Goal: Communication & Community: Answer question/provide support

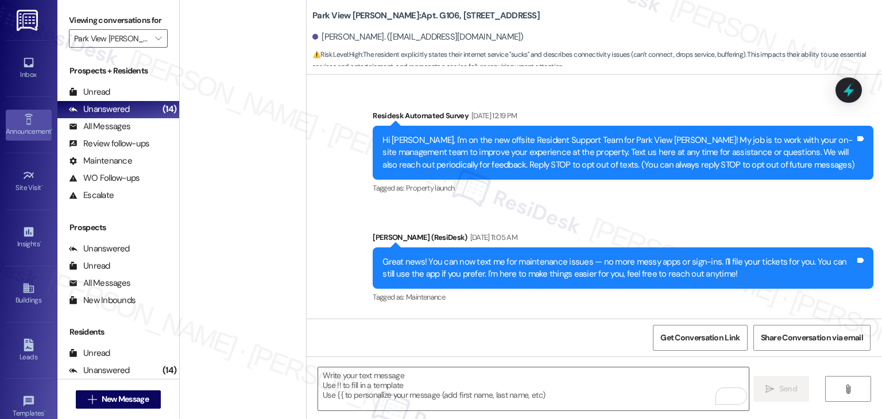
click at [28, 138] on link "Announcement •" at bounding box center [29, 125] width 46 height 31
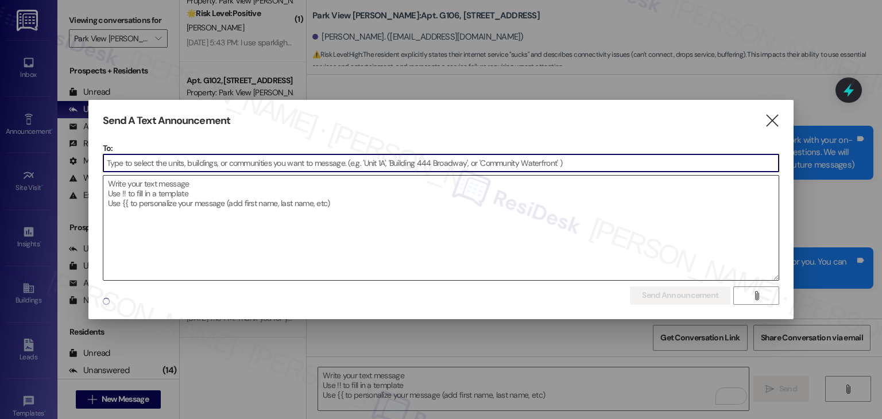
scroll to position [3622, 0]
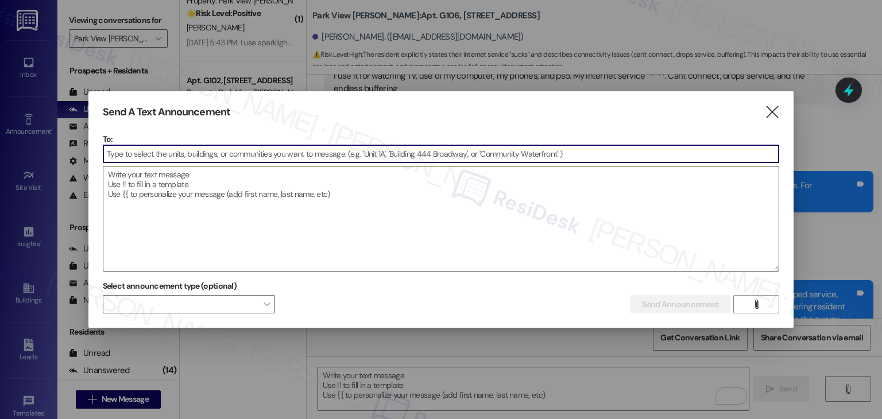
click at [184, 214] on textarea at bounding box center [441, 219] width 676 height 104
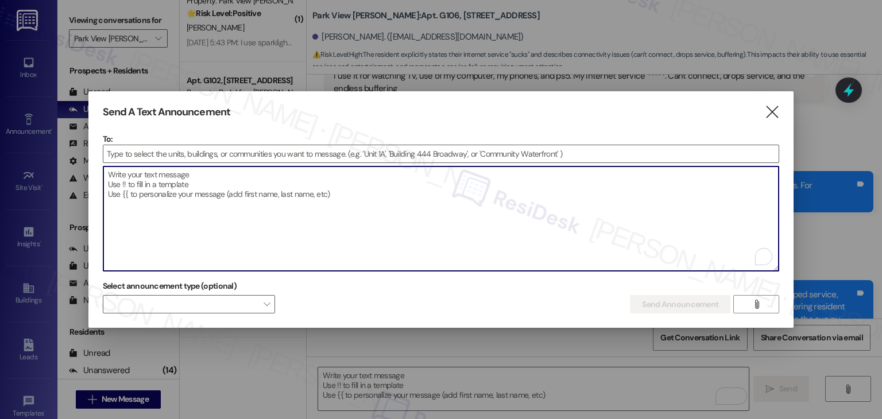
click at [763, 107] on div "Send A Text Announcement " at bounding box center [441, 112] width 677 height 13
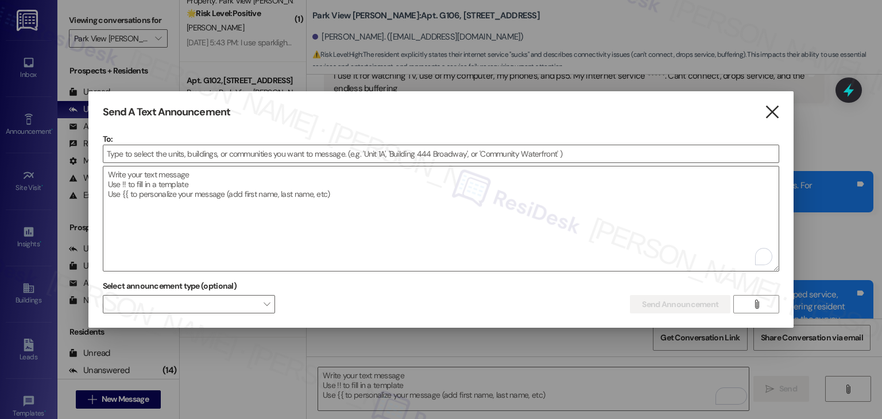
click at [767, 111] on icon "" at bounding box center [772, 112] width 16 height 12
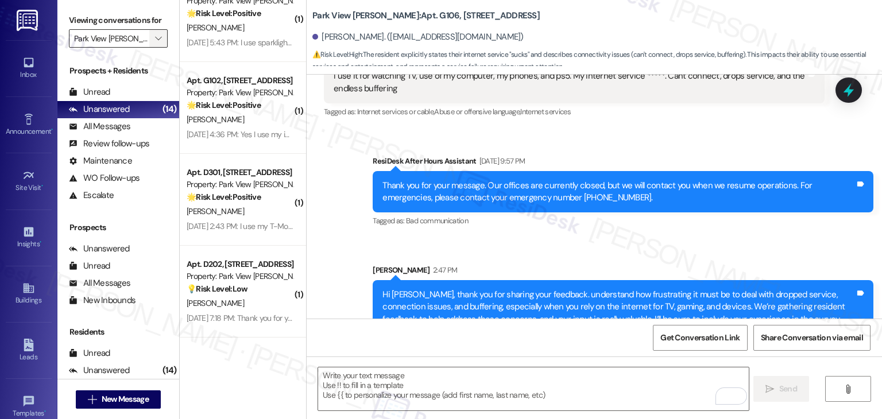
click at [155, 40] on icon "" at bounding box center [158, 38] width 6 height 9
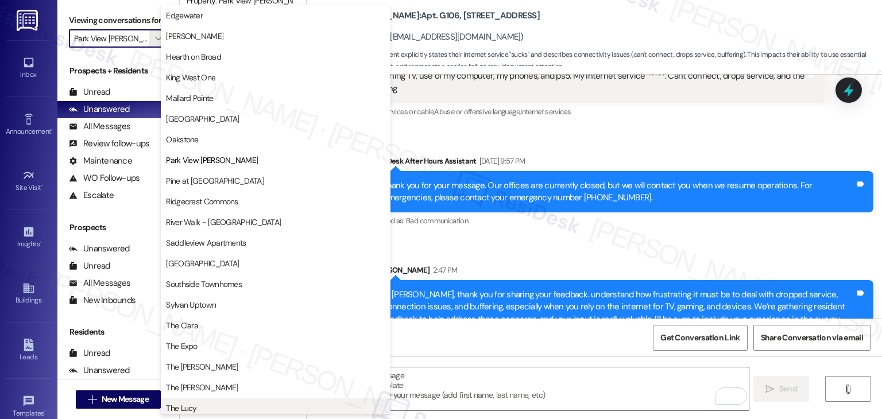
scroll to position [562, 0]
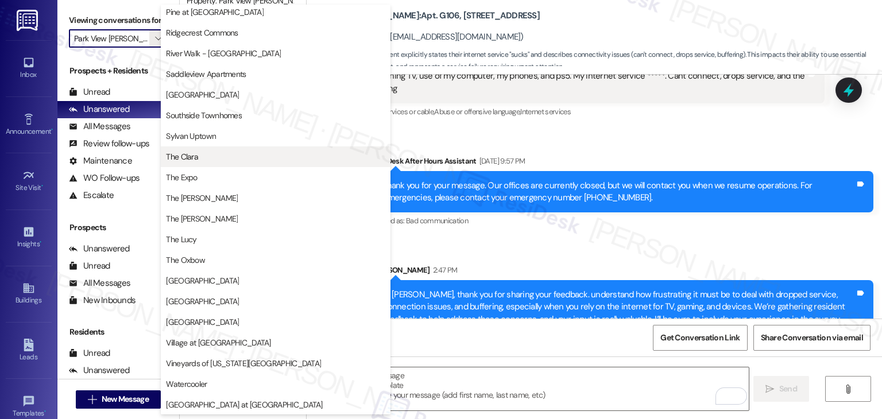
click at [199, 152] on span "The Clara" at bounding box center [275, 156] width 219 height 11
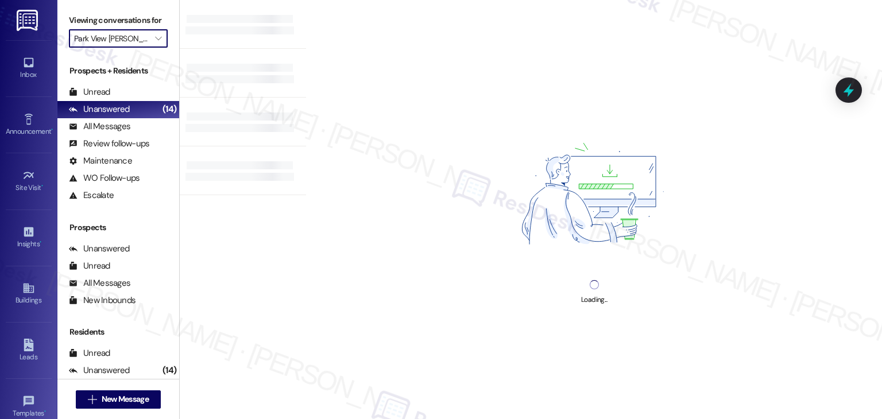
type input "The Clara"
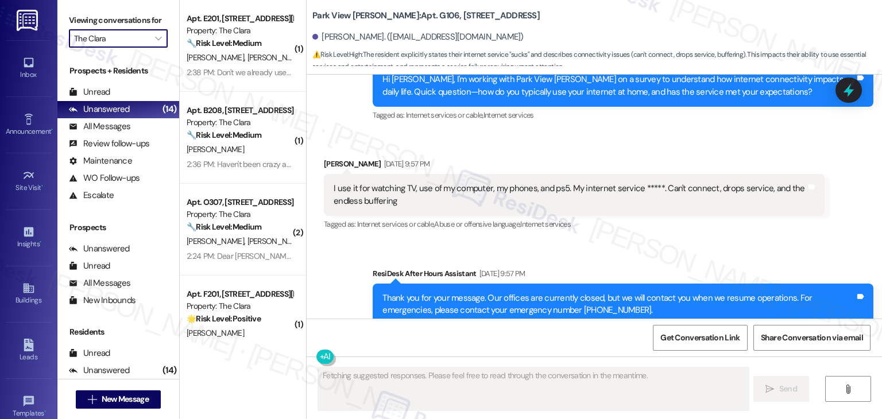
type textarea "Fetching suggested responses. Please feel free to read through the conversation…"
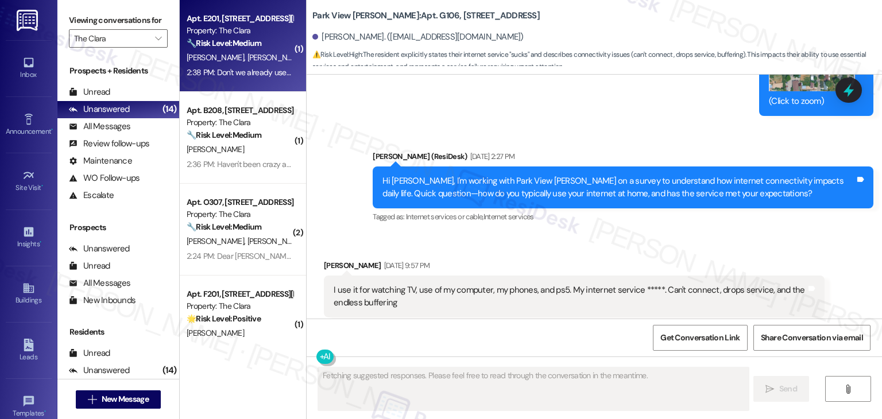
click at [238, 64] on div "M. Crigler K. Cline" at bounding box center [239, 58] width 109 height 14
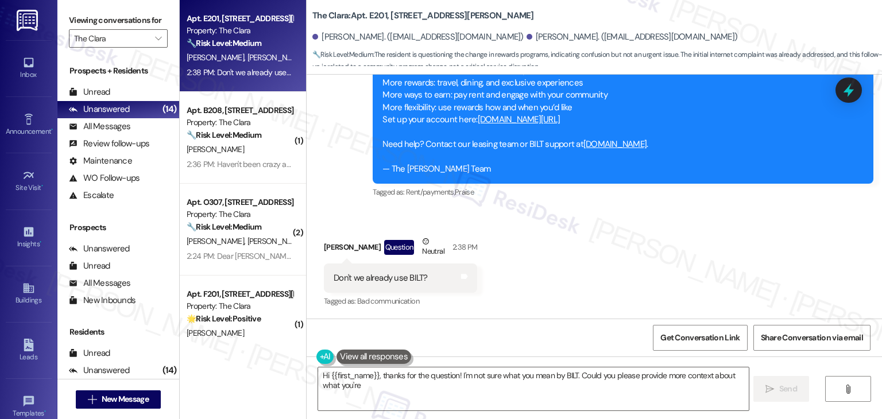
scroll to position [29726, 0]
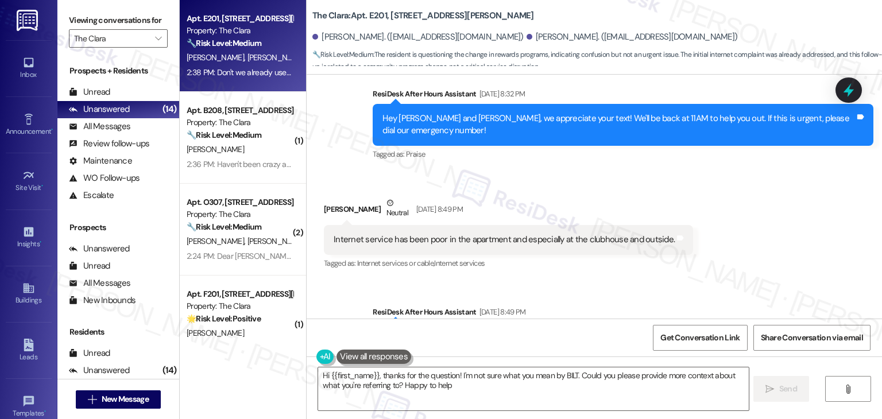
type textarea "Hi {{first_name}}, thanks for the question! I'm not sure what you mean by BILT.…"
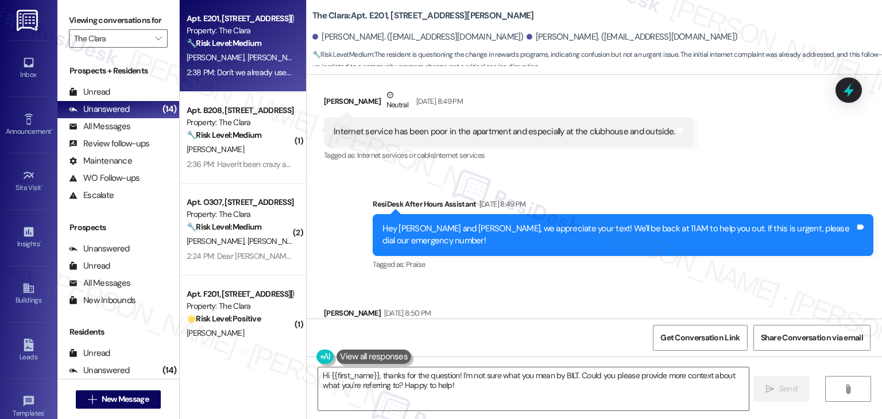
scroll to position [29955, 0]
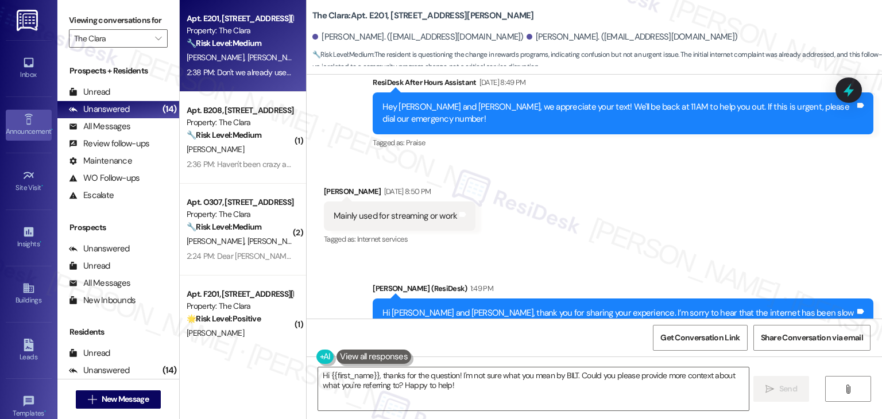
click at [18, 131] on div "Announcement •" at bounding box center [28, 131] width 57 height 11
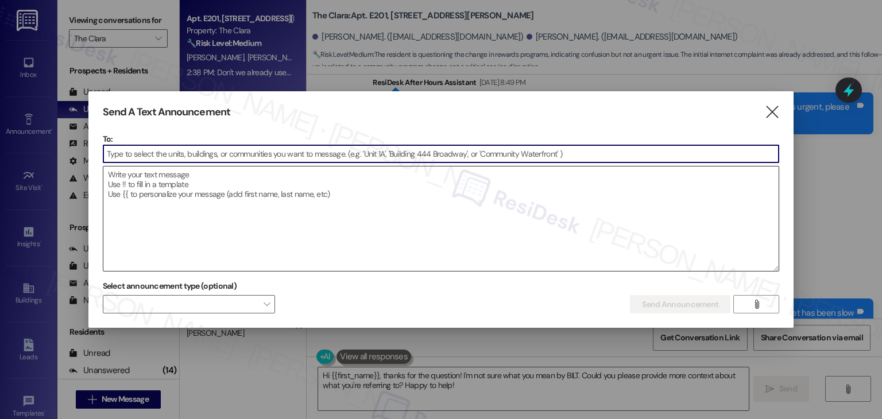
click at [222, 221] on textarea at bounding box center [441, 219] width 676 height 104
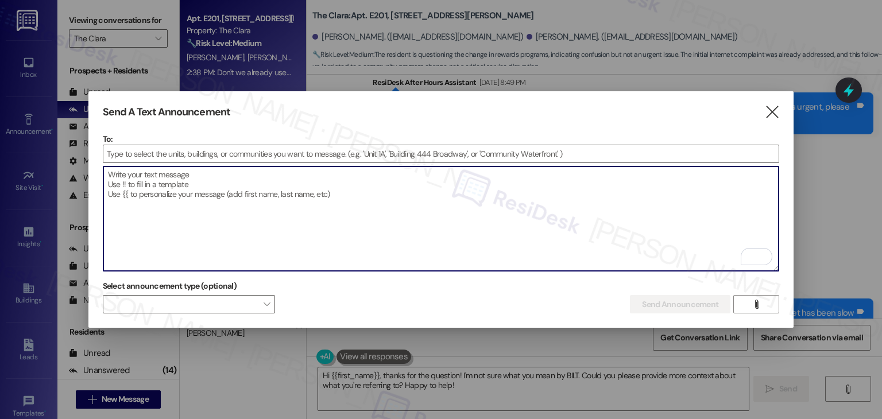
paste textarea "Hi {{first_name}} from The Clara staff! Thanks for selecting your lease renewal…"
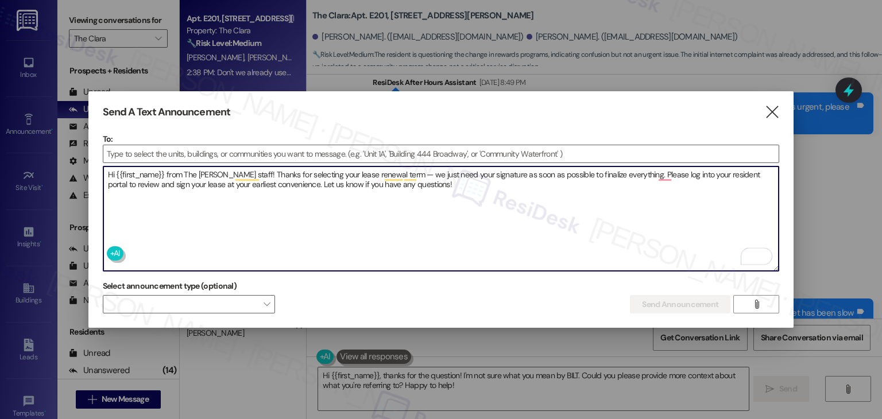
click at [236, 168] on textarea "Hi {{first_name}} from The Clara staff! Thanks for selecting your lease renewal…" at bounding box center [441, 219] width 676 height 104
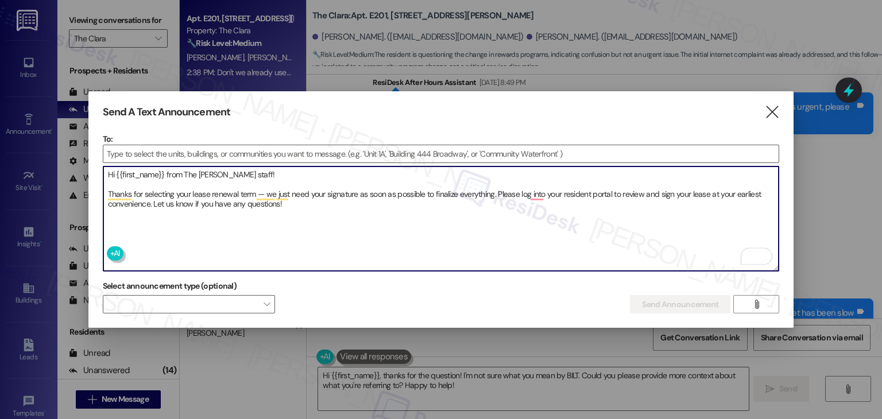
type textarea "Hi {{first_name}} from The Clara staff! Thanks for selecting your lease renewal…"
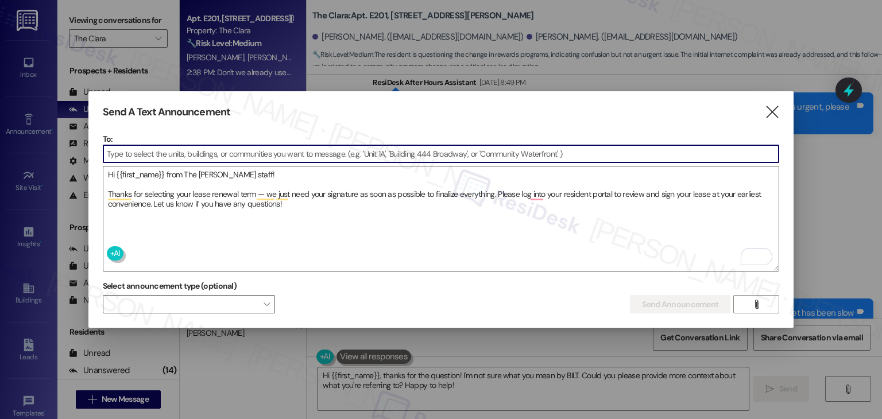
click at [241, 156] on input at bounding box center [441, 153] width 676 height 17
paste input "I103"
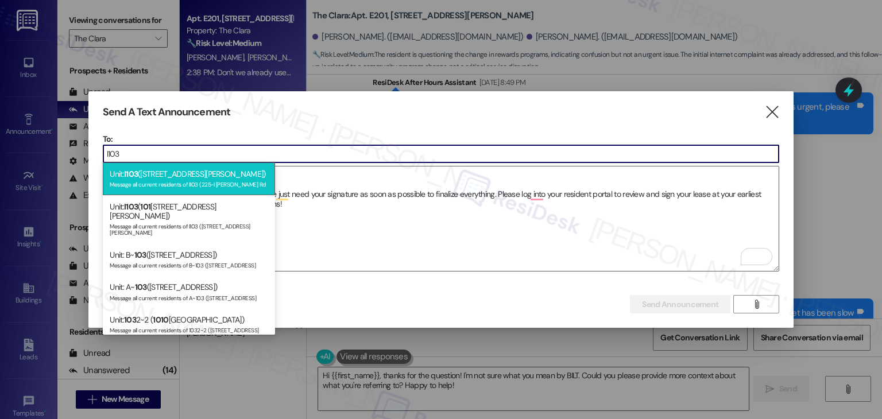
type input "I103"
click at [216, 179] on div "Message all current residents of I103 (225-I S. Linder Rd" at bounding box center [189, 184] width 158 height 10
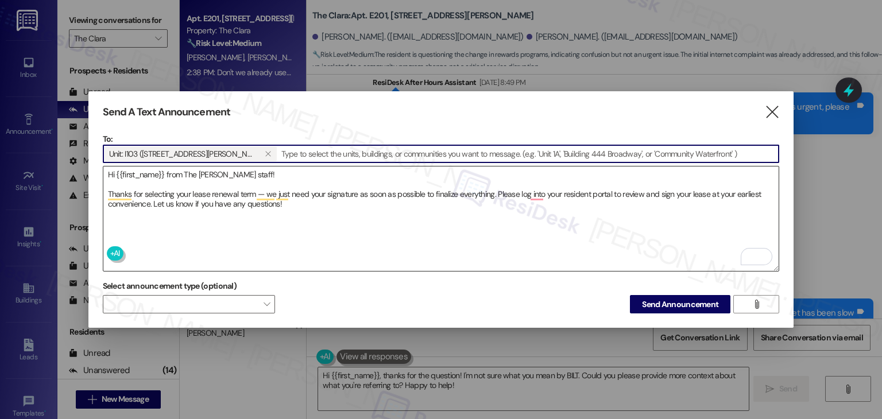
paste input "J202"
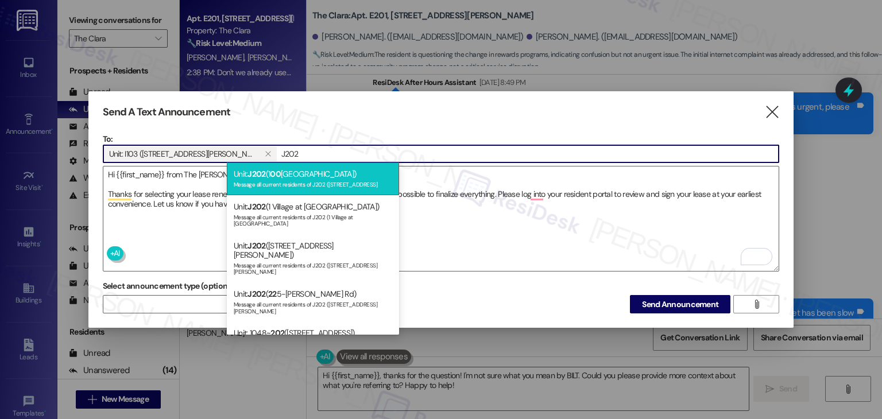
type input "J202"
click at [322, 183] on div "Message all current residents of J202 (100 South Geneva Road" at bounding box center [313, 184] width 158 height 10
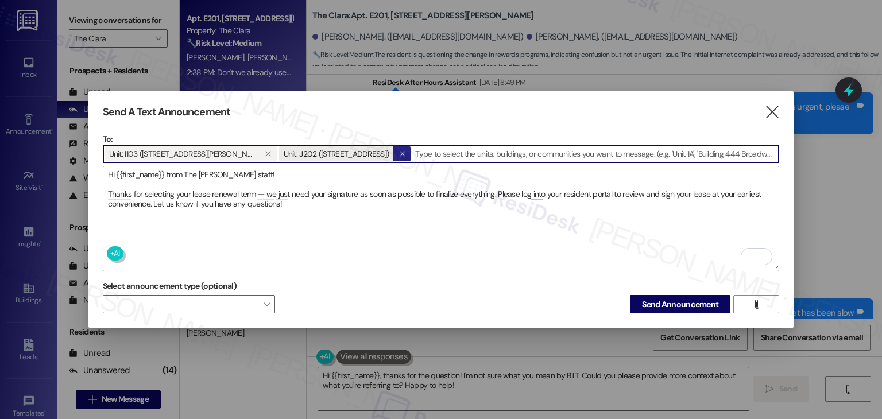
click at [399, 150] on icon "" at bounding box center [402, 153] width 6 height 9
click at [366, 150] on input at bounding box center [528, 153] width 501 height 17
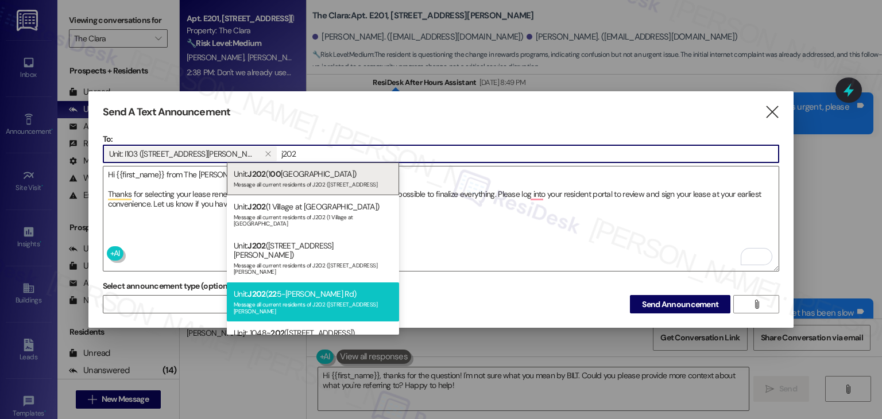
type input "j202"
click at [355, 282] on div "Unit: J202 ( 22 5-J S. Linder Rd) Message all current residents of J202 (225-J …" at bounding box center [313, 301] width 172 height 39
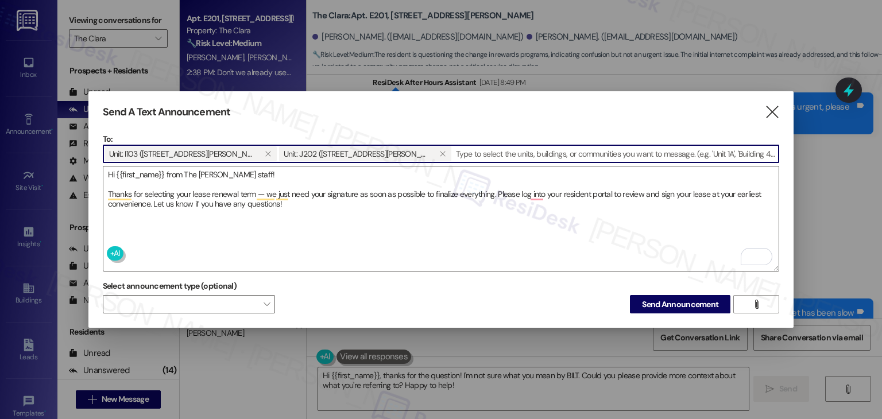
paste input "E304"
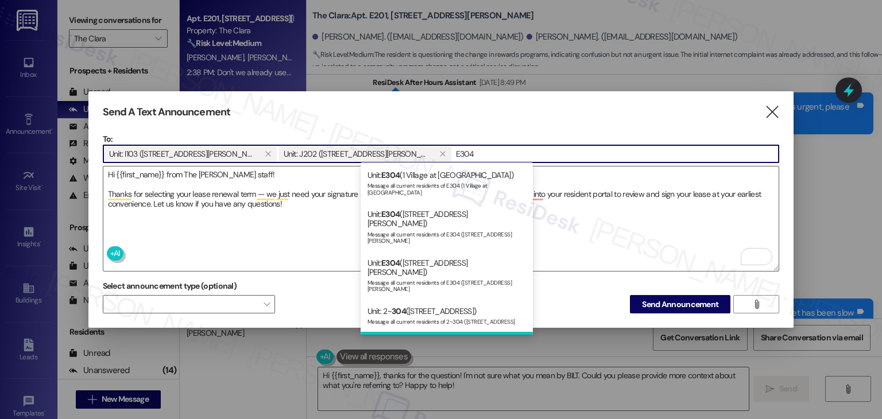
scroll to position [115, 0]
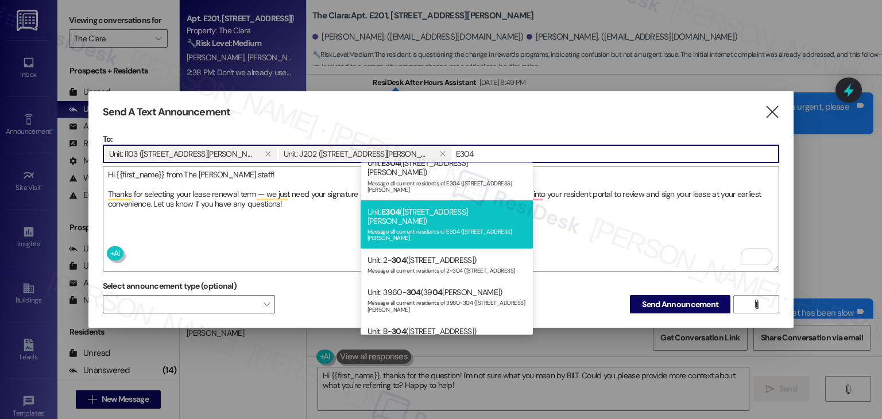
type input "E304"
click at [481, 226] on div "Message all current residents of E304 (225-E S. Linder Rd" at bounding box center [446, 234] width 158 height 16
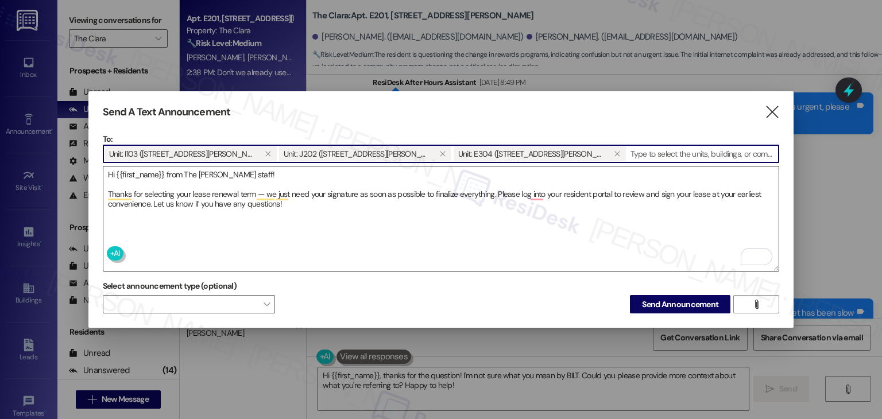
paste input "F303"
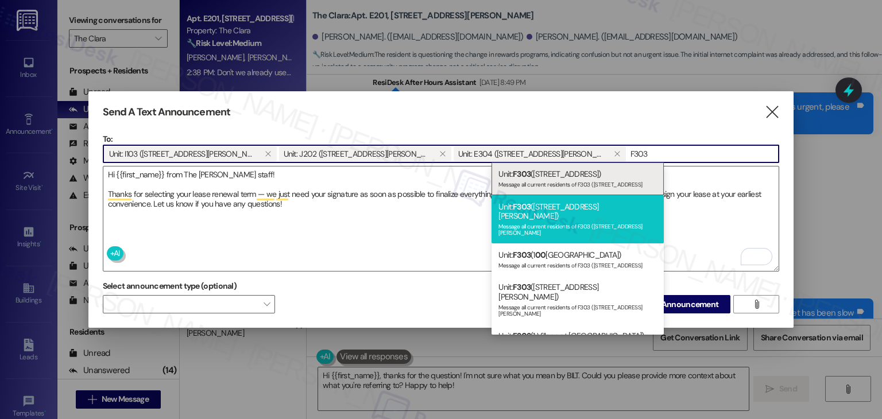
type input "F303"
click at [599, 220] on div "Message all current residents of F303 (225-F S. Linder Rd" at bounding box center [577, 228] width 158 height 16
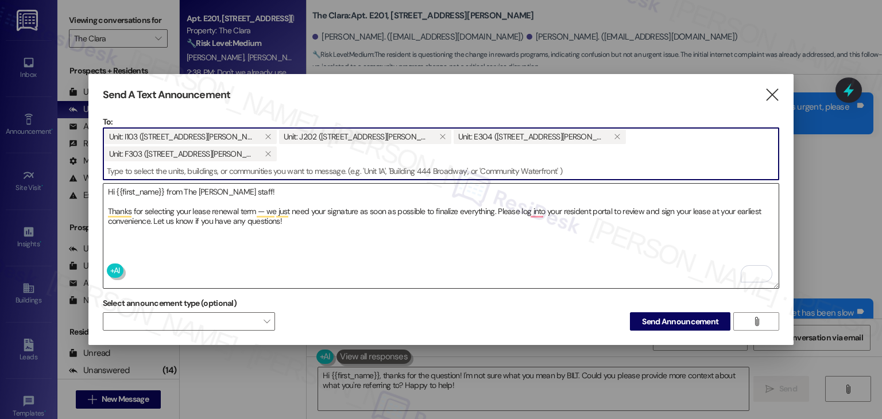
paste input "J108"
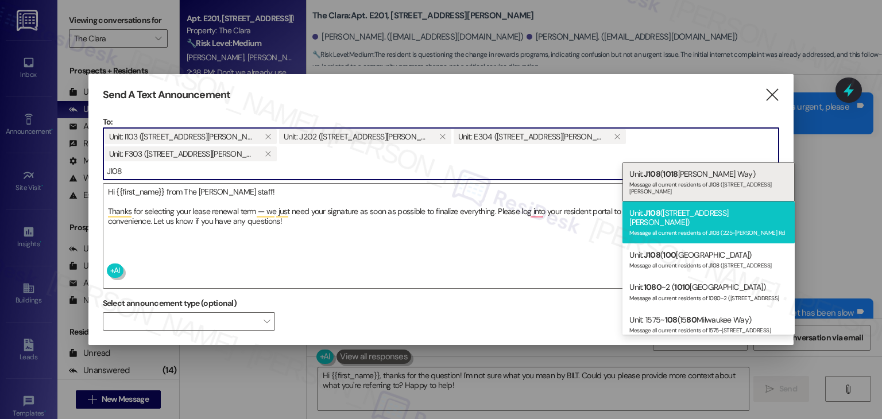
type input "J108"
click at [733, 227] on div "Message all current residents of J108 (225-J S. Linder Rd" at bounding box center [708, 232] width 158 height 10
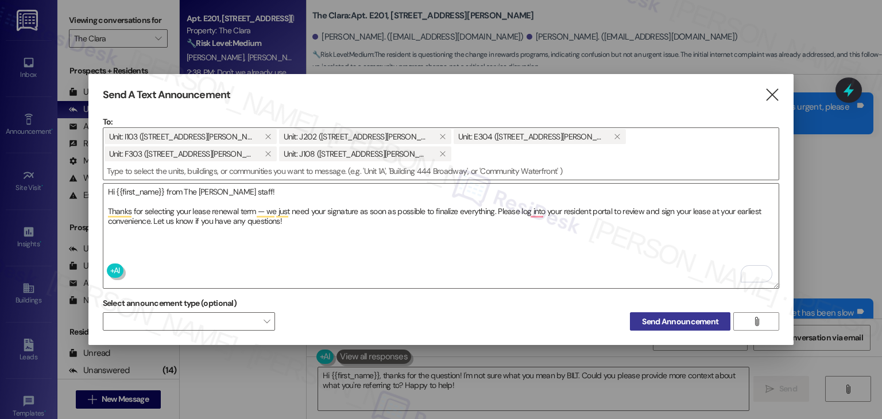
click at [671, 316] on span "Send Announcement" at bounding box center [680, 322] width 76 height 12
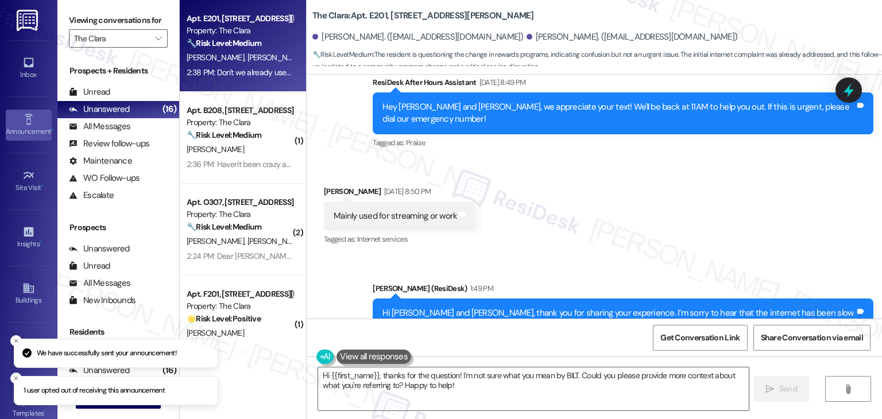
click at [34, 126] on div "Announcement •" at bounding box center [28, 131] width 57 height 11
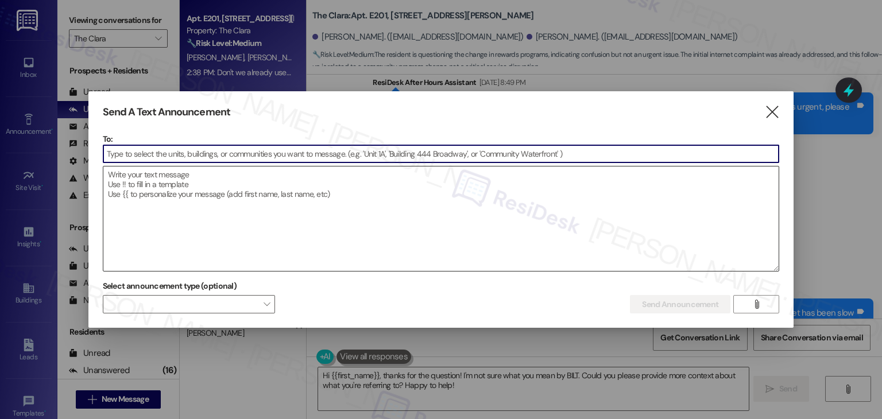
click at [261, 202] on textarea at bounding box center [441, 219] width 676 height 104
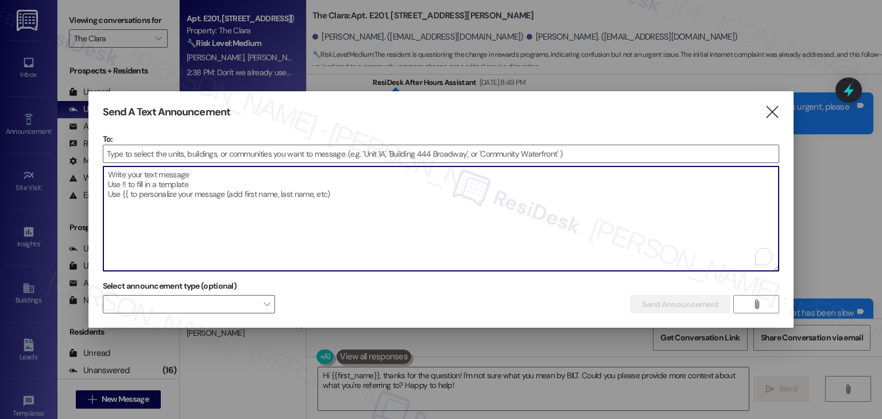
paste textarea "Hi {{first_name}}! It's The Clara staff here! Your lease is coming up for renew…"
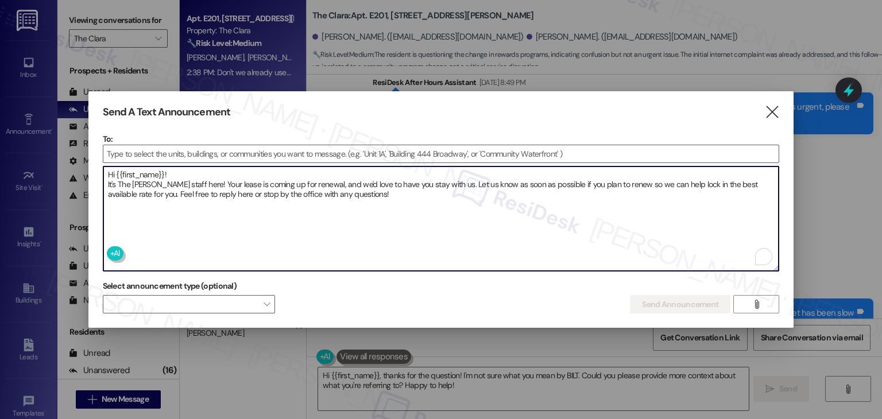
click at [213, 171] on textarea "Hi {{first_name}}! It's The Clara staff here! Your lease is coming up for renew…" at bounding box center [441, 219] width 676 height 104
type textarea "Hi {{first_name}}! It's The Clara staff here! Your lease is coming up for renew…"
click at [202, 150] on input at bounding box center [441, 153] width 676 height 17
paste input "J107"
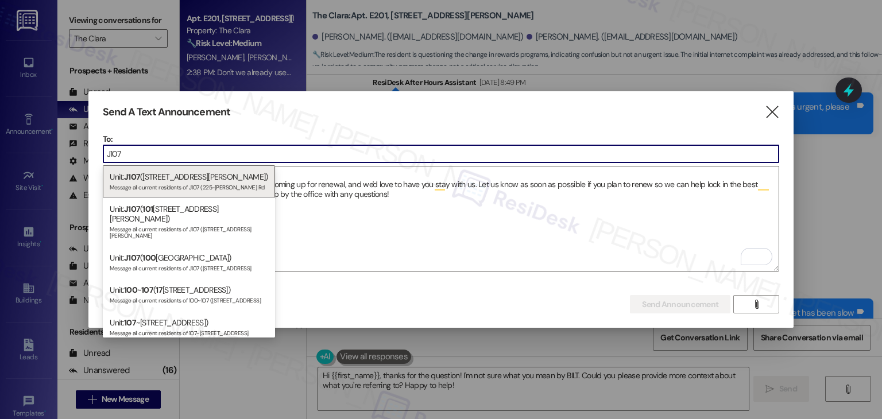
click at [165, 152] on input "J107" at bounding box center [441, 153] width 676 height 17
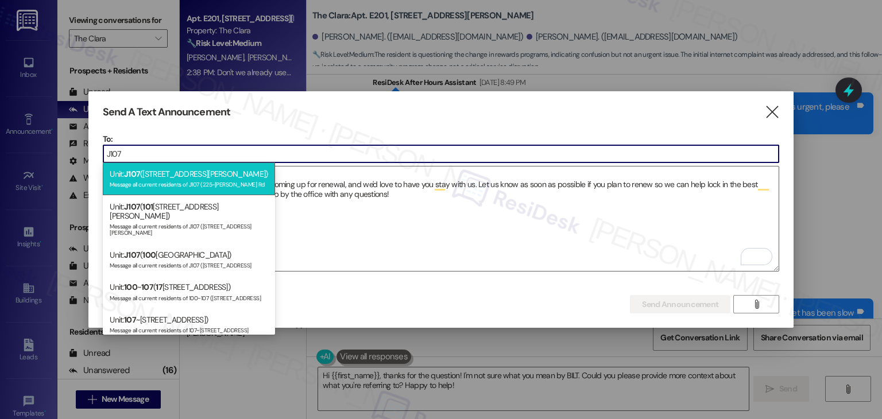
type input "J107"
click at [172, 178] on div "Unit: J107 (225-J S. Linder Rd) Message all current residents of J107 (225-J S.…" at bounding box center [189, 178] width 172 height 33
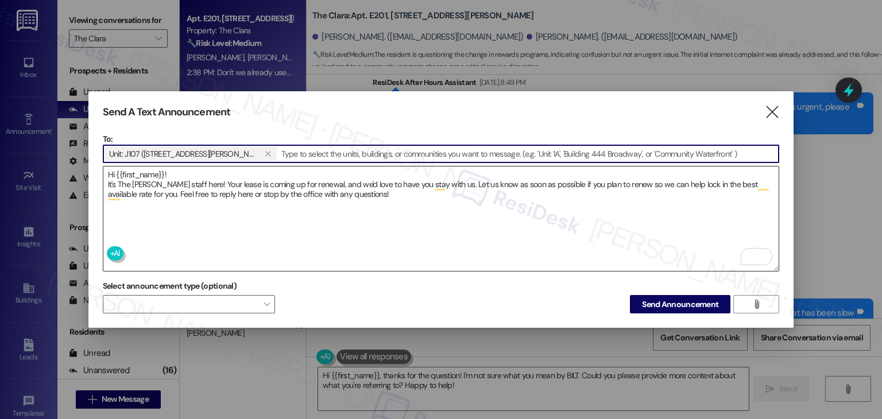
paste input "D103"
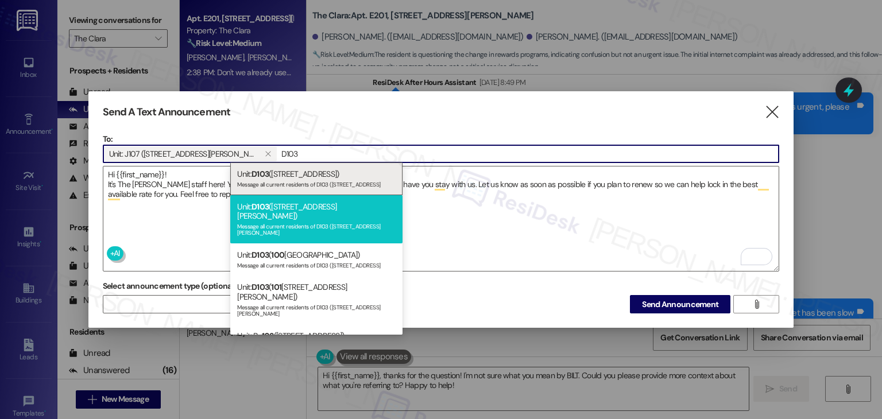
type input "D103"
click at [333, 220] on div "Message all current residents of D103 (225-D S. Linder Rd" at bounding box center [316, 228] width 158 height 16
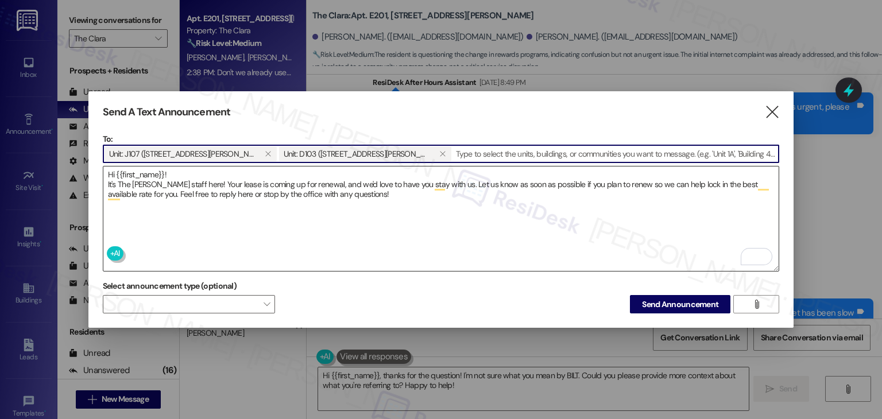
paste input "D307"
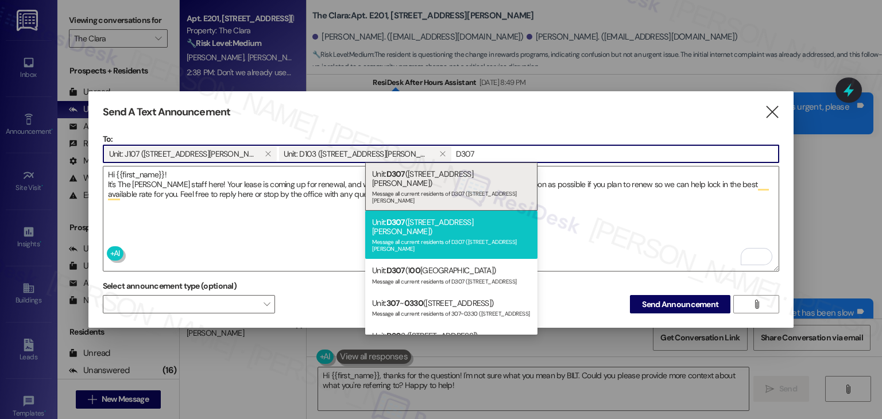
type input "D307"
click at [470, 211] on div "Unit: D307 (225-D S. Linder Rd) Message all current residents of D307 (225-D S.…" at bounding box center [451, 235] width 172 height 48
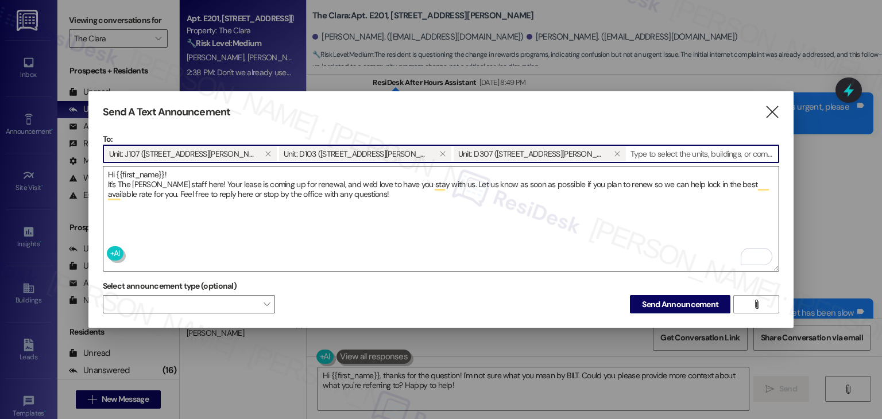
paste input "I102"
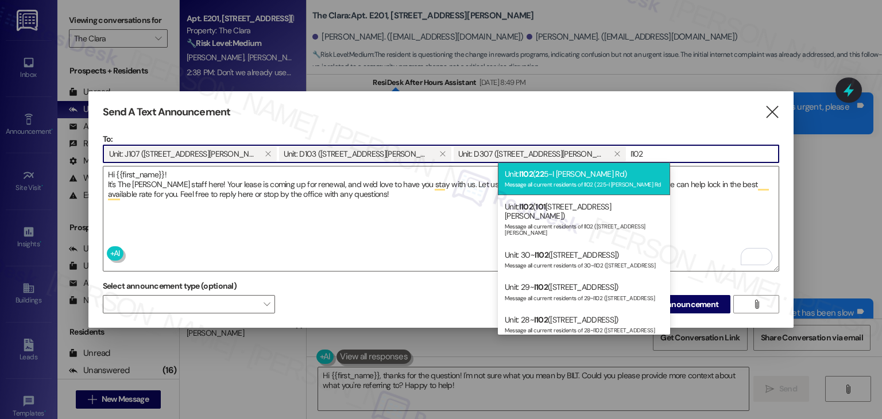
type input "I102"
click at [567, 180] on div "Message all current residents of I102 (225-I S. Linder Rd" at bounding box center [584, 184] width 158 height 10
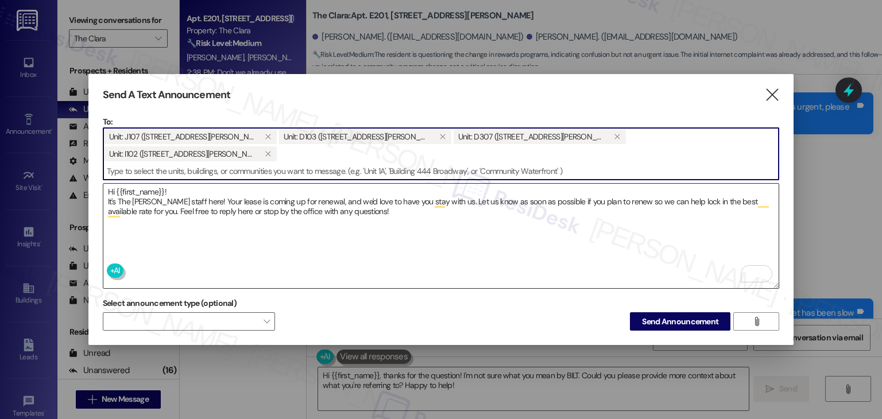
paste input "J102"
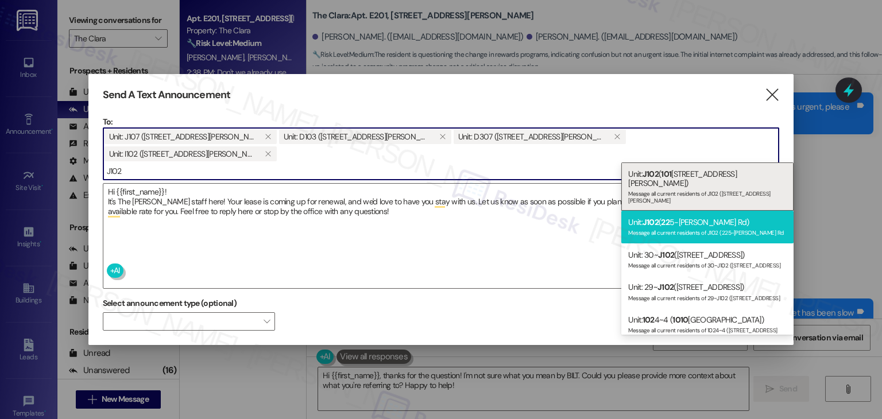
type input "J102"
click at [687, 211] on div "Unit: J102 ( 22 5-J S. Linder Rd) Message all current residents of J102 (225-J …" at bounding box center [707, 227] width 172 height 33
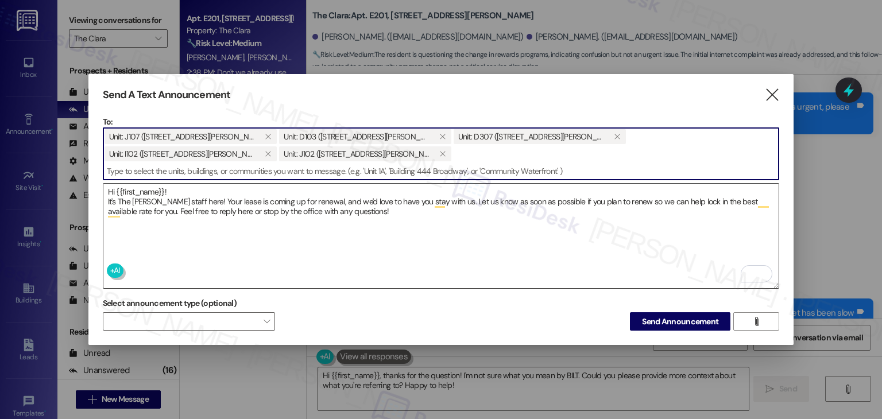
paste input "O205"
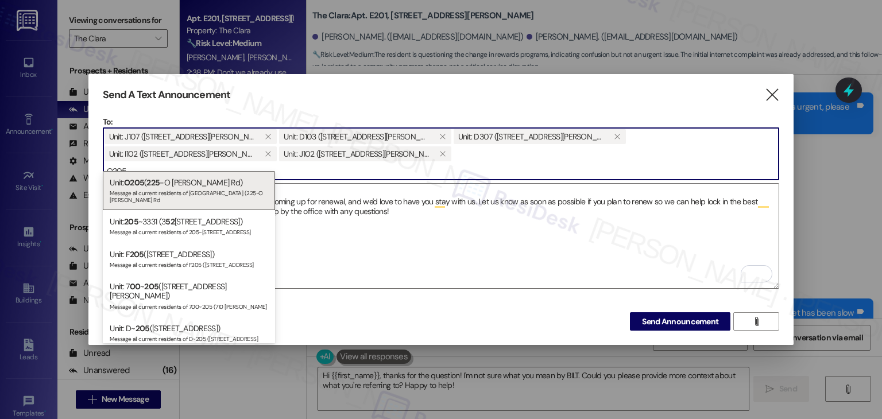
type input "O205"
click at [229, 189] on div "Message all current residents of O205 (225-O S. Linder Rd" at bounding box center [189, 195] width 158 height 16
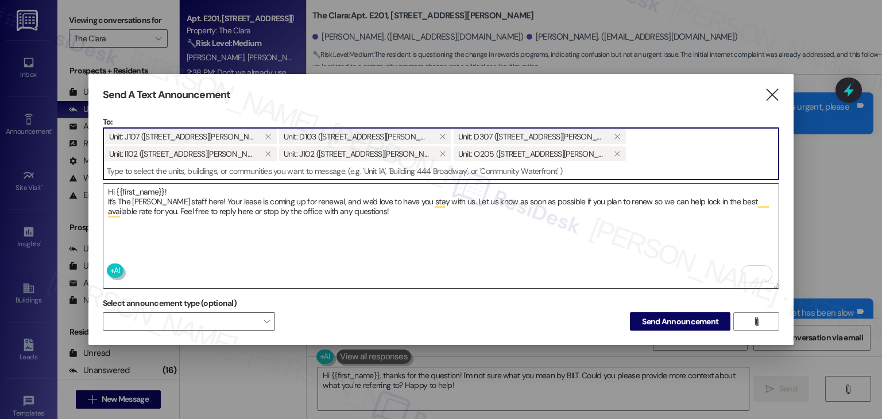
paste input "O302"
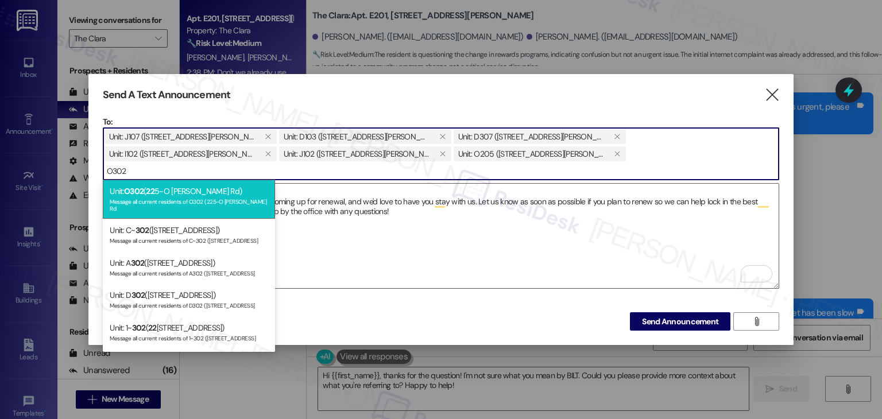
type input "O302"
click at [226, 198] on div "Message all current residents of O302 (225-O S. Linder Rd" at bounding box center [189, 204] width 158 height 16
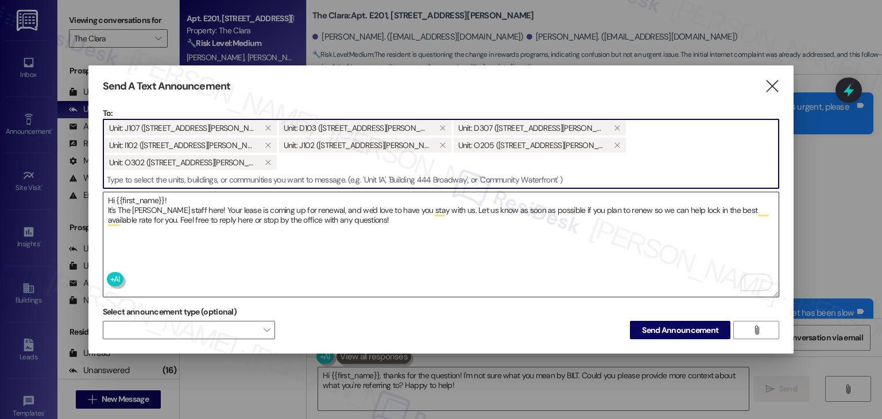
paste input "P102"
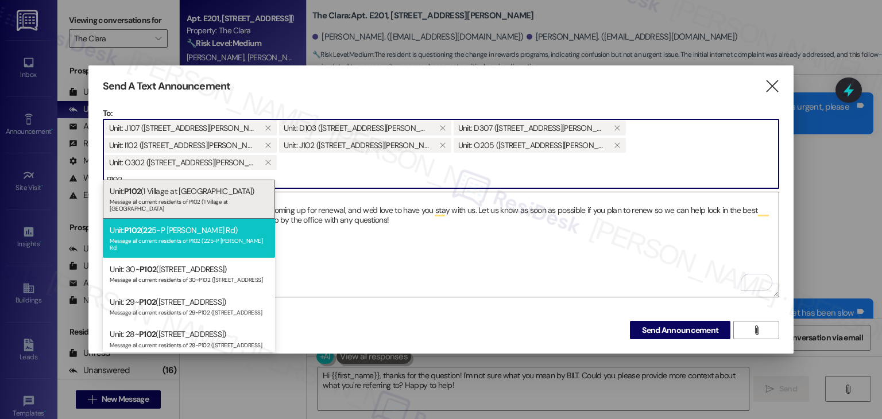
type input "P102"
click at [220, 227] on div "Unit: P102 ( 22 5-P S. Linder Rd) Message all current residents of P102 (225-P …" at bounding box center [189, 238] width 172 height 39
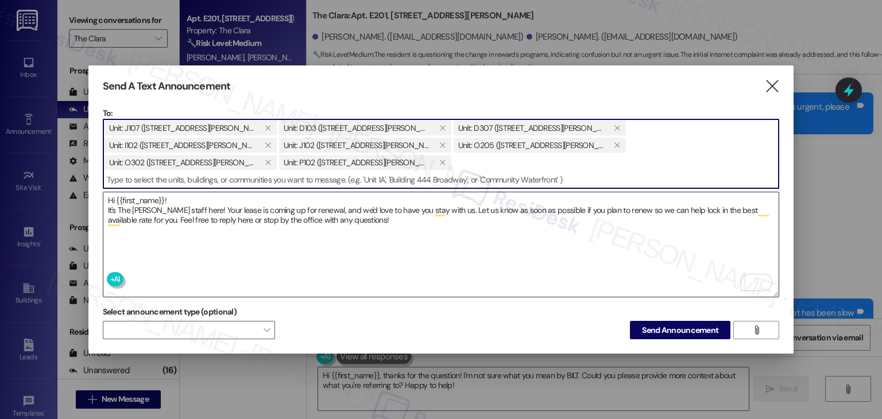
paste input "P303"
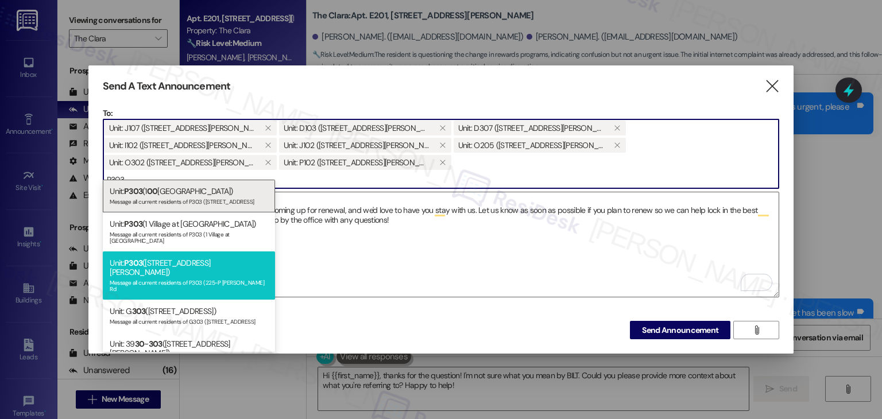
type input "P303"
click at [215, 277] on div "Message all current residents of P303 (225-P S. Linder Rd" at bounding box center [189, 285] width 158 height 16
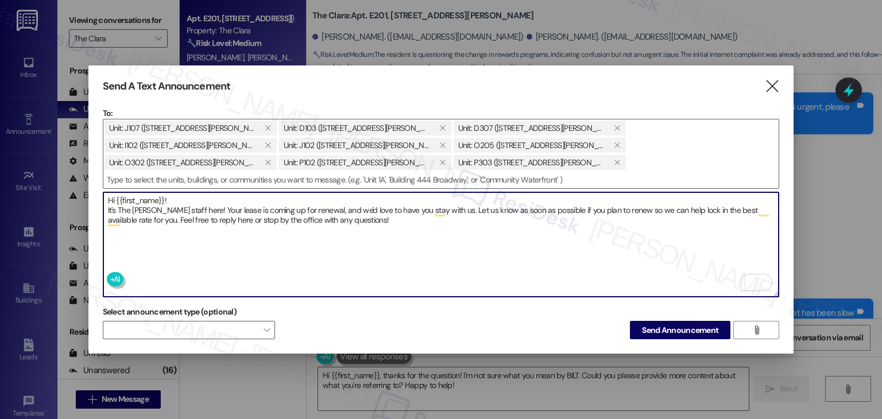
click at [462, 220] on textarea "Hi {{first_name}}! It's The Clara staff here! Your lease is coming up for renew…" at bounding box center [441, 244] width 676 height 104
click at [682, 324] on span "Send Announcement" at bounding box center [680, 330] width 76 height 12
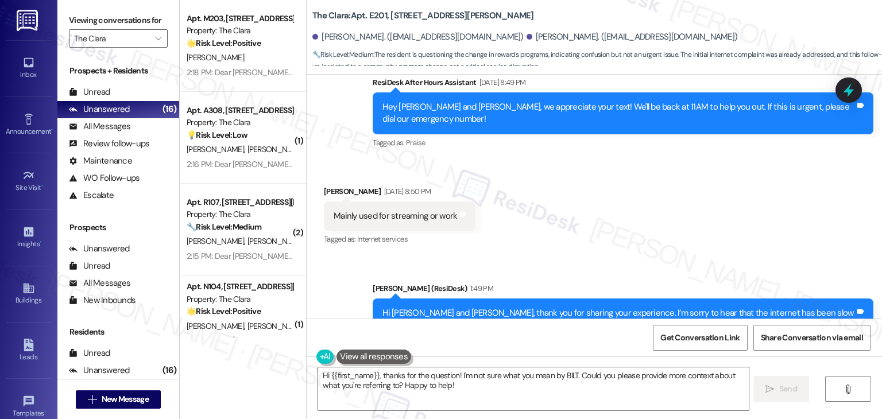
scroll to position [1132, 0]
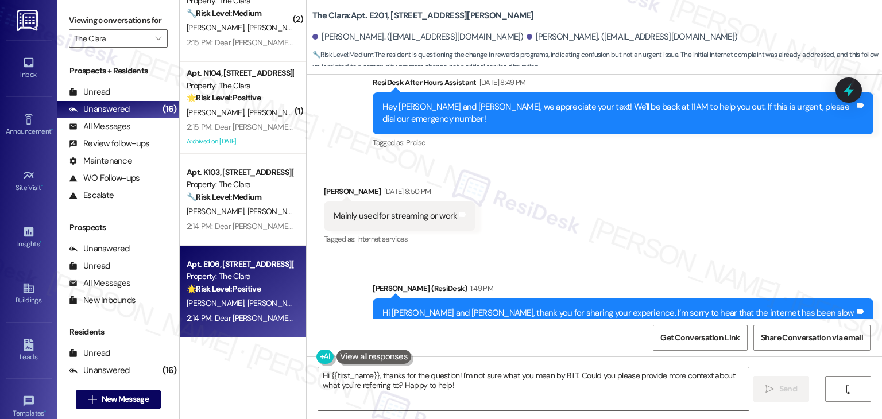
click at [248, 308] on div "J. Silva S. Silva" at bounding box center [239, 303] width 109 height 14
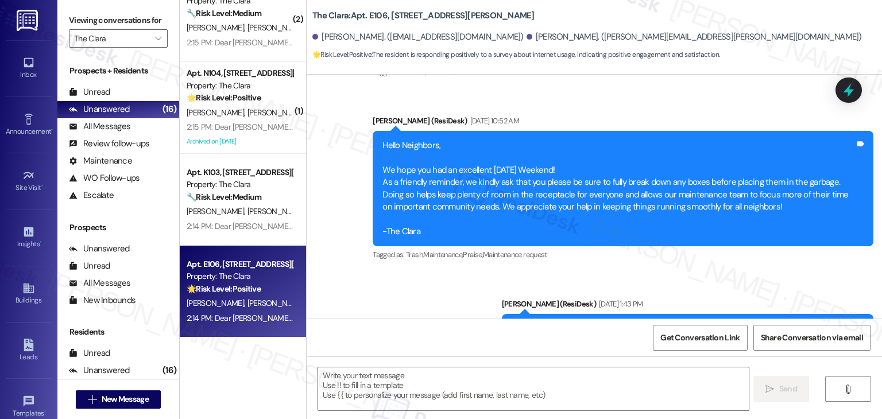
type textarea "Fetching suggested responses. Please feel free to read through the conversation…"
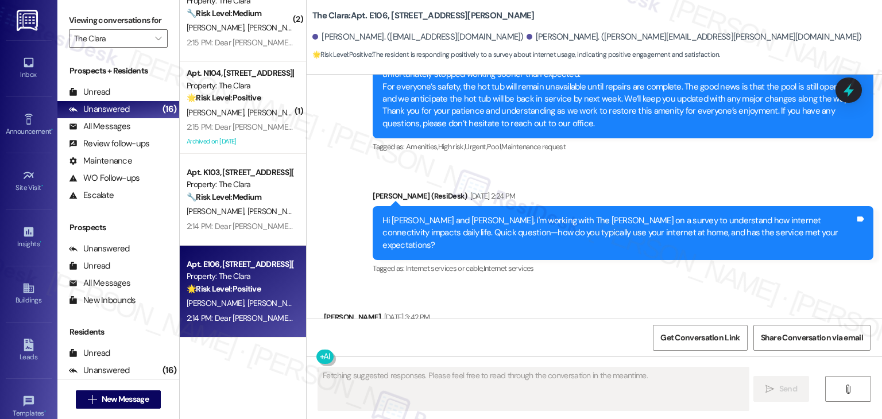
scroll to position [636, 0]
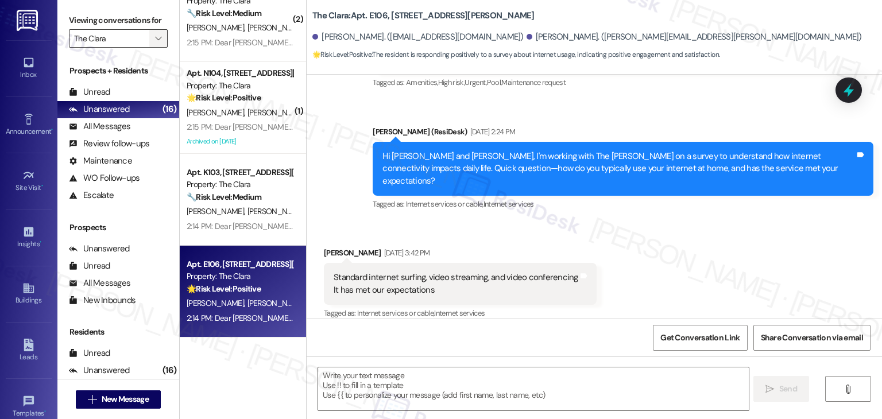
click at [155, 38] on icon "" at bounding box center [158, 38] width 6 height 9
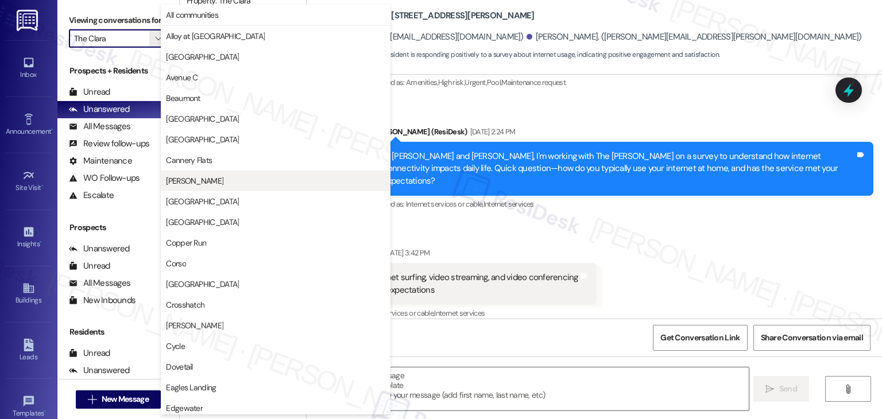
click at [208, 183] on span "[PERSON_NAME]" at bounding box center [275, 180] width 219 height 11
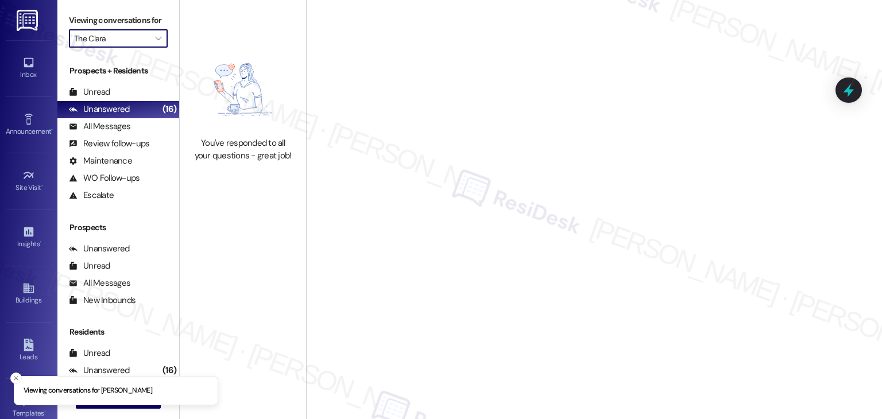
type input "[PERSON_NAME]"
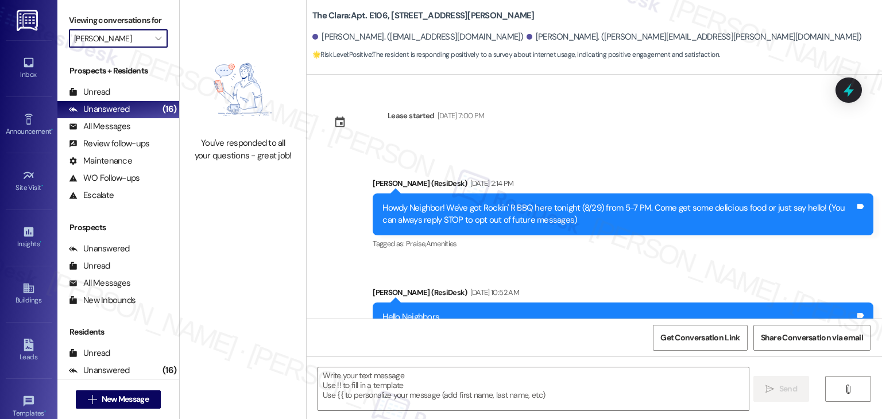
type textarea "Fetching suggested responses. Please feel free to read through the conversation…"
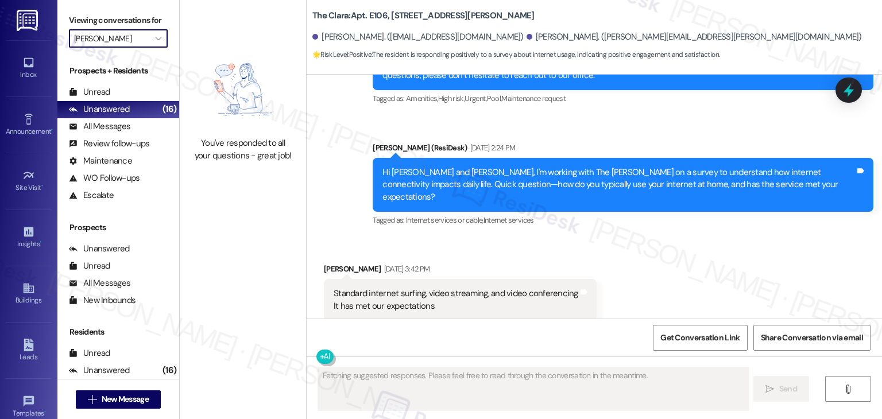
scroll to position [636, 0]
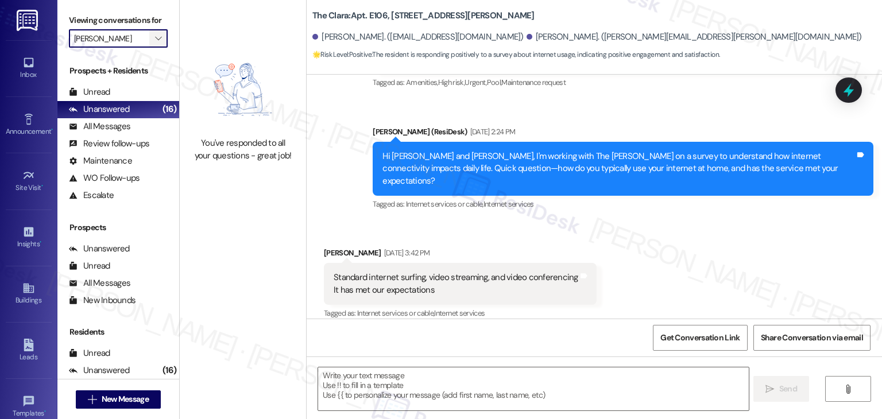
click at [155, 38] on icon "" at bounding box center [158, 38] width 6 height 9
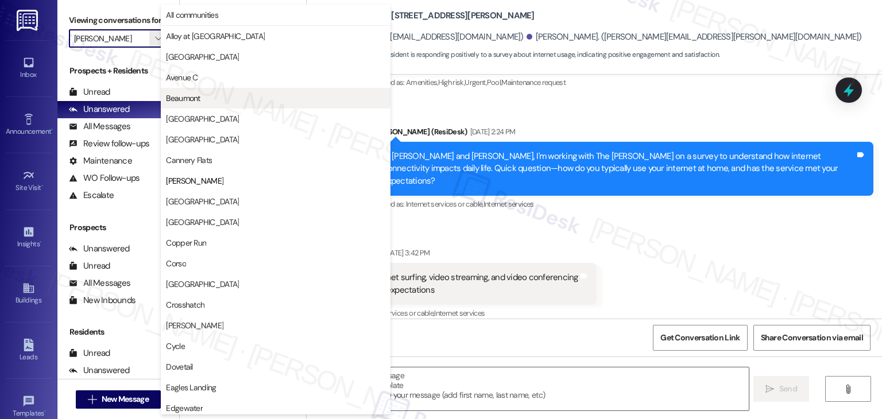
click at [202, 102] on span "Beaumont" at bounding box center [275, 97] width 219 height 11
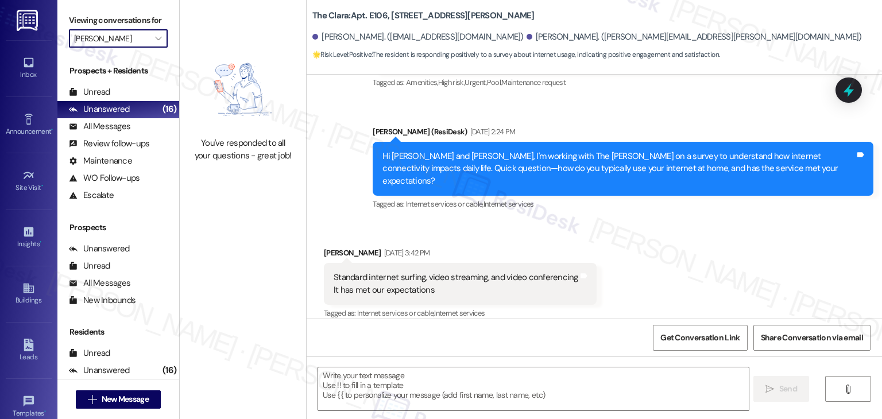
type input "Beaumont"
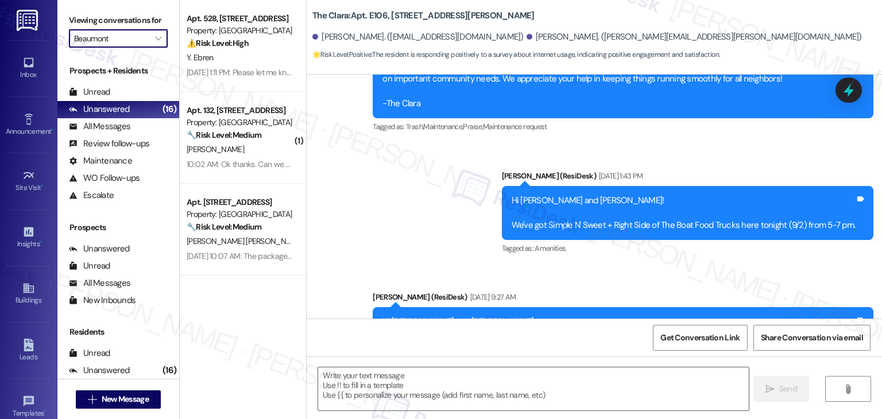
type textarea "Fetching suggested responses. Please feel free to read through the conversation…"
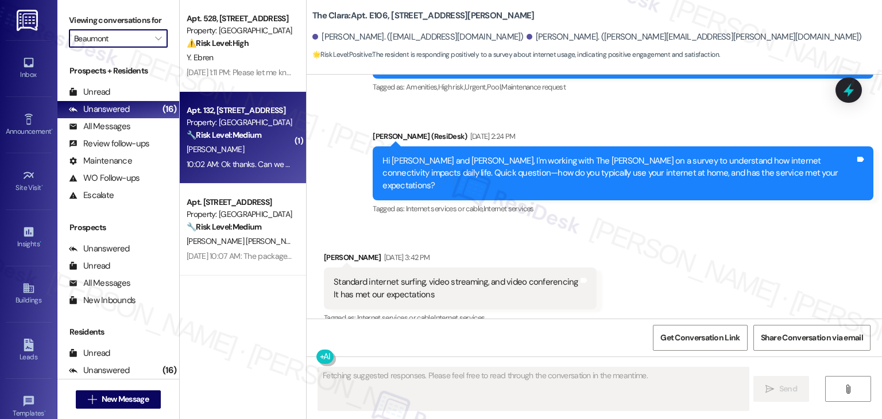
scroll to position [636, 0]
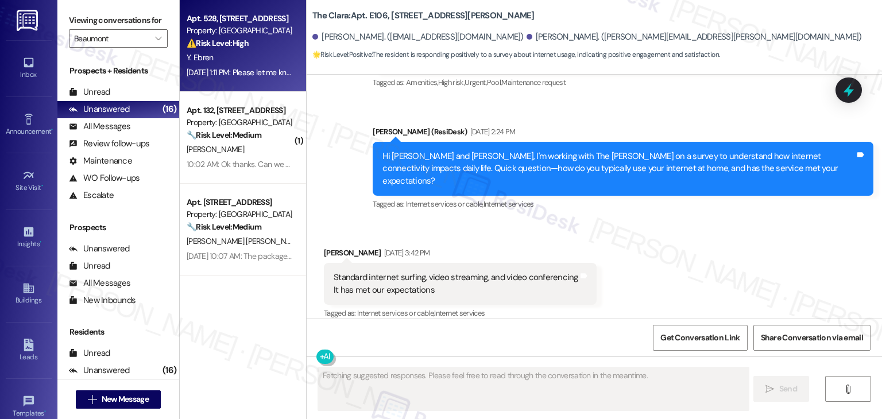
click at [253, 84] on div "Apt. 528, 1525 N 14th Ave Property: Beaumont ⚠️ Risk Level: High The resident i…" at bounding box center [243, 46] width 126 height 92
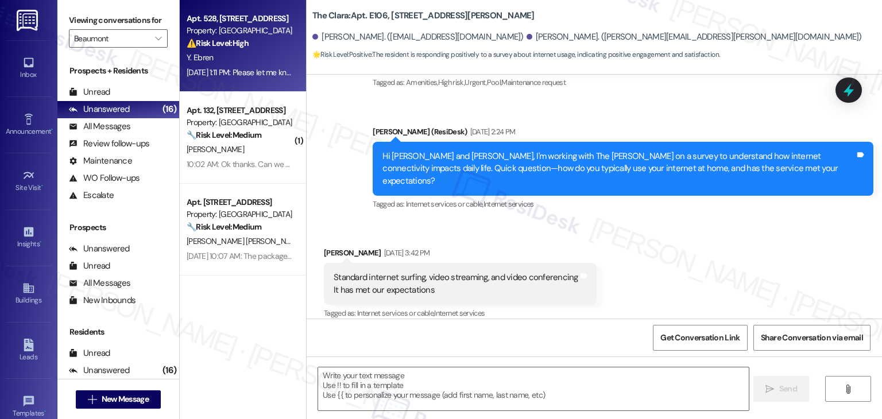
type textarea "Fetching suggested responses. Please feel free to read through the conversation…"
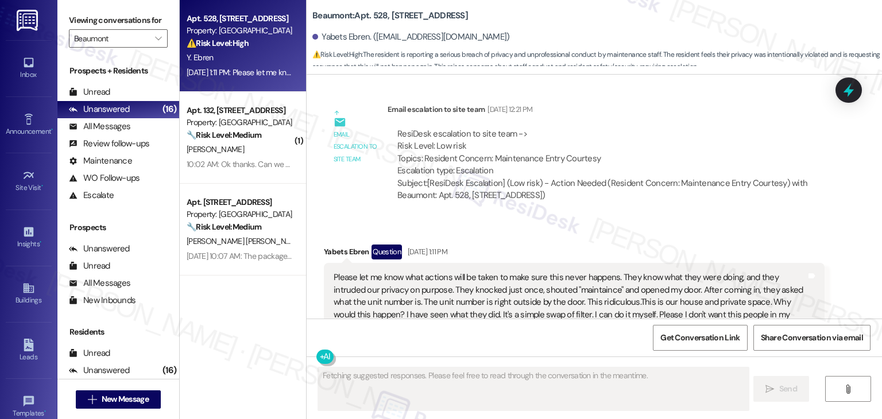
scroll to position [2811, 0]
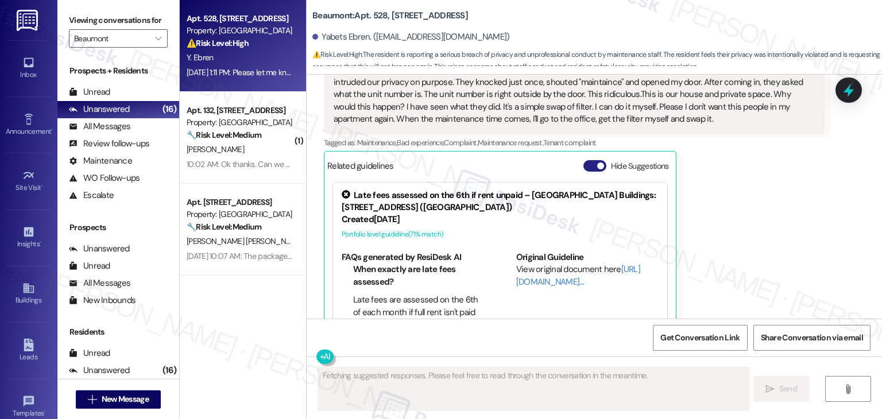
click at [583, 160] on button "Hide Suggestions" at bounding box center [594, 165] width 23 height 11
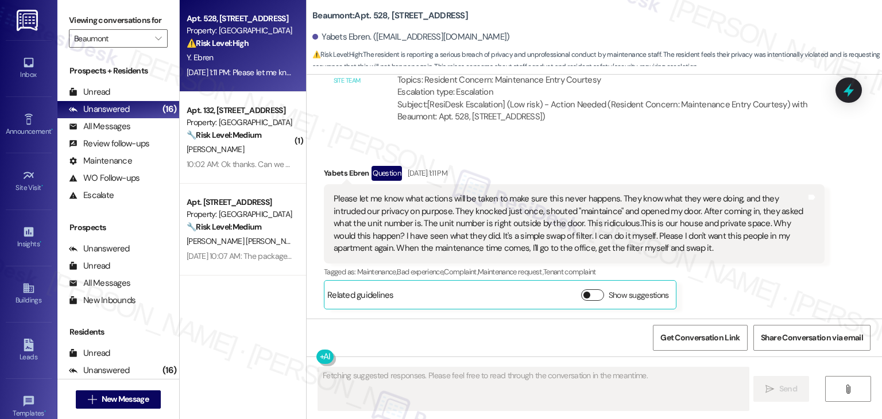
scroll to position [2645, 0]
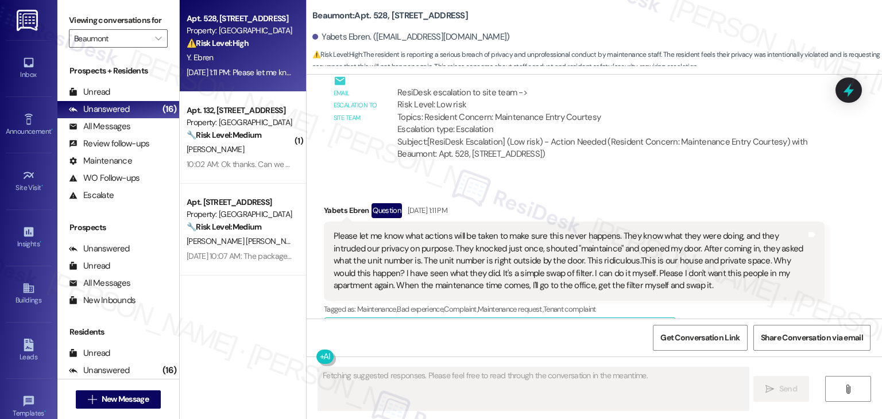
click at [704, 195] on div "Received via SMS Yabets Ebren Question Sep 19, 2025 at 1:11 PM Please let me kn…" at bounding box center [574, 275] width 518 height 161
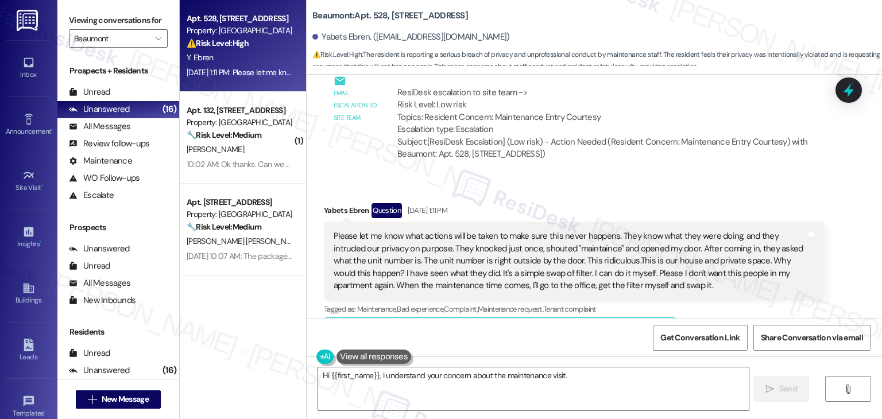
scroll to position [2530, 0]
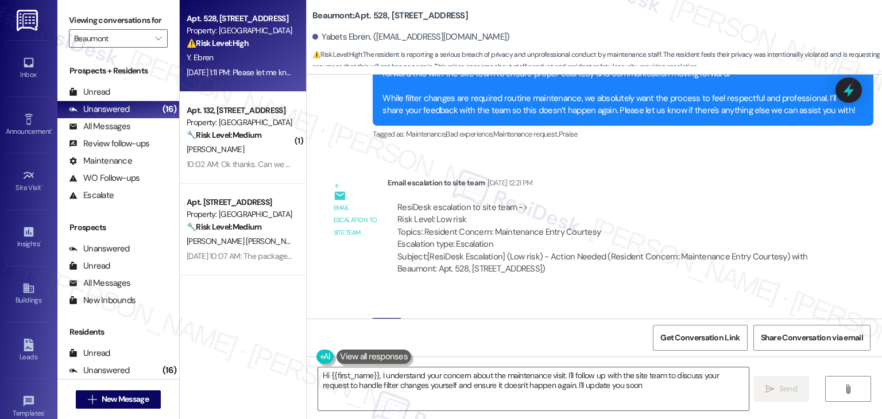
type textarea "Hi {{first_name}}, I understand your concern about the maintenance visit. I'll …"
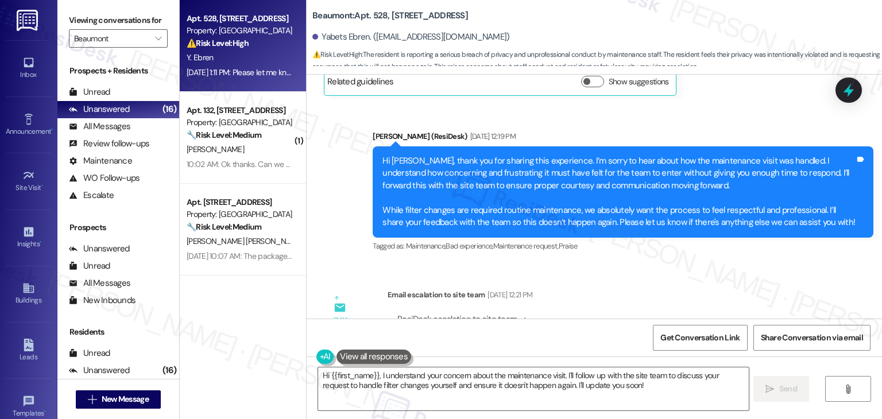
scroll to position [2415, 0]
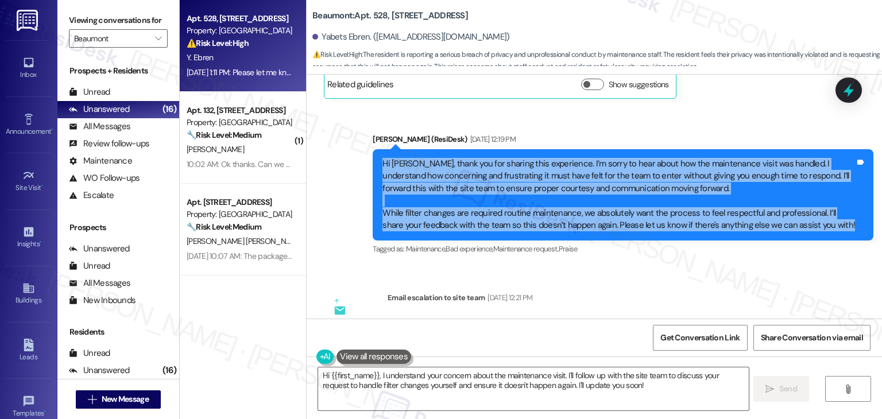
drag, startPoint x: 835, startPoint y: 194, endPoint x: 363, endPoint y: 114, distance: 479.2
click at [364, 125] on div "Sent via SMS Dottie (ResiDesk) Sep 19, 2025 at 12:19 PM Hi Yabets, thank you fo…" at bounding box center [623, 195] width 518 height 141
copy div "Hi Yabets, thank you for sharing this experience. I’m sorry to hear about how t…"
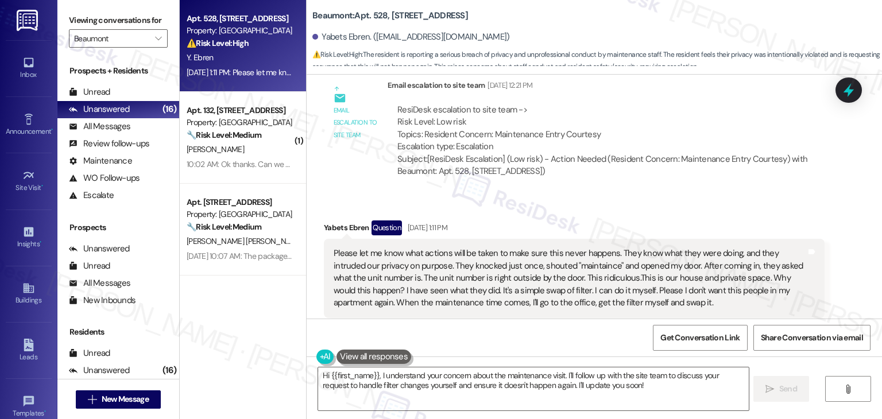
scroll to position [2645, 0]
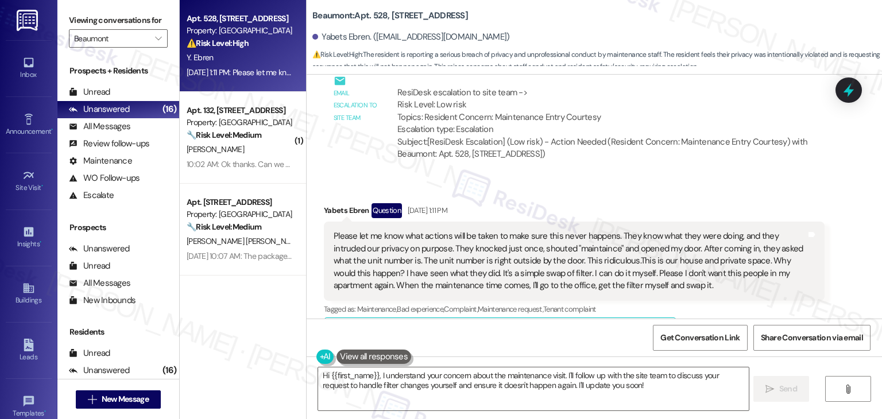
click at [535, 230] on div "Please let me know what actions will be taken to make sure this never happens. …" at bounding box center [570, 260] width 473 height 61
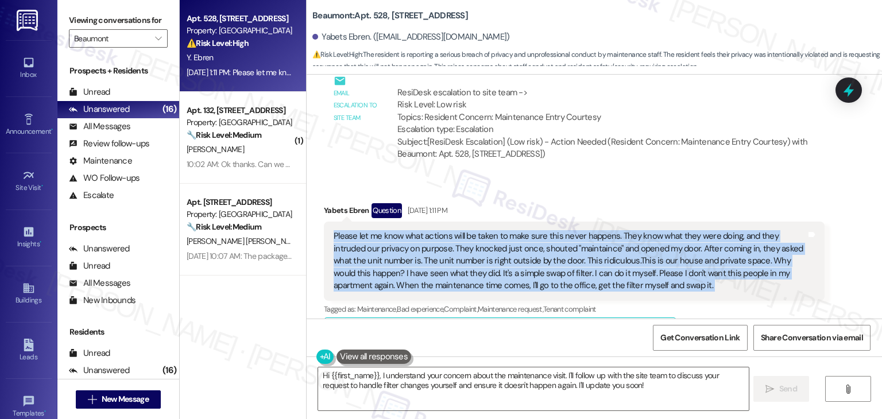
click at [535, 230] on div "Please let me know what actions will be taken to make sure this never happens. …" at bounding box center [570, 260] width 473 height 61
copy div "Please let me know what actions will be taken to make sure this never happens. …"
click at [471, 386] on textarea "Hi {{first_name}}, I understand your concern about the maintenance visit. I'll …" at bounding box center [533, 388] width 430 height 43
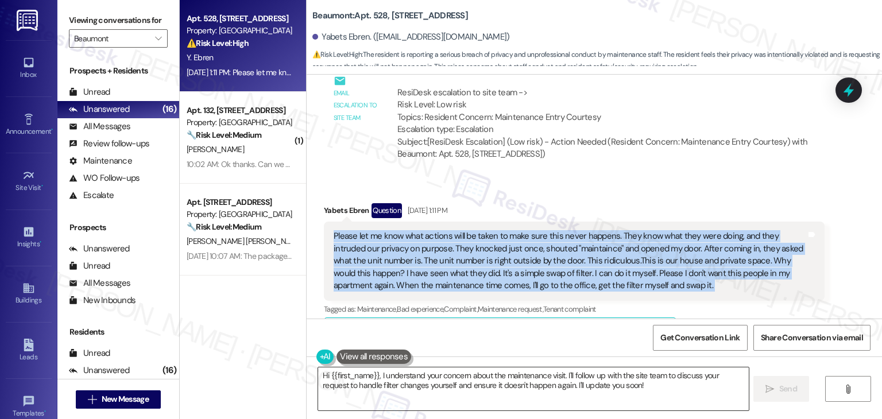
click at [475, 380] on textarea "Hi {{first_name}}, I understand your concern about the maintenance visit. I'll …" at bounding box center [533, 388] width 430 height 43
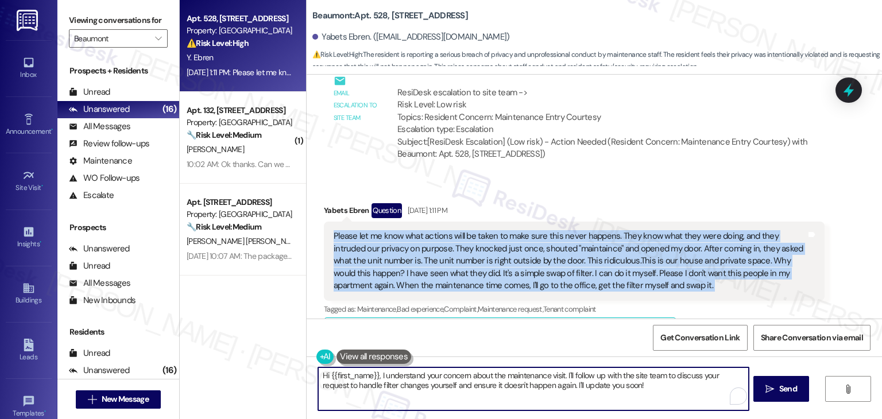
click at [475, 380] on textarea "Hi {{first_name}}, I understand your concern about the maintenance visit. I'll …" at bounding box center [533, 388] width 430 height 43
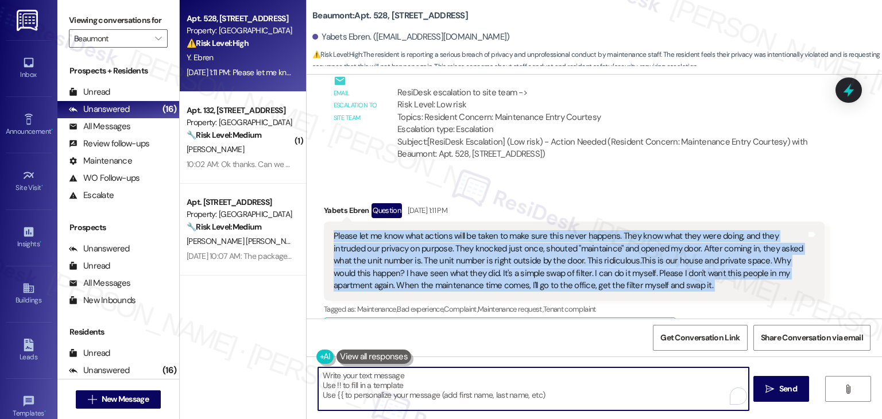
click at [475, 376] on textarea "Hi {{first_name}}, I understand your concern about the maintenance visit. I'll …" at bounding box center [533, 388] width 430 height 43
click at [479, 384] on textarea "Hi {{first_name}}, I understand your concern about the maintenance visit. I'll …" at bounding box center [533, 388] width 430 height 43
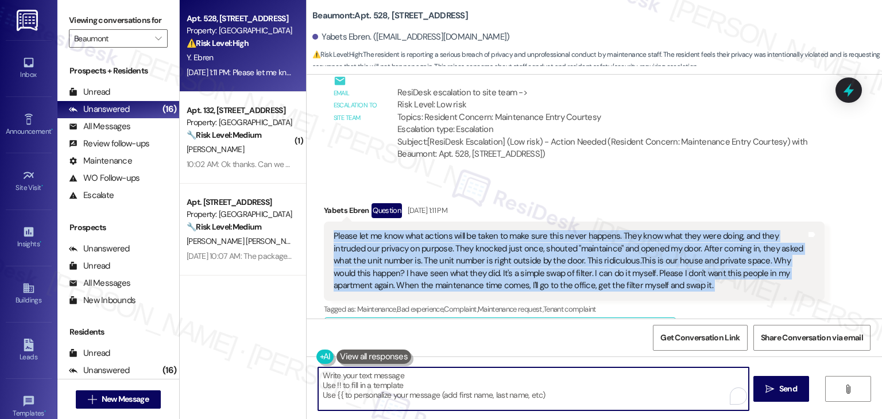
click at [479, 384] on textarea "Hi {{first_name}}, I understand your concern about the maintenance visit. I'll …" at bounding box center [533, 388] width 430 height 43
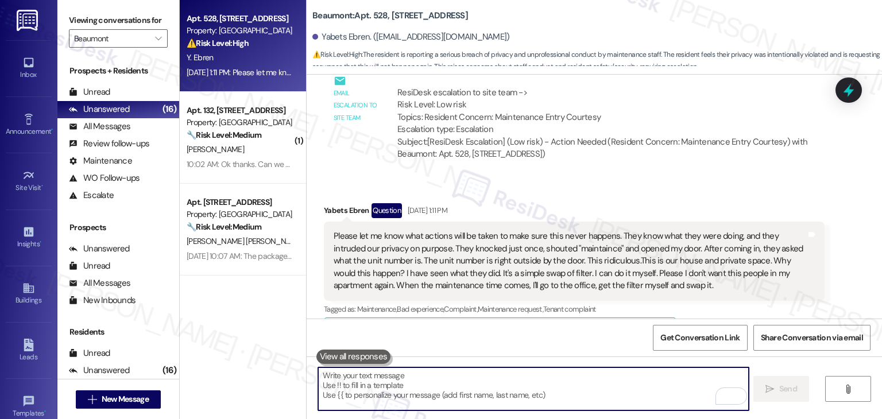
click at [493, 384] on textarea "To enrich screen reader interactions, please activate Accessibility in Grammarl…" at bounding box center [533, 388] width 430 height 43
paste textarea "Hi [PERSON_NAME], I understand your concern, and I’m sorry for the way this vis…"
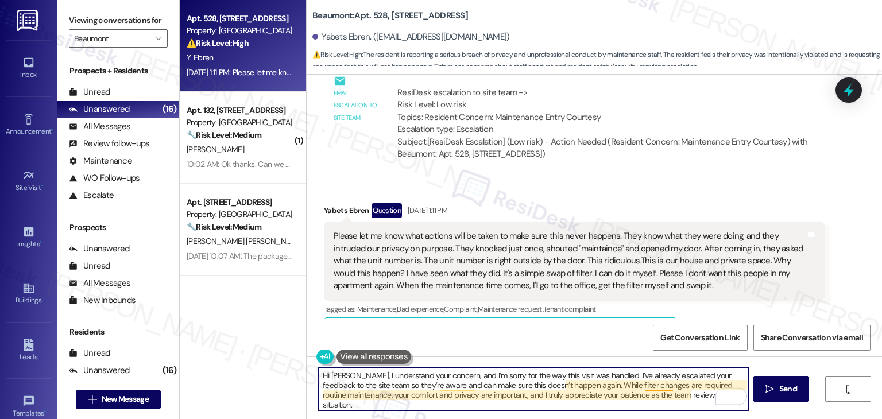
type textarea "Hi [PERSON_NAME], I understand your concern, and I’m sorry for the way this vis…"
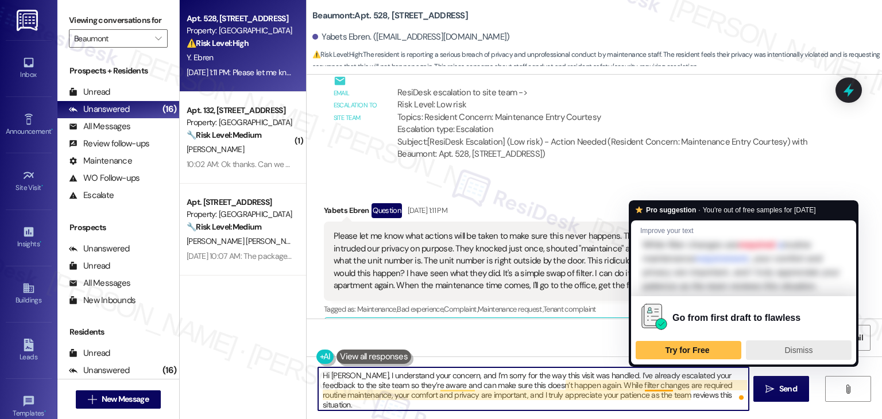
click at [788, 355] on span "Dismiss" at bounding box center [798, 350] width 28 height 9
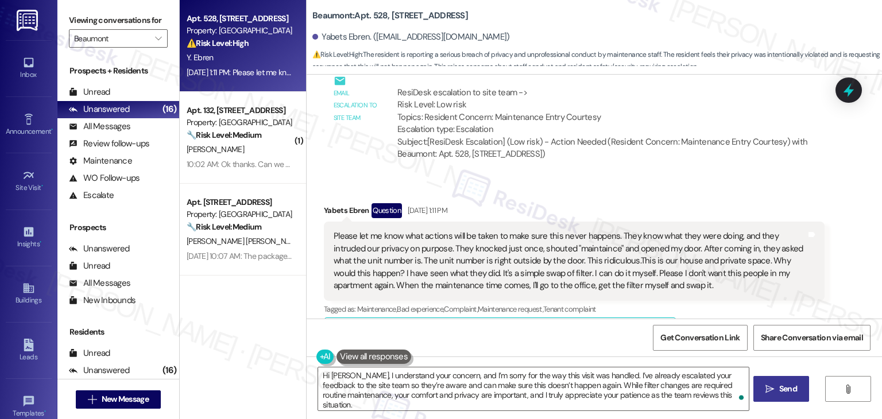
click at [785, 396] on button " Send" at bounding box center [781, 389] width 56 height 26
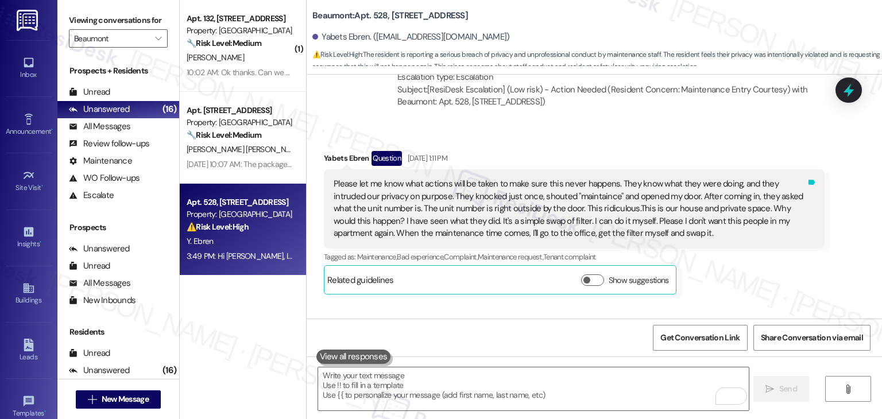
scroll to position [2749, 0]
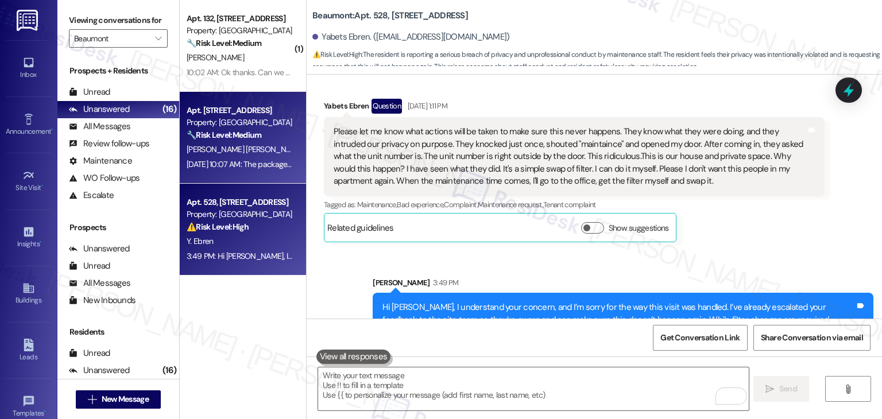
click at [225, 146] on span "[PERSON_NAME] [PERSON_NAME]" at bounding box center [247, 149] width 120 height 10
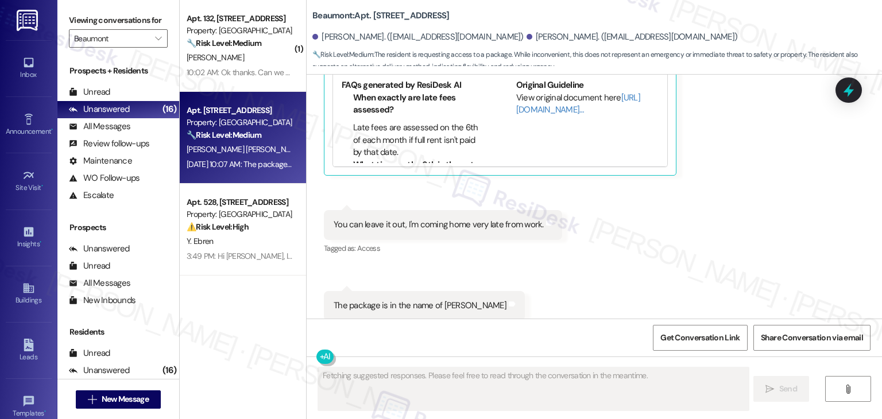
scroll to position [1933, 0]
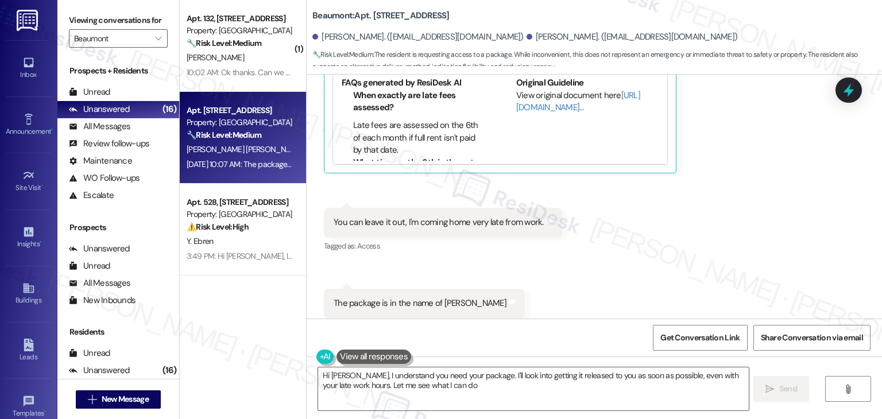
type textarea "Hi Carlos, I understand you need your package. I'll look into getting it releas…"
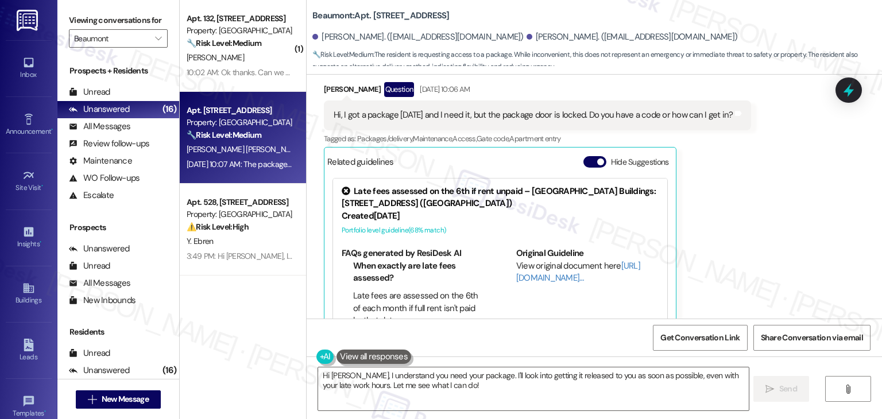
scroll to position [1703, 0]
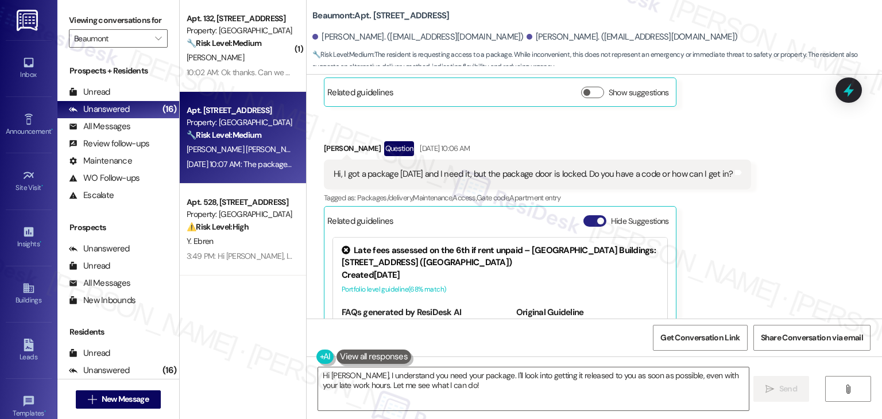
click at [583, 215] on button "Hide Suggestions" at bounding box center [594, 220] width 23 height 11
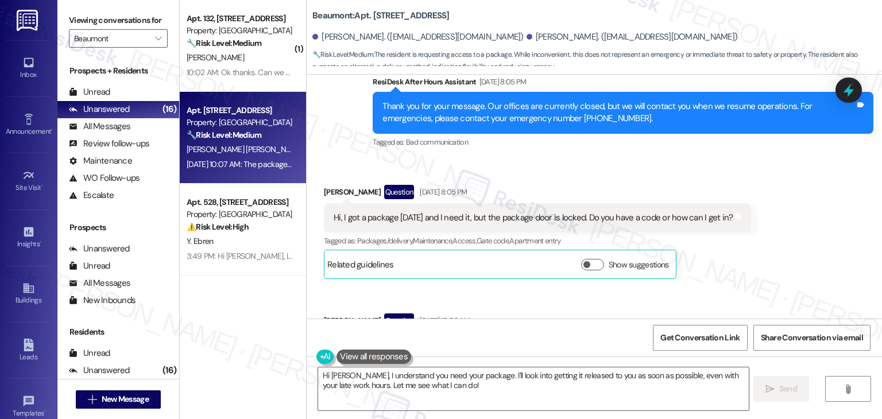
scroll to position [1766, 0]
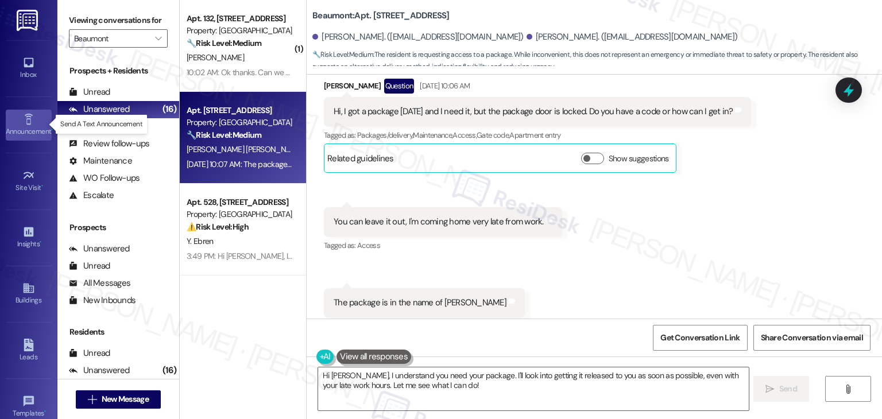
click at [33, 126] on div "Announcement •" at bounding box center [28, 131] width 57 height 11
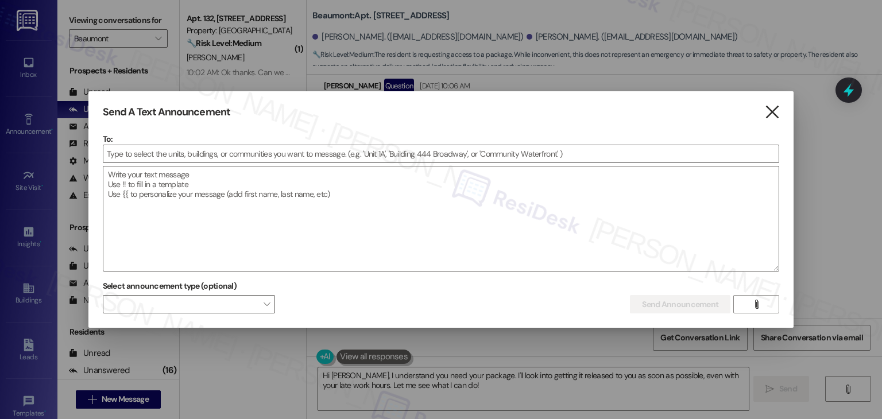
click at [767, 110] on icon "" at bounding box center [772, 112] width 16 height 12
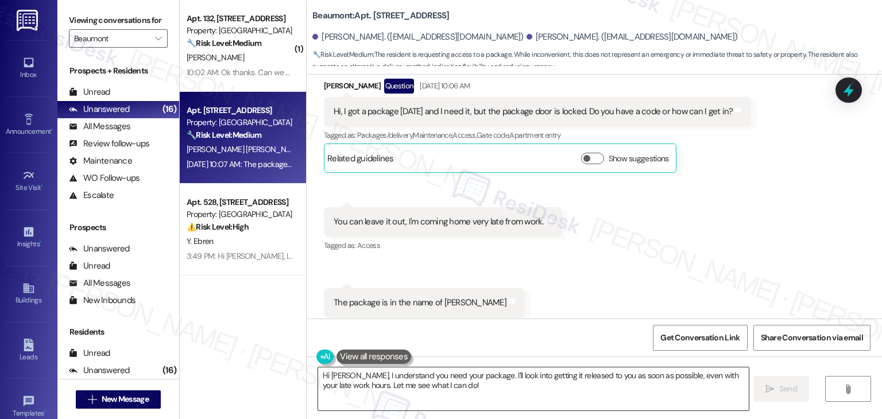
click at [405, 377] on textarea "Hi Carlos, I understand you need your package. I'll look into getting it releas…" at bounding box center [533, 388] width 430 height 43
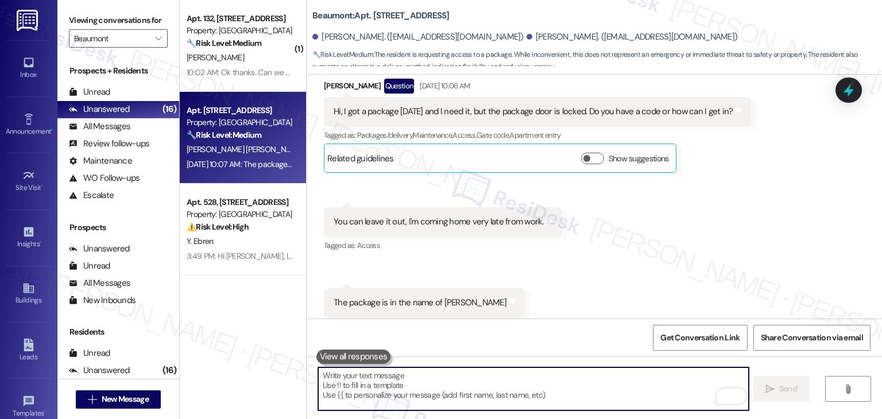
paste textarea "Hi {{first_name}}! 🛠️ Filter Change Update: We weren’t able to finish changing …"
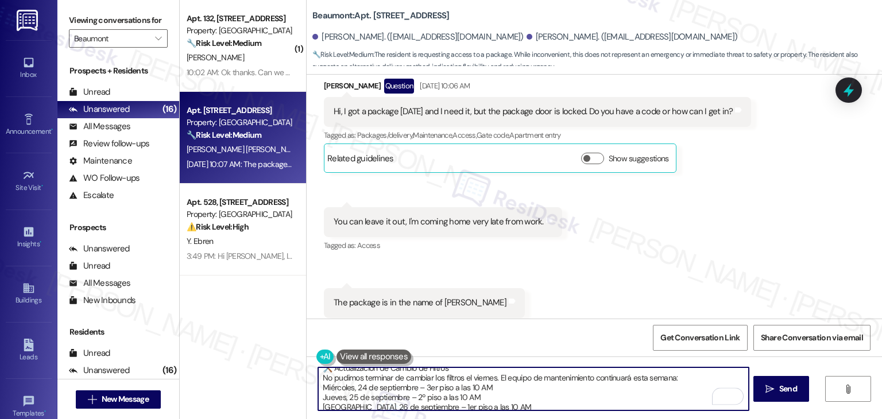
scroll to position [129, 0]
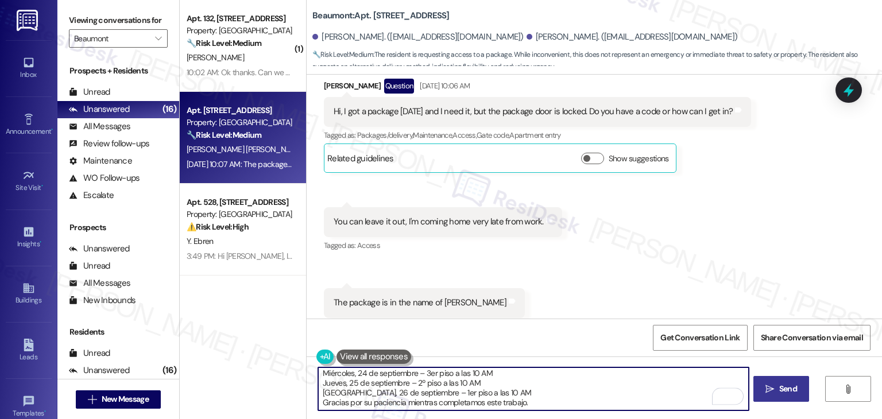
type textarea "Hi {{first_name}}! 🛠️ Filter Change Update: We weren’t able to finish changing …"
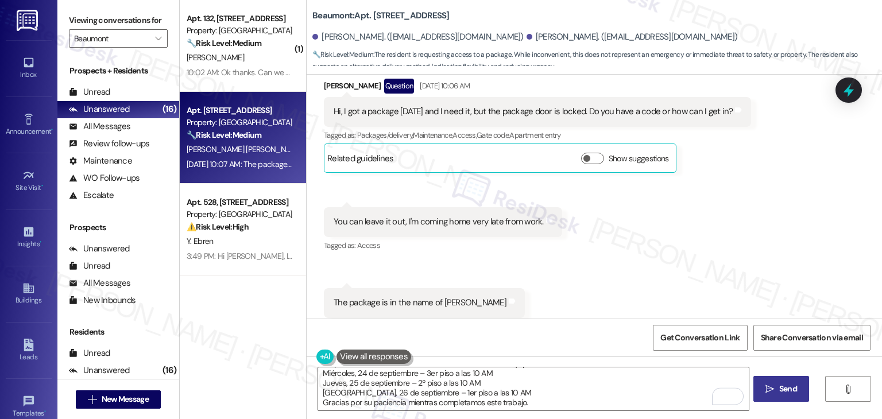
click at [792, 389] on span "Send" at bounding box center [788, 389] width 18 height 12
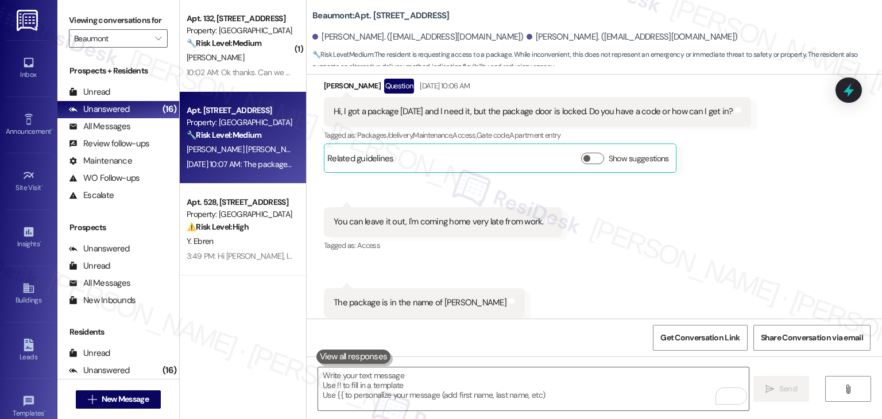
scroll to position [0, 0]
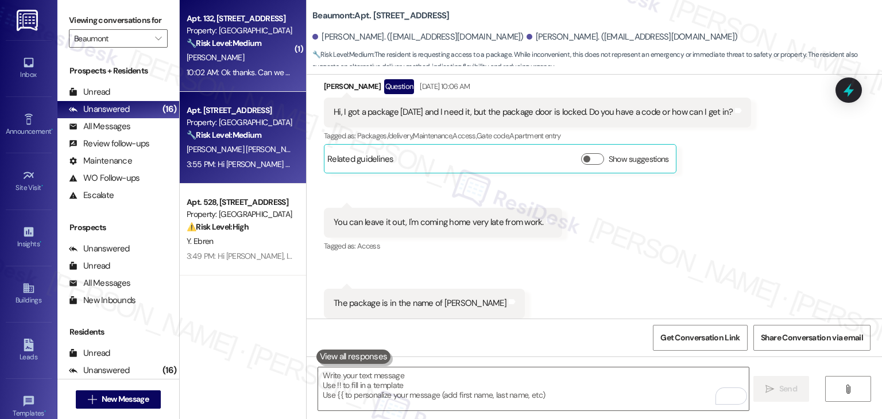
click at [260, 67] on div "10:02 AM: Ok thanks. Can we get the whimpering dog taken care of?...thx 10:02 A…" at bounding box center [307, 72] width 241 height 10
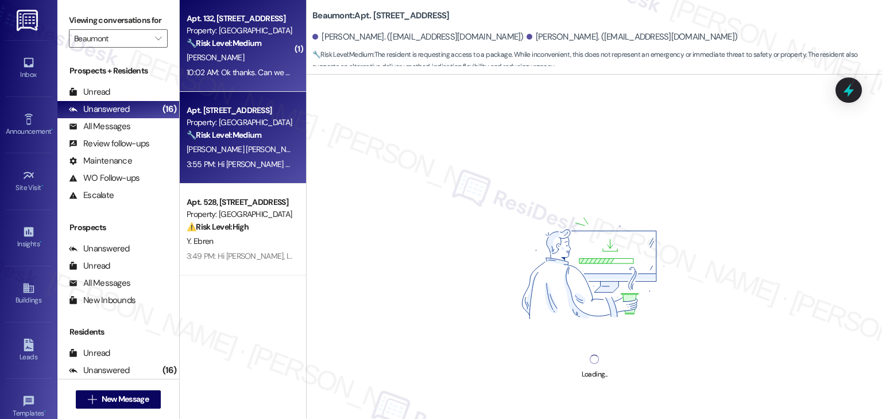
click at [307, 154] on span "[PERSON_NAME]" at bounding box center [335, 149] width 57 height 10
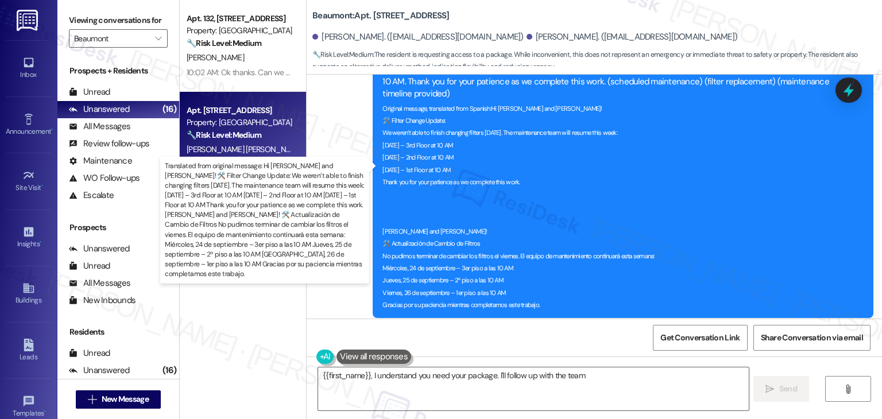
click at [622, 199] on div "Original message, translated from Spanish : Hi Marielvis and Edgar! 🛠️ Filter C…" at bounding box center [618, 204] width 473 height 209
type textarea "{{first_name}}, I understand you need your package. I'll follow up with the tea…"
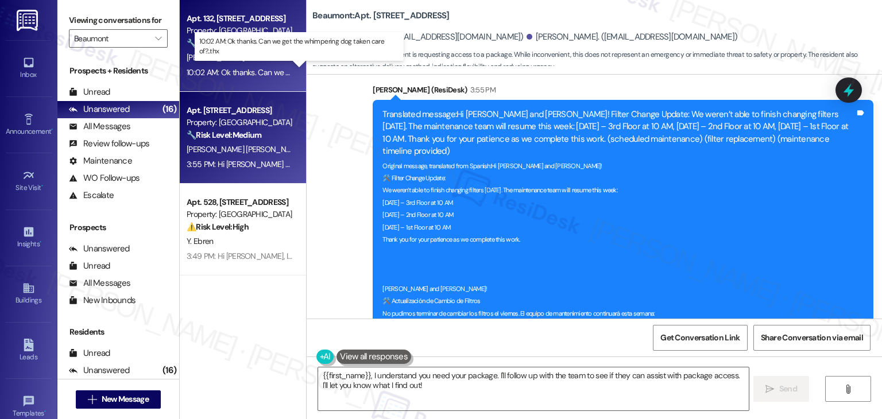
click at [255, 72] on div "10:02 AM: Ok thanks. Can we get the whimpering dog taken care of?...thx 10:02 A…" at bounding box center [307, 72] width 241 height 10
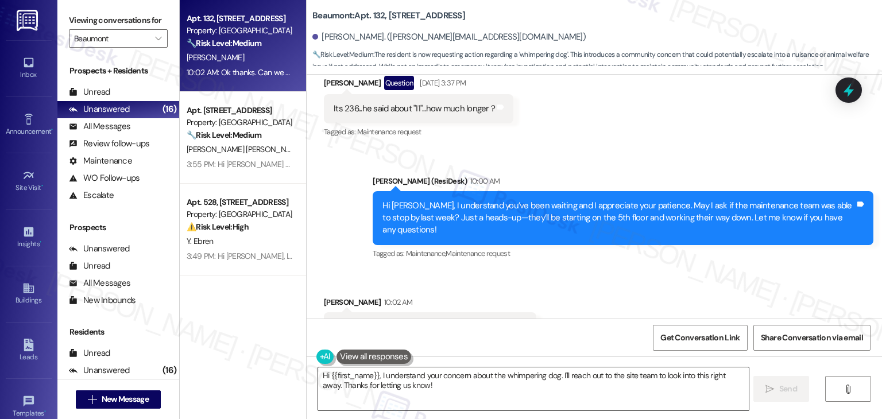
click at [396, 376] on textarea "Hi {{first_name}}, I understand your concern about the whimpering dog. I'll rea…" at bounding box center [533, 388] width 430 height 43
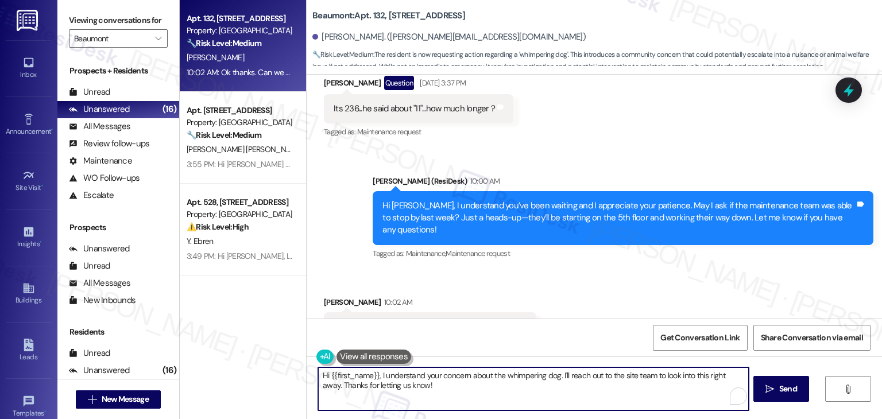
click at [396, 376] on textarea "Hi {{first_name}}, I understand your concern about the whimpering dog. I'll rea…" at bounding box center [533, 388] width 430 height 43
paste textarea "! 🛠️ Filter Change Update: We weren’t able to finish changing filters [DATE]. T…"
type textarea "Hi {{first_name}}! 🛠️ Filter Change Update: We weren’t able to finish changing …"
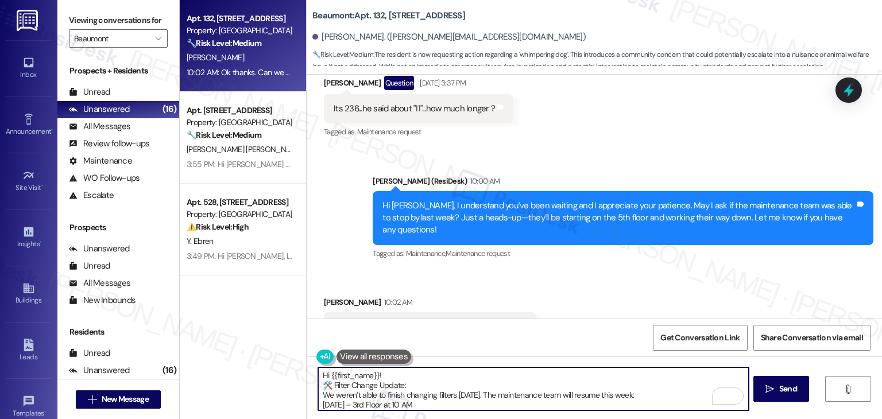
click at [424, 386] on textarea "Hi {{first_name}}! 🛠️ Filter Change Update: We weren’t able to finish changing …" at bounding box center [533, 388] width 430 height 43
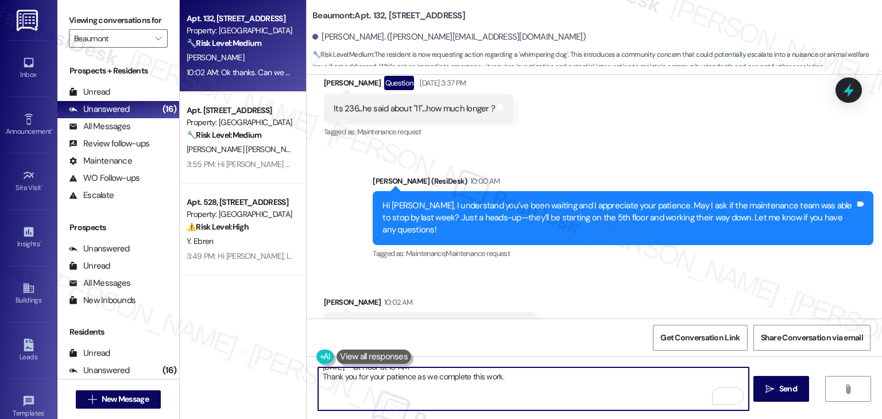
click at [407, 401] on textarea "Hi {{first_name}}! 🛠️ Filter Change Update: We weren’t able to finish changing …" at bounding box center [533, 388] width 430 height 43
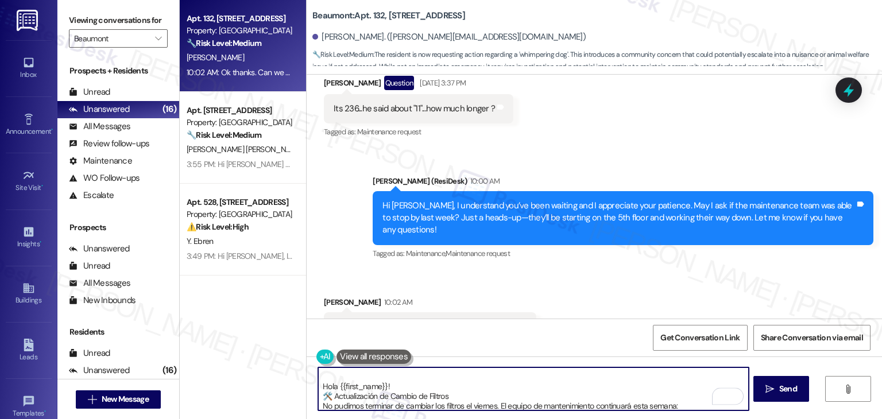
scroll to position [0, 0]
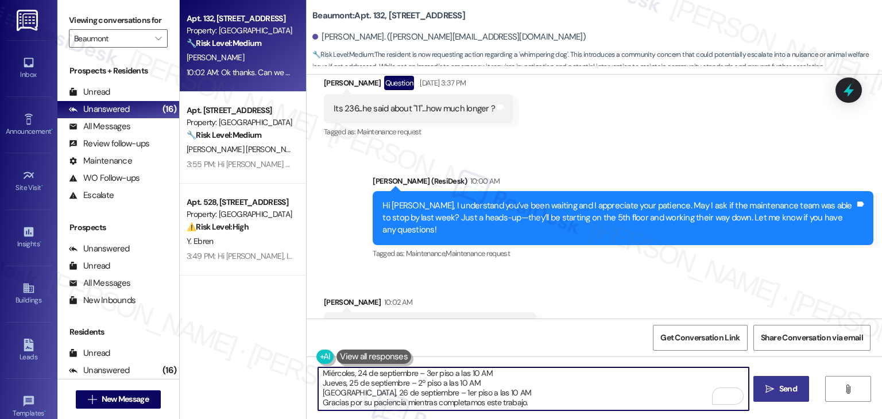
type textarea "Hi {{first_name}}! 🛠️ Filter Change Update: We weren’t able to finish changing …"
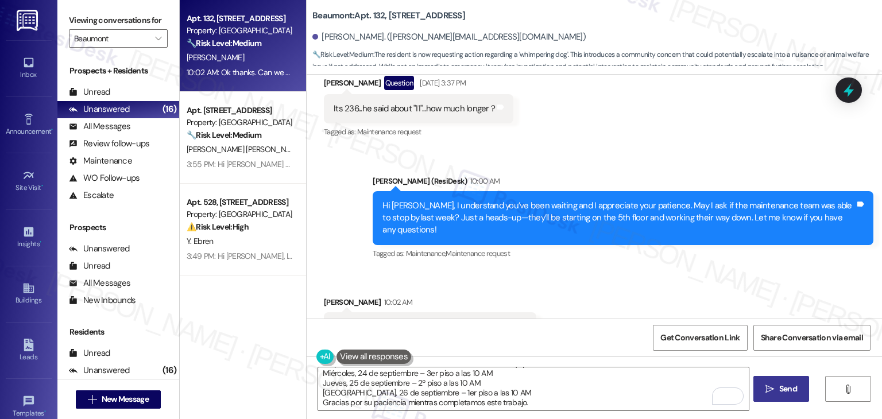
click at [785, 392] on span "Send" at bounding box center [788, 389] width 18 height 12
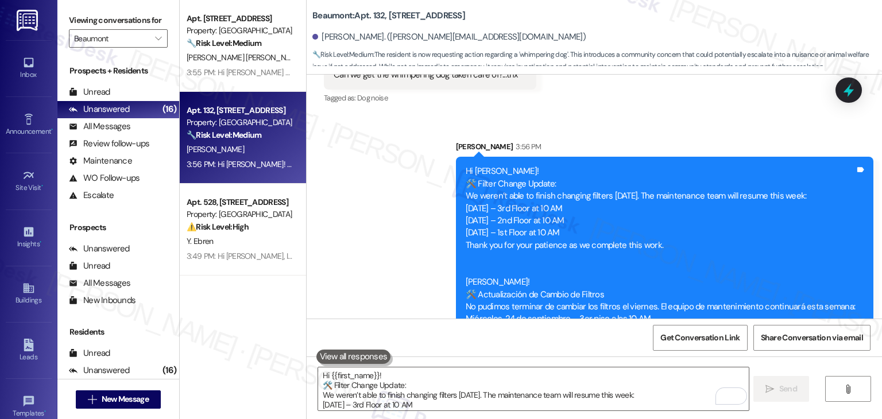
click at [425, 253] on div "Sent via SMS [PERSON_NAME] 3:56 PM Hi [PERSON_NAME]! 🛠️ Filter Change Update: W…" at bounding box center [594, 247] width 575 height 265
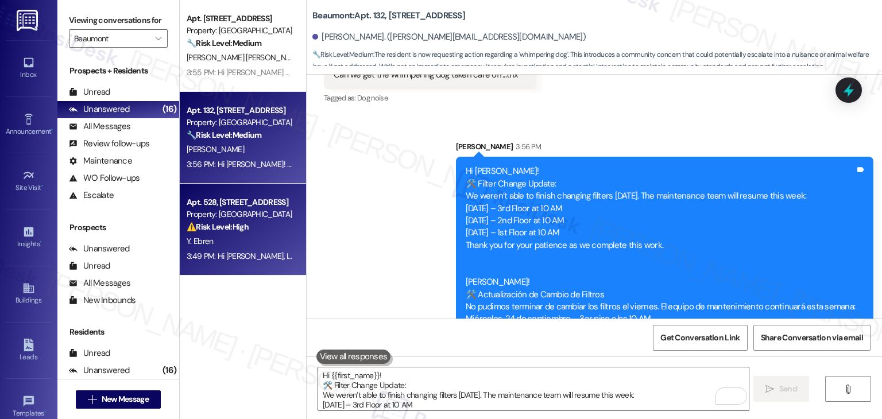
click at [260, 264] on div "Apt. 528, [STREET_ADDRESS] Property: Beaumont ⚠️ Risk Level: High The resident …" at bounding box center [243, 230] width 126 height 92
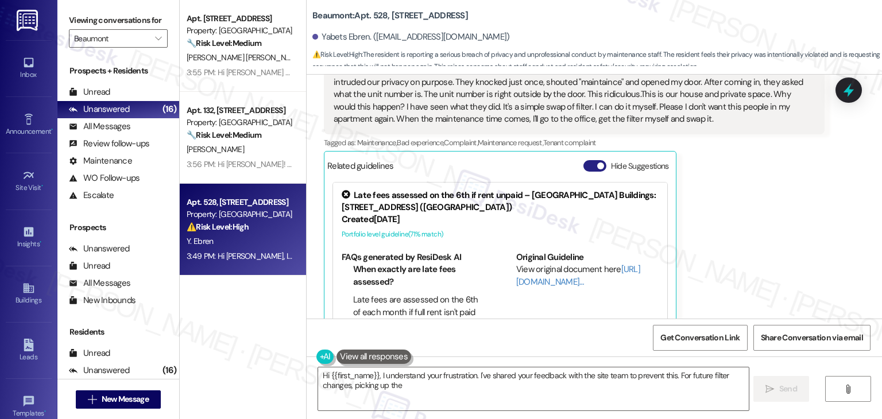
click at [583, 160] on button "Hide Suggestions" at bounding box center [594, 165] width 23 height 11
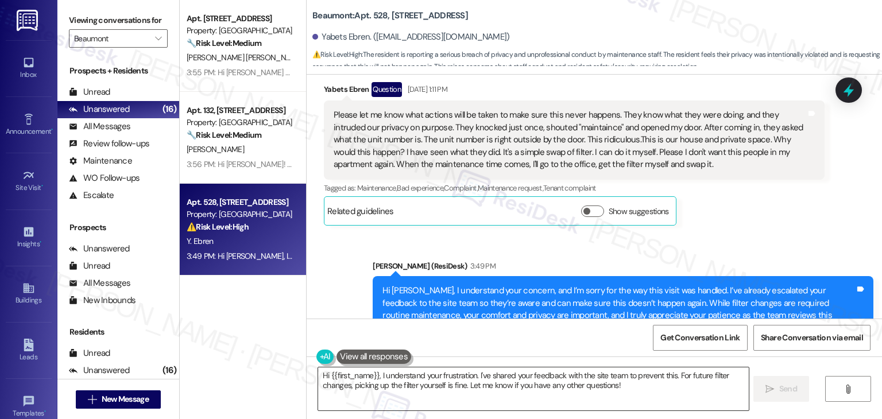
click at [512, 384] on textarea "Hi {{first_name}}, I understand your frustration. I've shared your feedback wit…" at bounding box center [533, 388] width 430 height 43
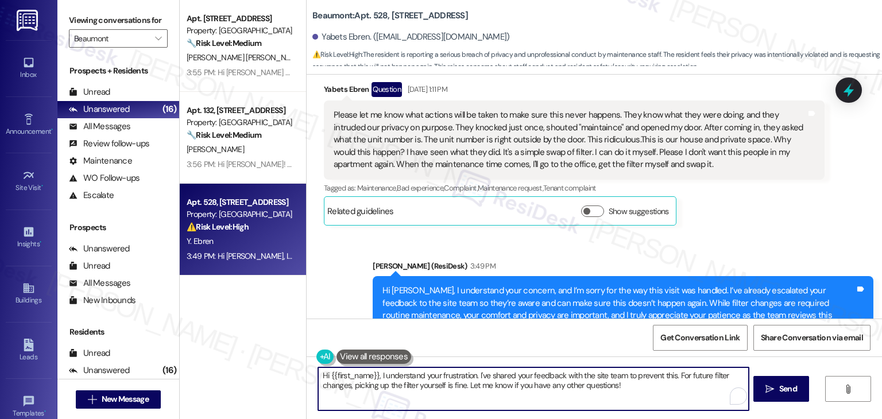
paste textarea "! 🛠️ Filter Change Update: We weren’t able to finish changing filters [DATE]. T…"
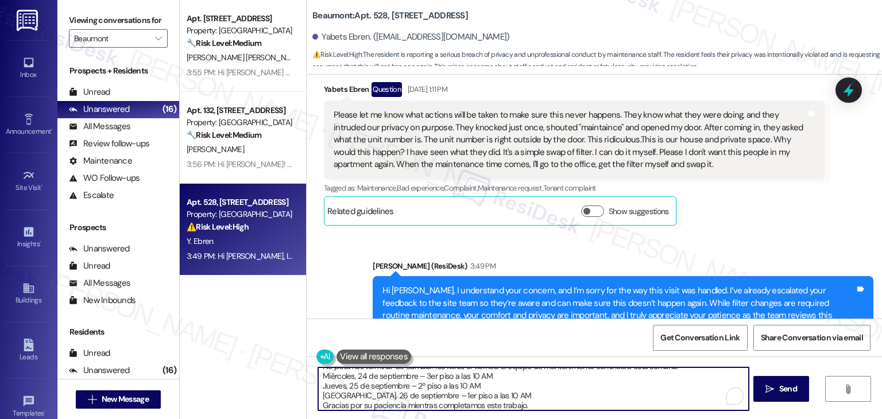
type textarea "Hi {{first_name}}! 🛠️ Filter Change Update: We weren’t able to finish changing …"
click at [779, 389] on span "Send" at bounding box center [788, 389] width 18 height 12
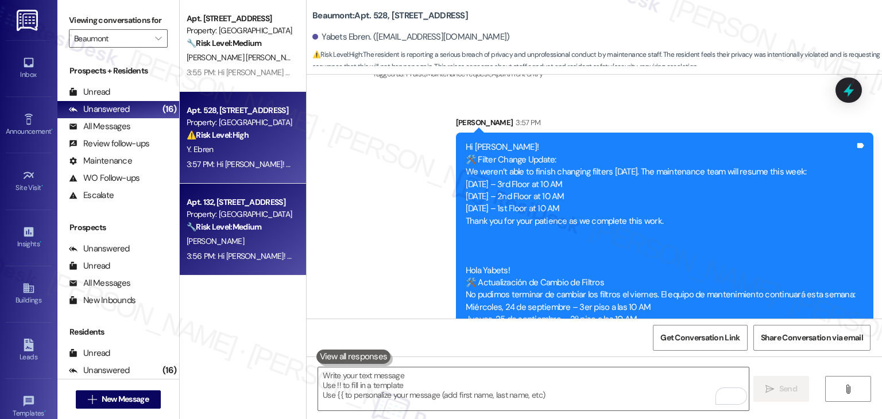
click at [273, 264] on div "Apt. 132, [STREET_ADDRESS] Property: Beaumont 🔧 Risk Level: Medium The resident…" at bounding box center [243, 230] width 126 height 92
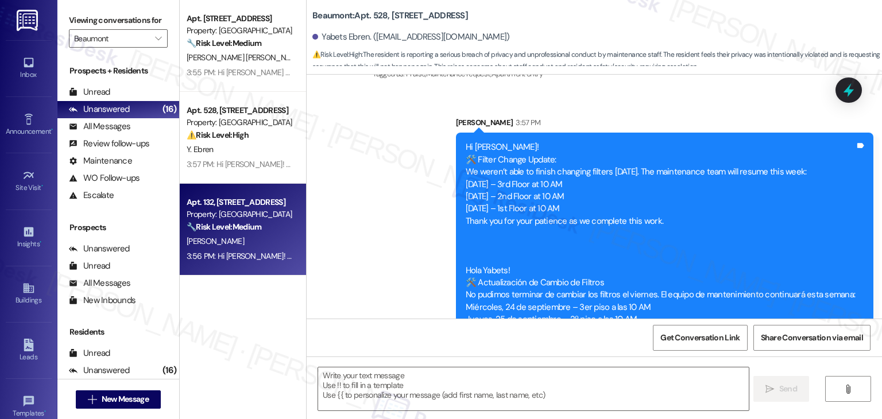
type textarea "Fetching suggested responses. Please feel free to read through the conversation…"
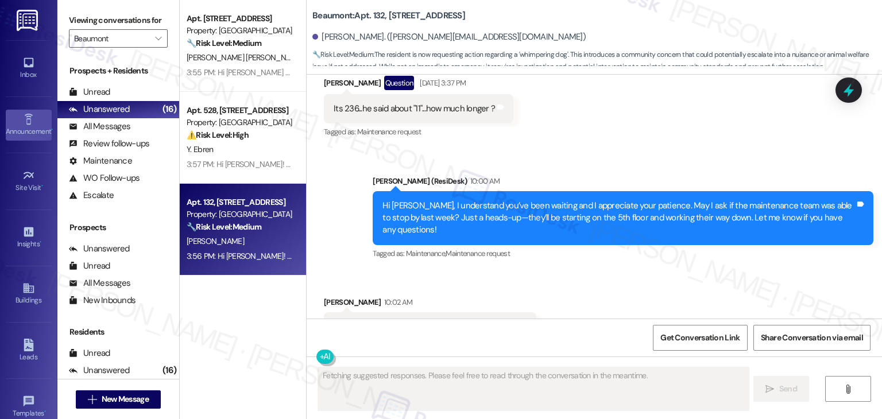
click at [34, 129] on div "Announcement •" at bounding box center [28, 131] width 57 height 11
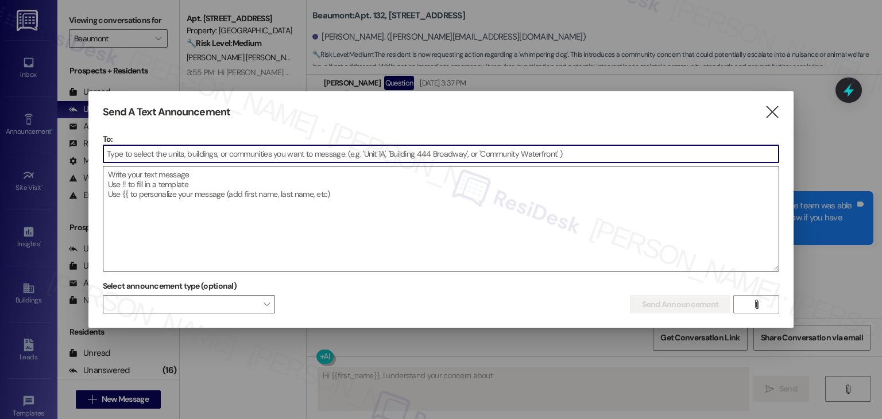
click at [193, 191] on textarea at bounding box center [441, 219] width 676 height 104
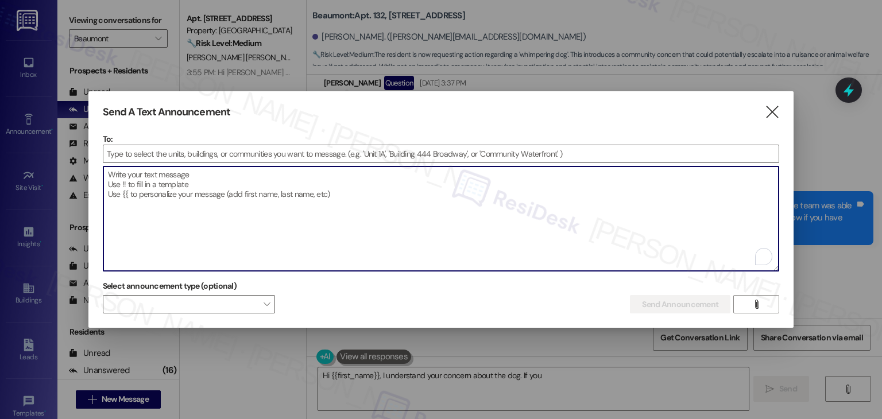
type textarea "Hi {{first_name}}, I understand your concern about the dog. If you"
paste textarea "Hi {{first_name}}! 🛠️ Filter Change Update: We weren’t able to finish changing …"
type textarea "Hi {{first_name}}! 🛠️ Filter Change Update: We weren’t able to finish changing …"
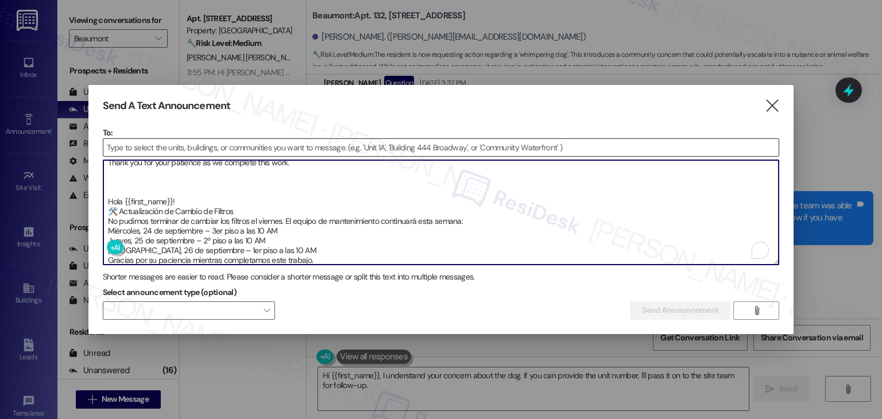
type textarea "Hi {{first_name}}, I understand your concern about the dog. If you can provide …"
type textarea "Hi {{first_name}}! 🛠️ Filter Change Update: We weren’t able to finish changing …"
type textarea "Hi {{first_name}}, I understand your concern about the dog. If you can provide …"
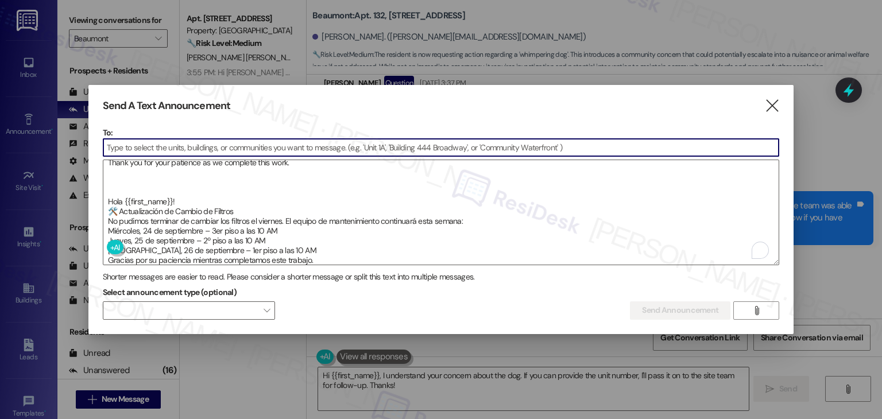
click at [121, 150] on input at bounding box center [441, 147] width 676 height 17
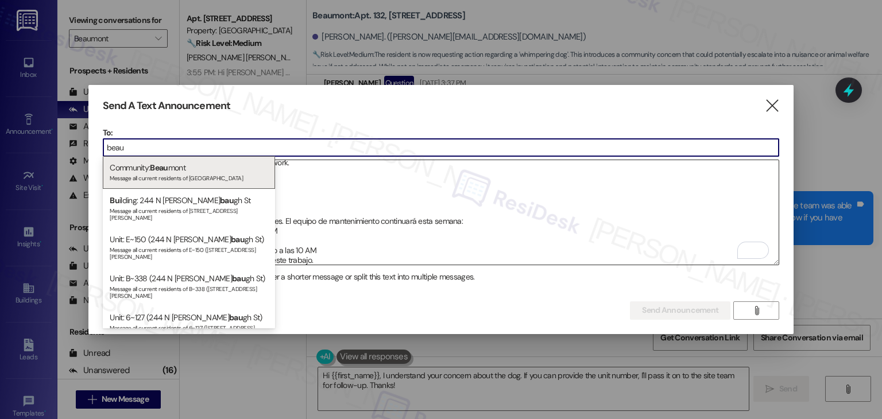
type input "beau"
click at [174, 171] on div "Community: Beau mont Message all current residents of [GEOGRAPHIC_DATA]" at bounding box center [189, 172] width 172 height 33
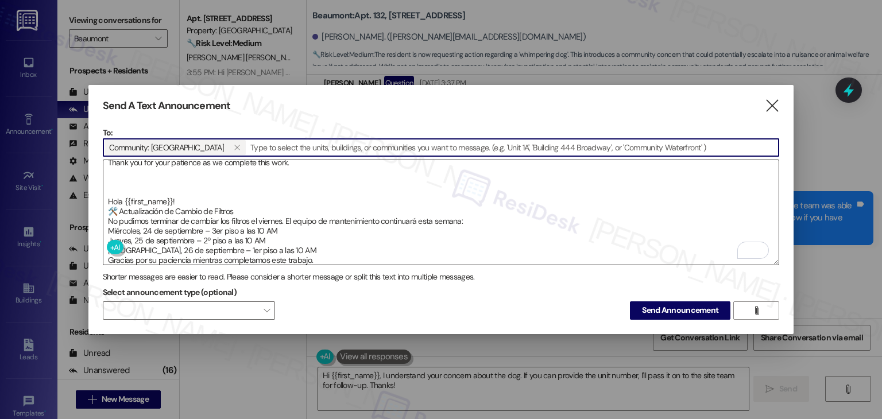
scroll to position [30, 0]
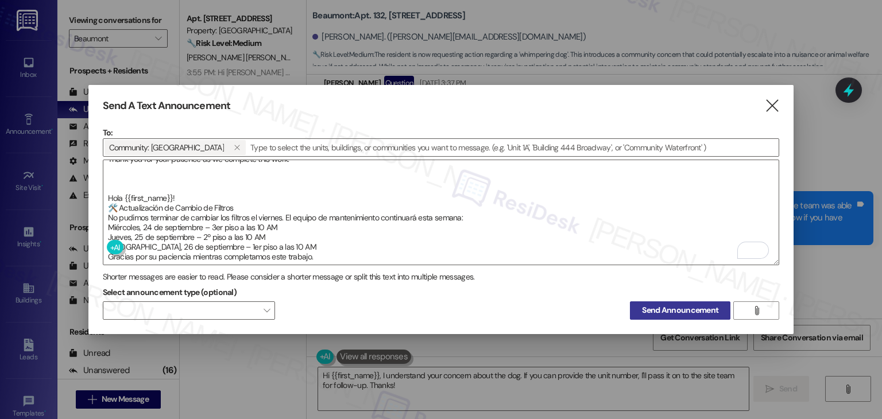
click at [668, 305] on span "Send Announcement" at bounding box center [680, 310] width 76 height 12
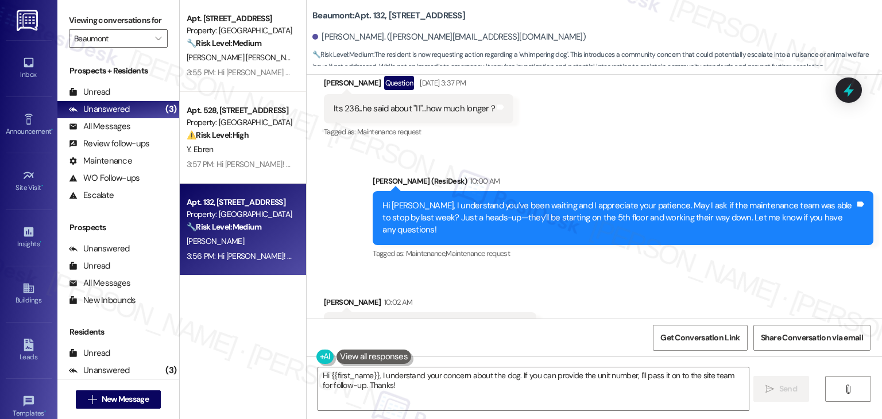
click at [629, 270] on div "Received via SMS [PERSON_NAME] 10:02 AM Ok thanks. Can we get the whimpering do…" at bounding box center [594, 324] width 575 height 109
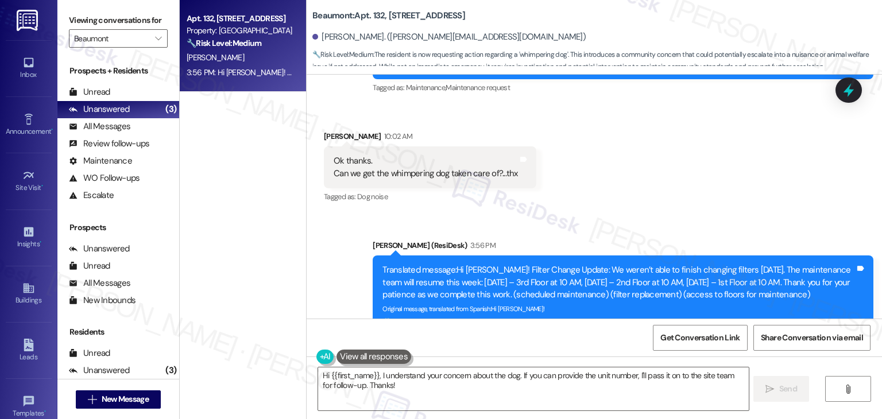
scroll to position [3573, 0]
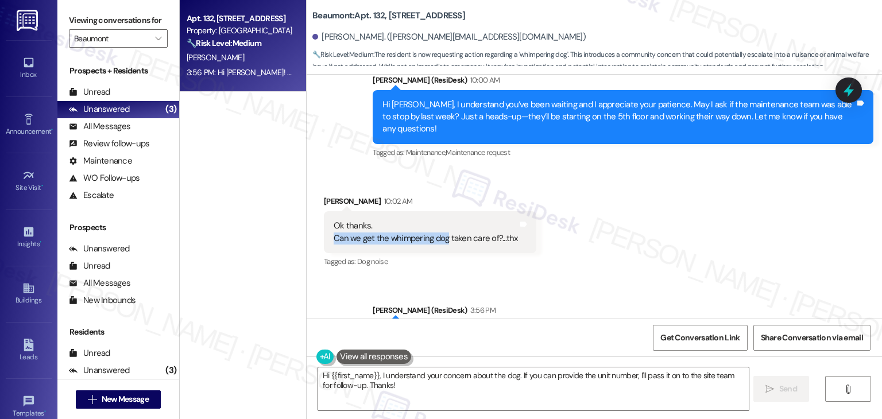
drag, startPoint x: 324, startPoint y: 179, endPoint x: 489, endPoint y: 181, distance: 164.2
click at [489, 211] on div "Ok thanks. Can we get the whimpering dog taken care of?...thx Tags and notes" at bounding box center [430, 232] width 212 height 42
copy div "Can we get the whimpering dog"
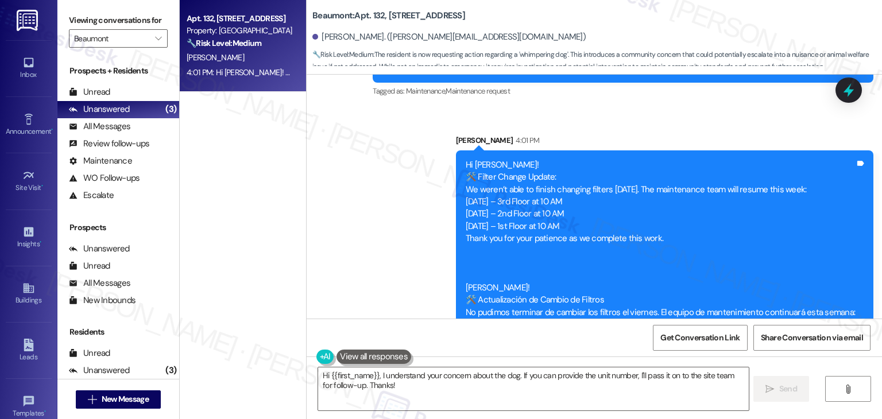
scroll to position [4080, 0]
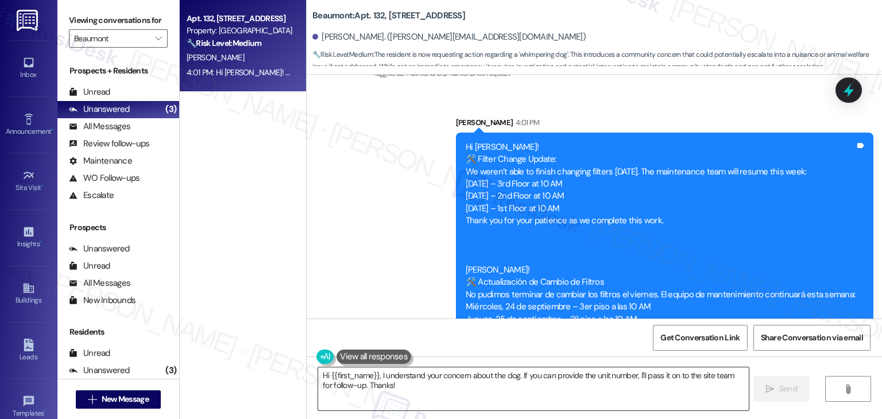
click at [486, 381] on textarea "Hi {{first_name}}, I understand your concern about the dog. If you can provide …" at bounding box center [533, 388] width 430 height 43
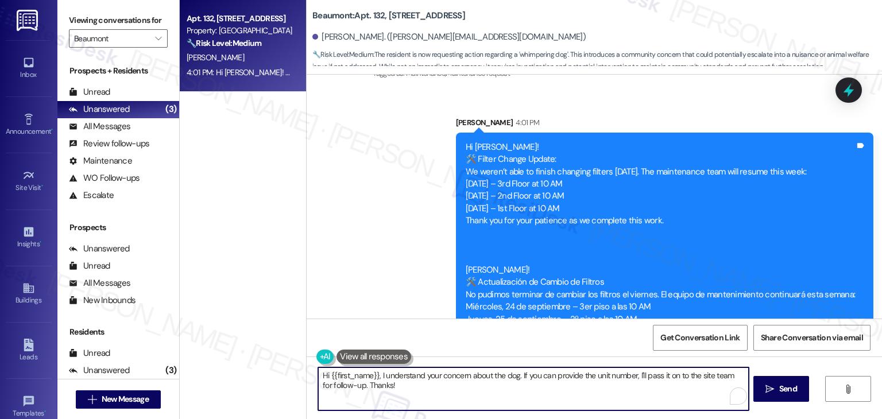
paste textarea "[PERSON_NAME], thank you for bringing this up. Could you let me know which dog …"
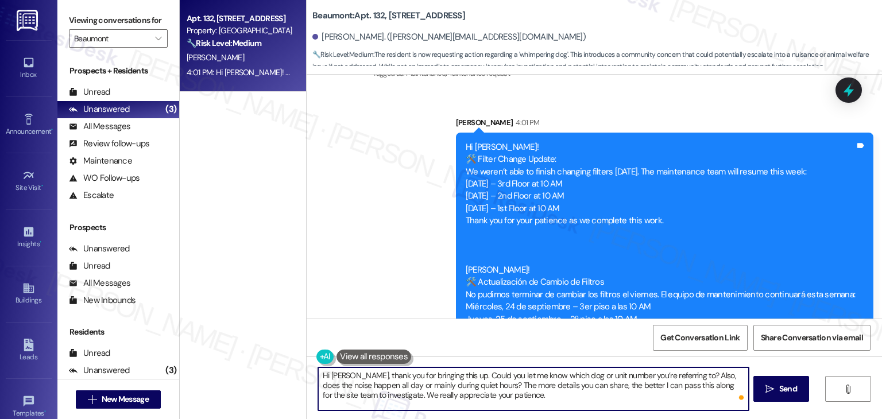
click at [371, 396] on textarea "Hi [PERSON_NAME], thank you for bringing this up. Could you let me know which d…" at bounding box center [533, 388] width 430 height 43
type textarea "Hi [PERSON_NAME], thank you for bringing this up. Could you let me know which d…"
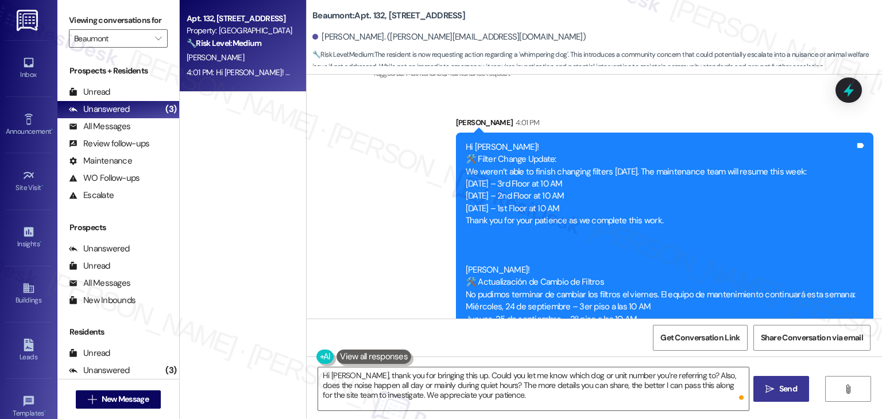
click at [802, 392] on button " Send" at bounding box center [781, 389] width 56 height 26
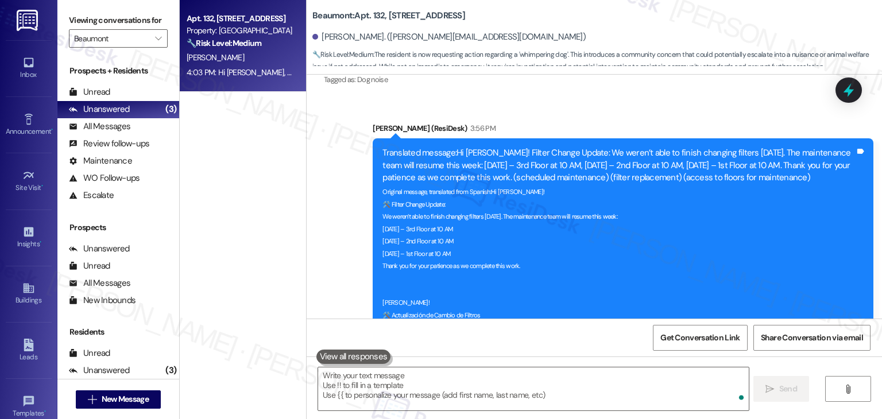
scroll to position [3759, 0]
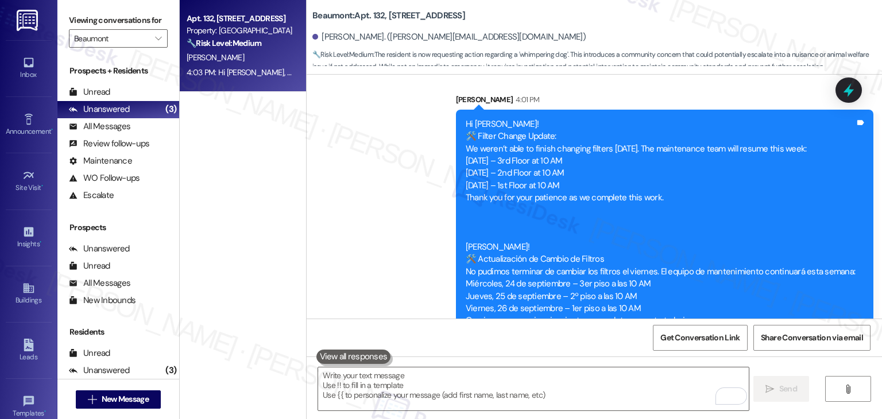
scroll to position [4104, 0]
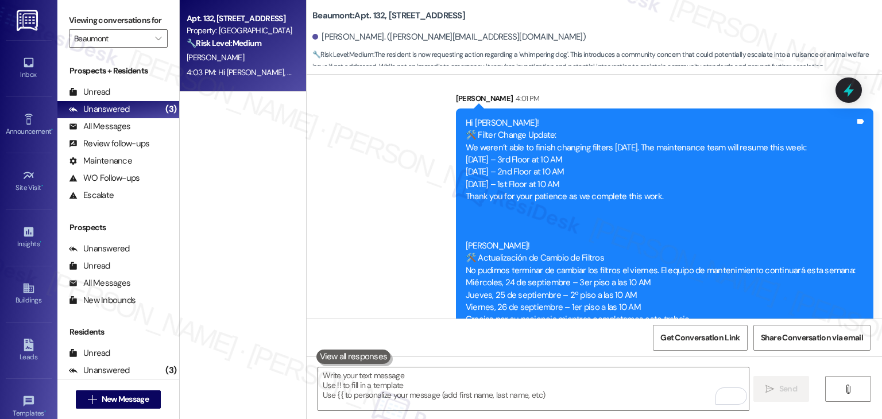
click at [322, 222] on div "Sent via SMS [PERSON_NAME] (ResiDesk) 3:56 PM Translated message: Hi [PERSON_NA…" at bounding box center [594, 98] width 575 height 700
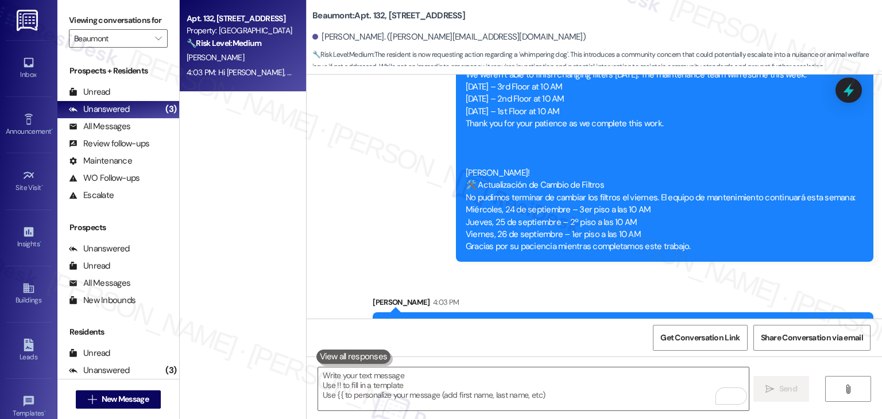
scroll to position [4185, 0]
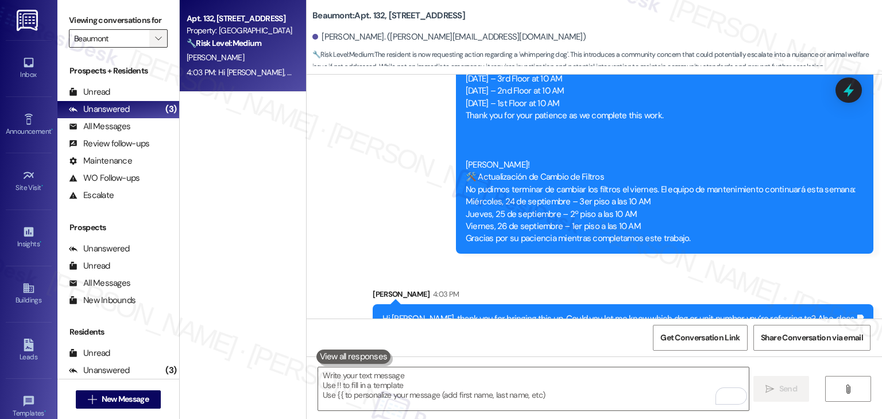
click at [155, 40] on icon "" at bounding box center [158, 38] width 6 height 9
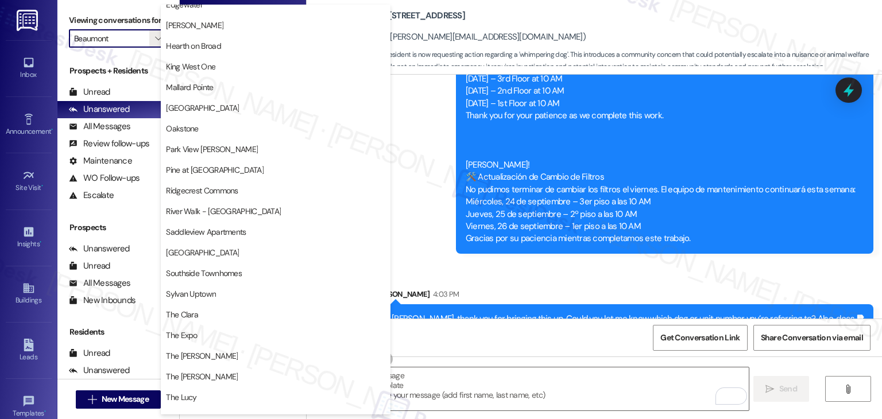
scroll to position [459, 0]
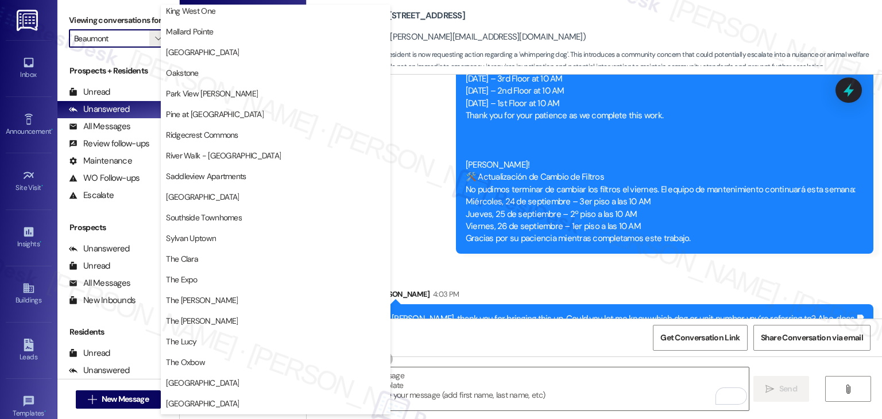
click at [220, 277] on span "The Expo" at bounding box center [275, 279] width 219 height 11
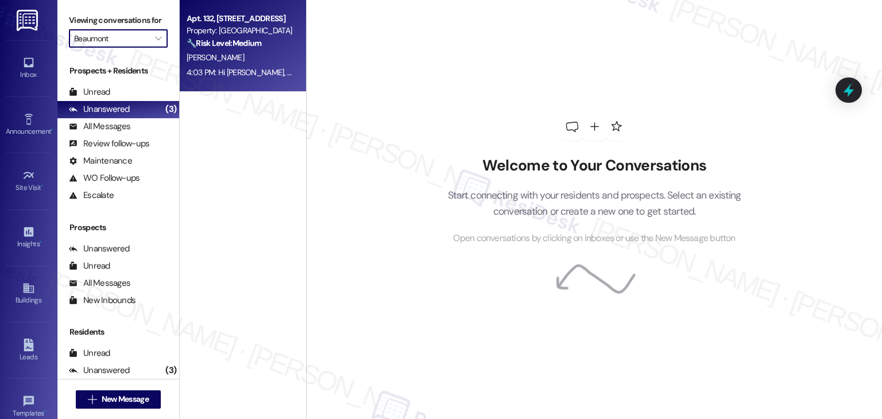
type input "The Expo"
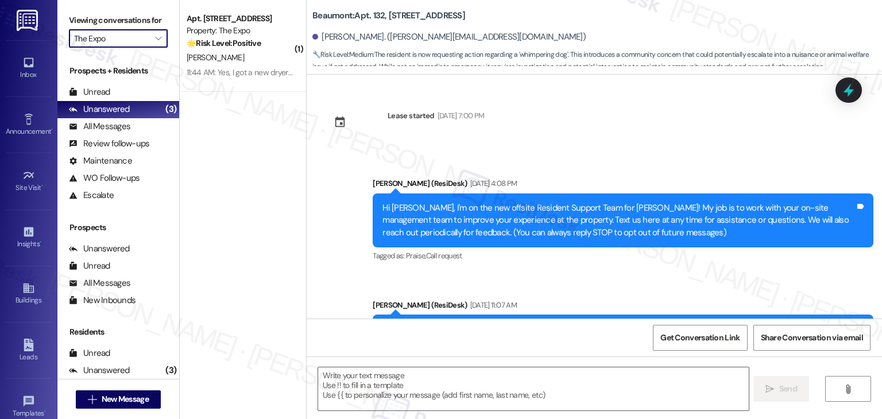
click at [256, 71] on div "11:44 AM: Yes, I got a new dryer [DATE] and everything works great! 11:44 AM: Y…" at bounding box center [296, 72] width 219 height 10
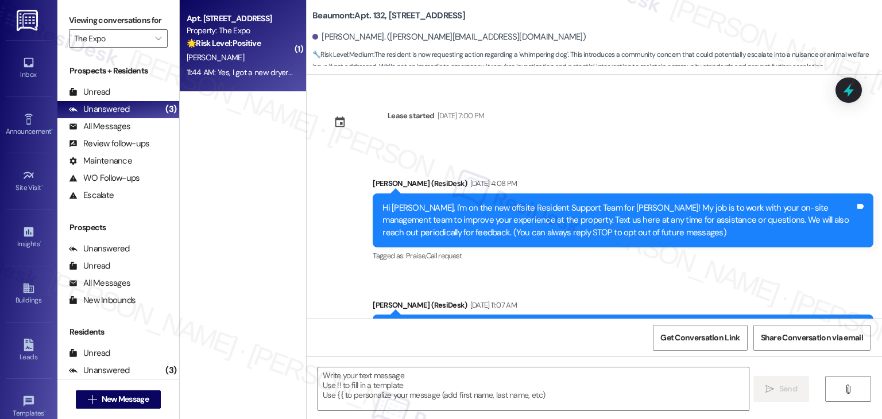
scroll to position [3472, 0]
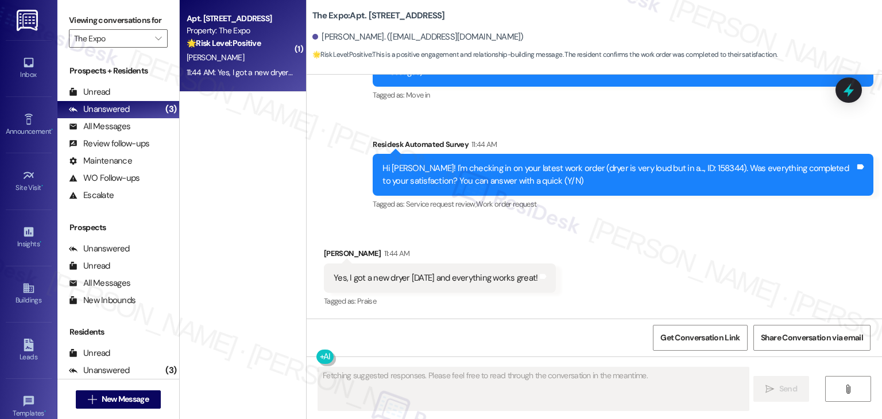
type textarea "Fetching suggested responses. Please feel free to read through the conversation…"
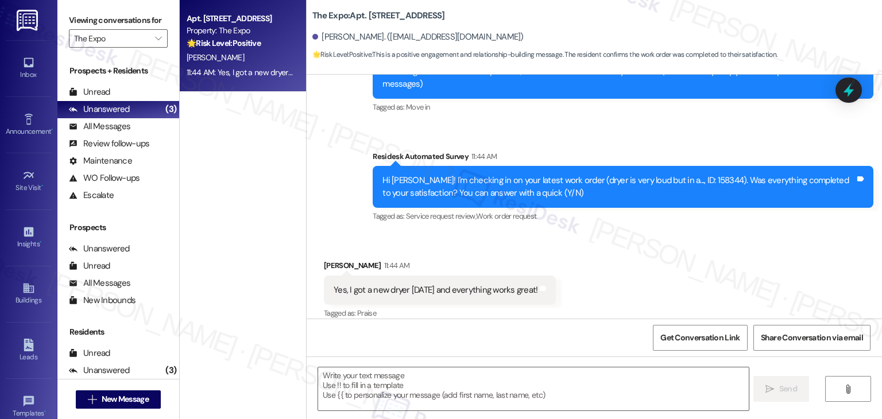
click at [639, 283] on div "Received via SMS [PERSON_NAME] 11:44 AM Yes, I got a new dryer [DATE] and every…" at bounding box center [594, 282] width 575 height 97
click at [404, 373] on textarea at bounding box center [533, 388] width 430 height 43
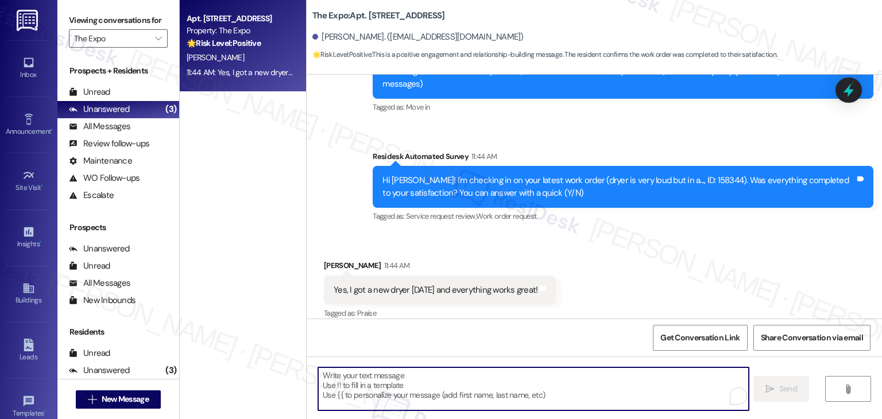
paste textarea "Hi {{first_name}}, I'm working with {{property}} on a survey to understand how …"
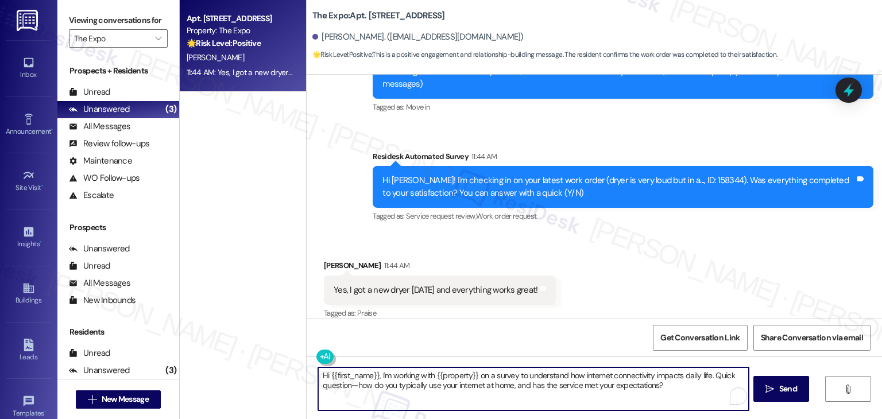
type textarea "Hi {{first_name}}, I'm working with {{property}} on a survey to understand how …"
click at [603, 398] on textarea "Hi {{first_name}}, I'm working with {{property}} on a survey to understand how …" at bounding box center [533, 388] width 430 height 43
click at [672, 382] on textarea "Hi {{first_name}}, I'm working with {{property}} on a survey to understand how …" at bounding box center [533, 388] width 430 height 43
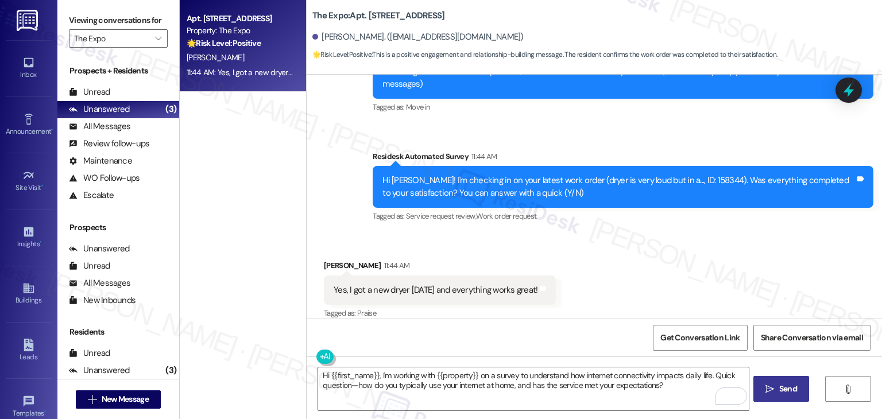
click at [781, 385] on span "Send" at bounding box center [788, 389] width 18 height 12
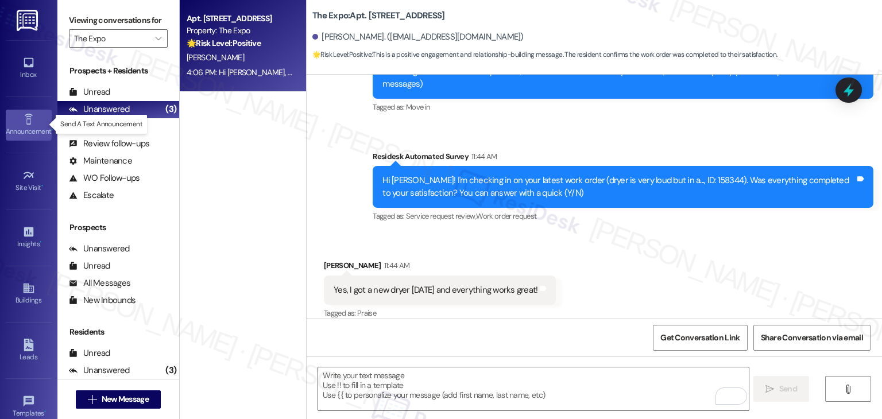
click at [33, 131] on div "Announcement •" at bounding box center [28, 131] width 57 height 11
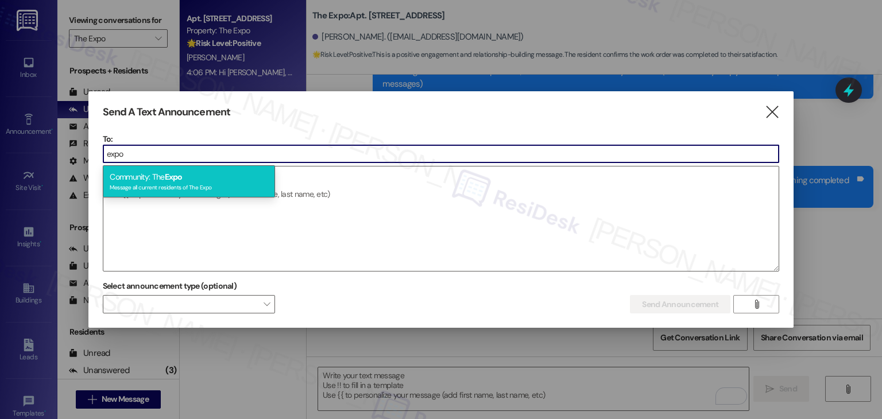
type input "expo"
click at [150, 175] on div "Community: The Expo Message all current residents of The Expo" at bounding box center [189, 181] width 172 height 33
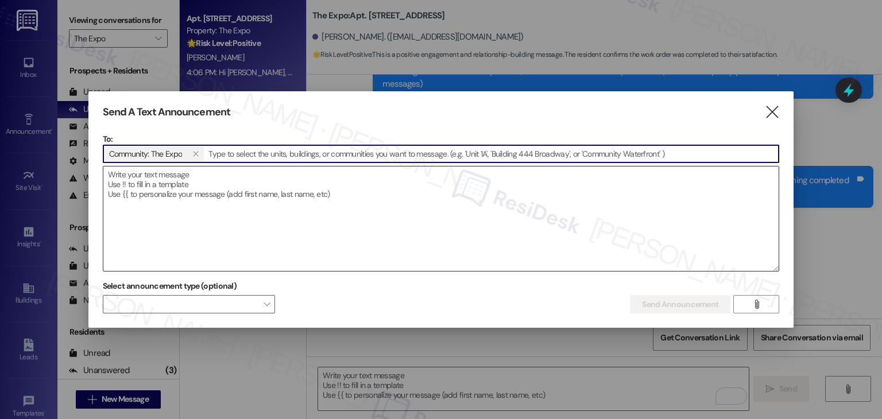
click at [175, 211] on textarea at bounding box center [441, 219] width 676 height 104
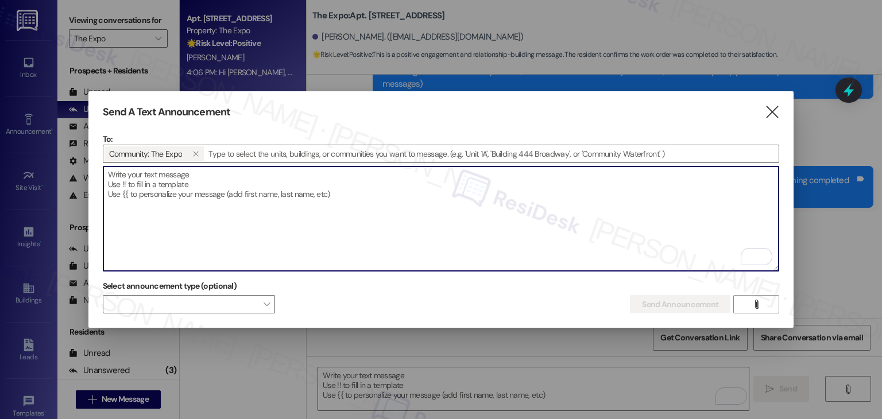
paste textarea "Hi {{first_name}}, I'm working with {{property}} on a survey to understand how …"
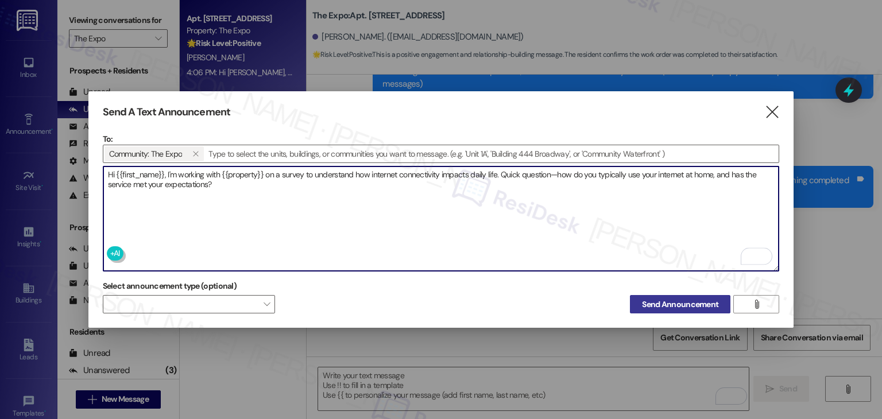
type textarea "Hi {{first_name}}, I'm working with {{property}} on a survey to understand how …"
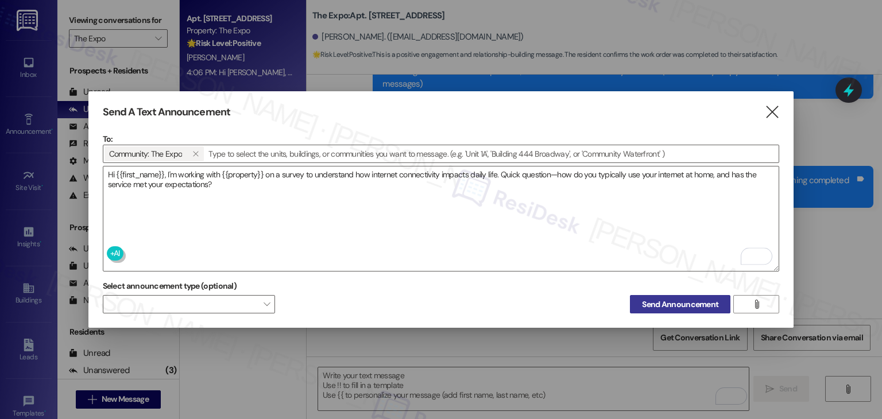
click at [663, 299] on span "Send Announcement" at bounding box center [680, 305] width 76 height 12
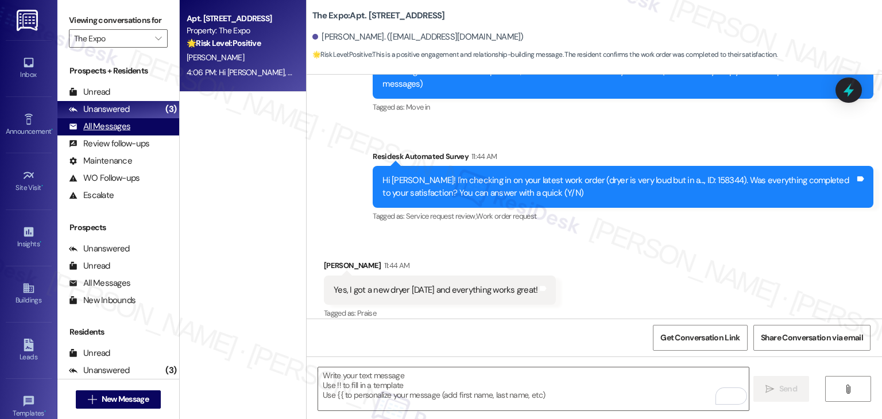
click at [124, 131] on div "All Messages" at bounding box center [99, 127] width 61 height 12
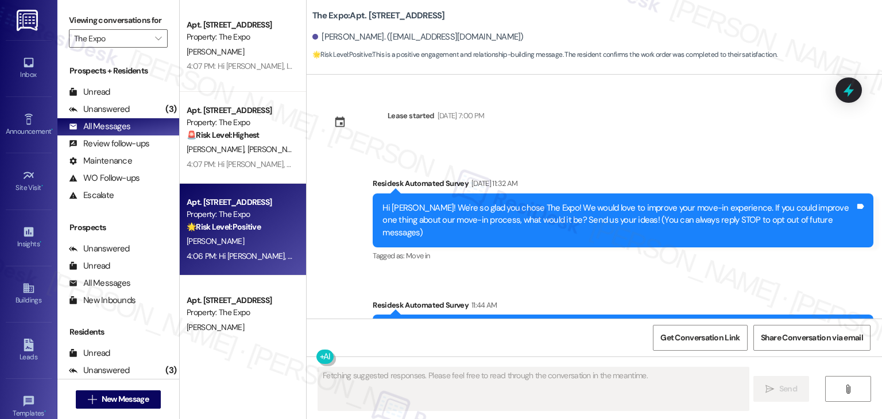
scroll to position [148, 0]
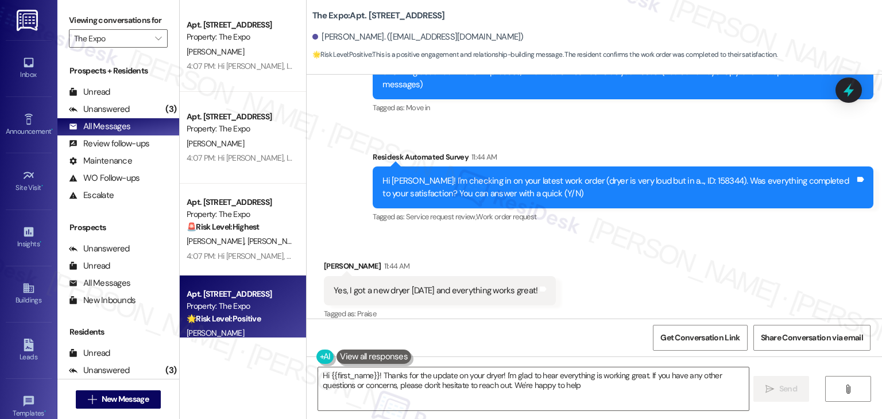
type textarea "Hi {{first_name}}! Thanks for the update on your dryer! I'm glad to hear everyt…"
click at [156, 42] on span "" at bounding box center [158, 38] width 11 height 18
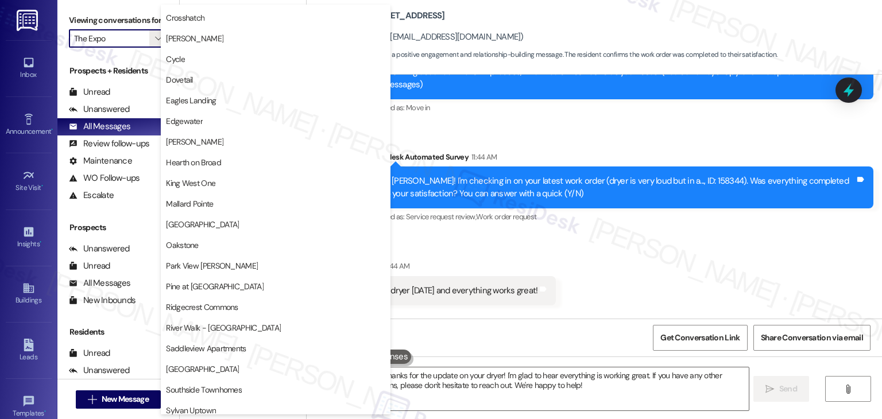
scroll to position [562, 0]
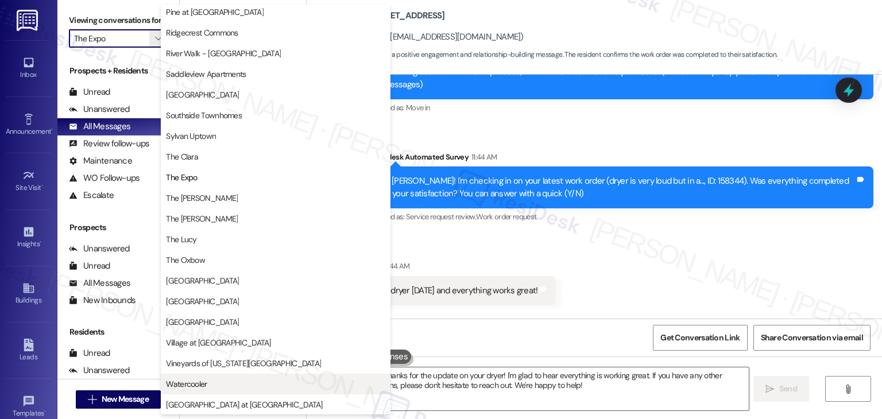
click at [218, 384] on span "Watercooler" at bounding box center [275, 383] width 219 height 11
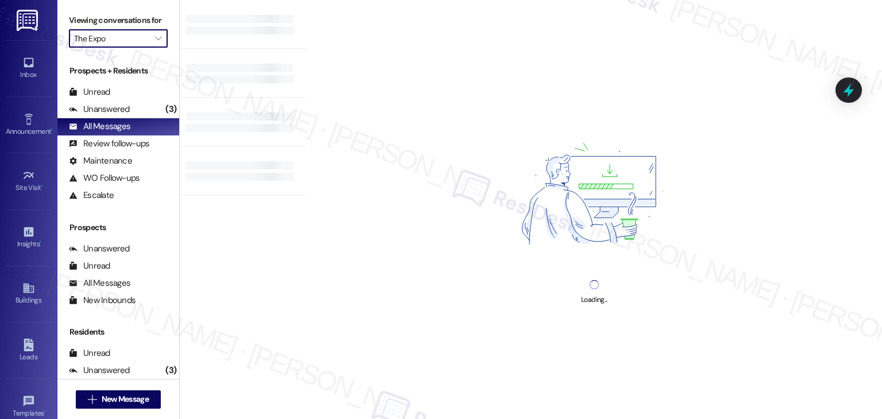
type input "Watercooler"
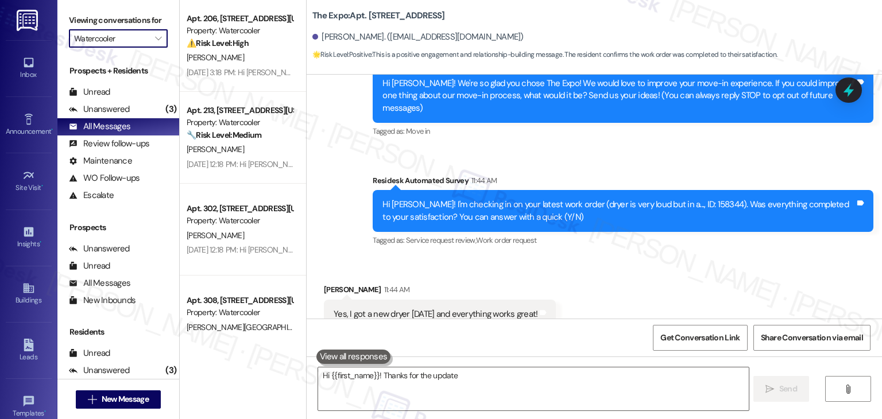
scroll to position [148, 0]
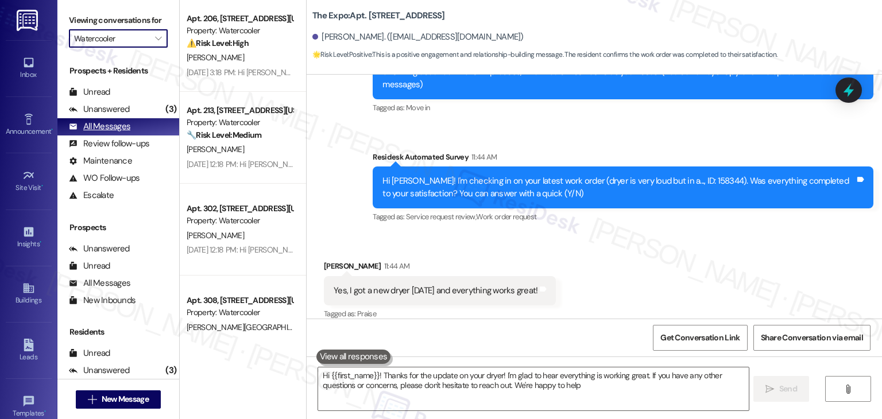
type textarea "Hi {{first_name}}! Thanks for the update on your dryer! I'm glad to hear everyt…"
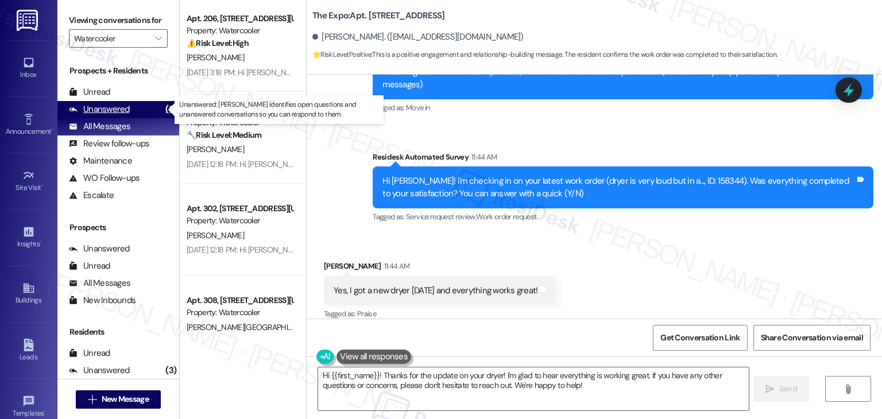
click at [134, 109] on div "Unanswered (3)" at bounding box center [118, 109] width 122 height 17
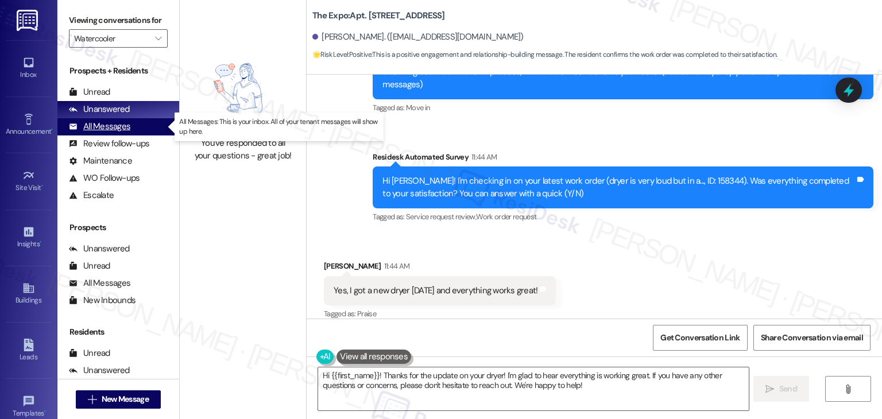
click at [129, 124] on div "All Messages" at bounding box center [99, 127] width 61 height 12
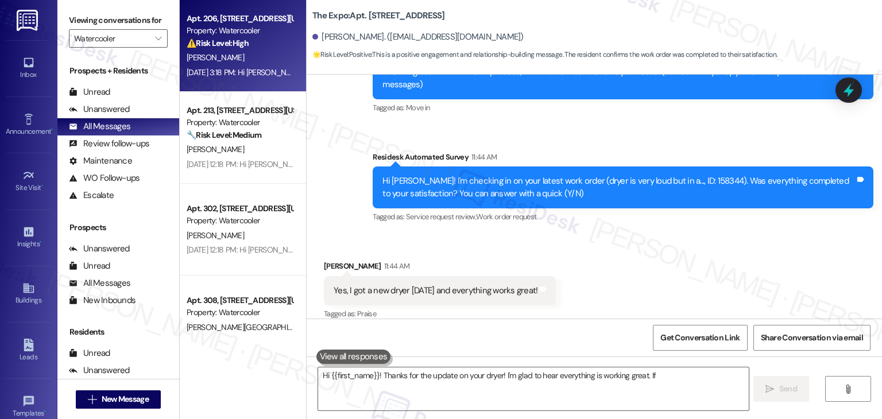
type textarea "Hi {{first_name}}! Thanks for the update on your dryer! I'm glad to hear everyt…"
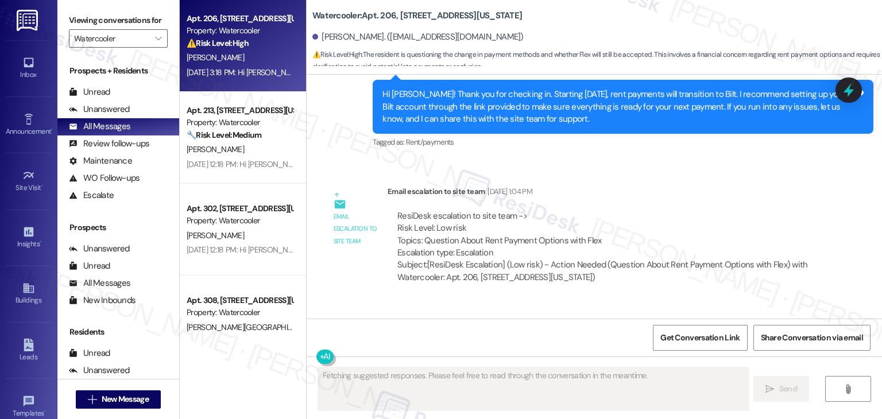
scroll to position [1900, 0]
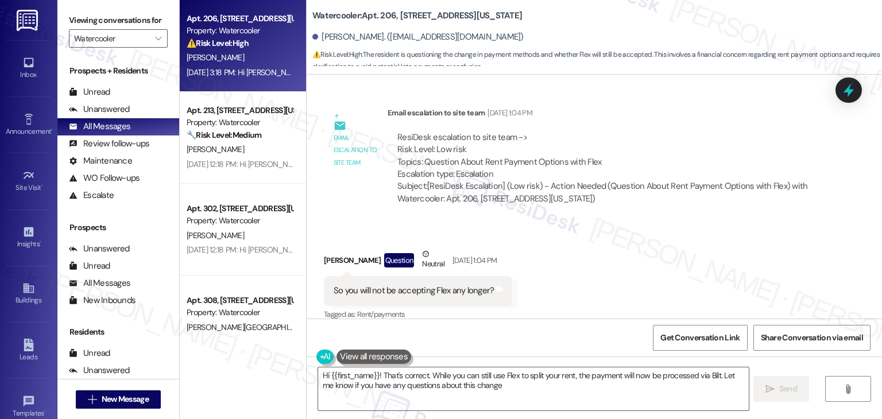
type textarea "Hi {{first_name}}! That's correct. While you can still use Flex to split your r…"
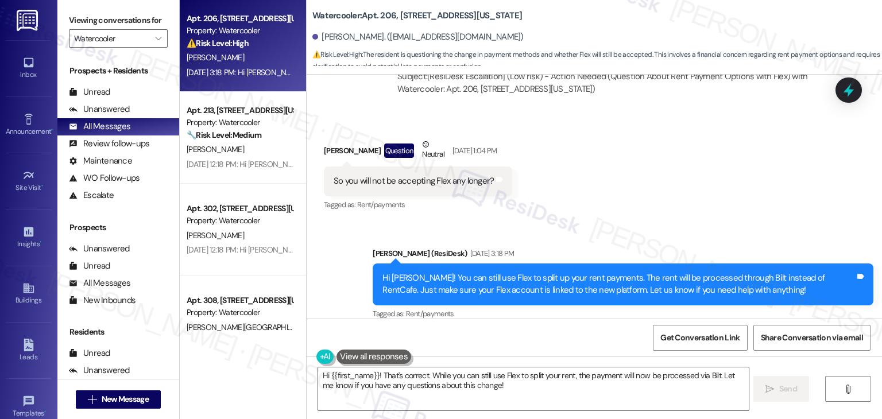
click at [626, 173] on div "Received via SMS [PERSON_NAME] Question Neutral [DATE] 1:04 PM So you will not …" at bounding box center [594, 167] width 575 height 109
click at [36, 138] on link "Announcement •" at bounding box center [29, 125] width 46 height 31
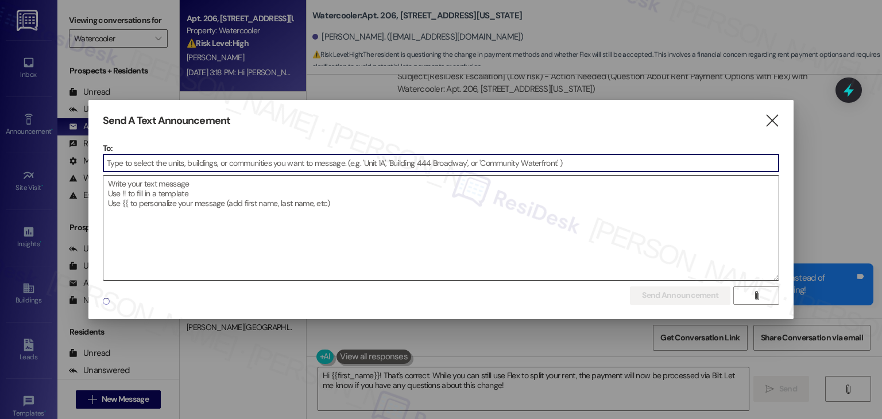
click at [169, 199] on textarea at bounding box center [441, 228] width 676 height 104
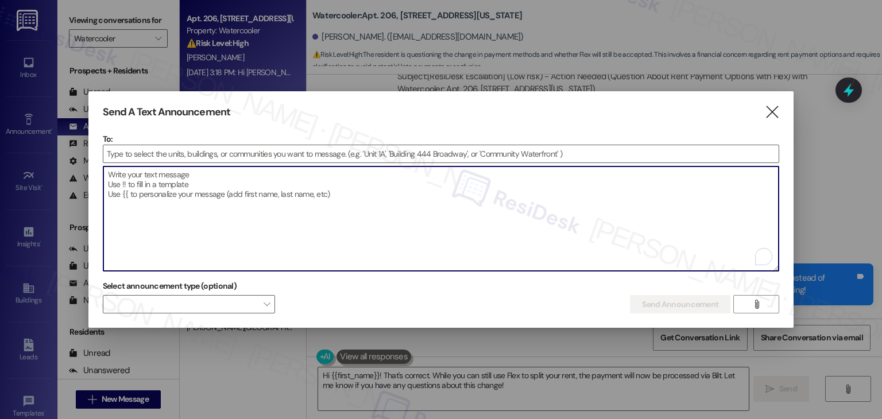
paste textarea "Hi {{first_name}}, I'm working with {{property}} on a survey to understand how …"
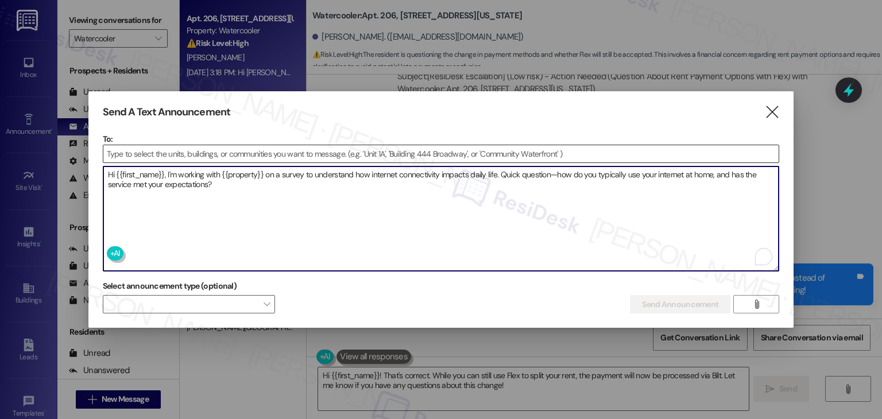
type textarea "Hi {{first_name}}, I'm working with {{property}} on a survey to understand how …"
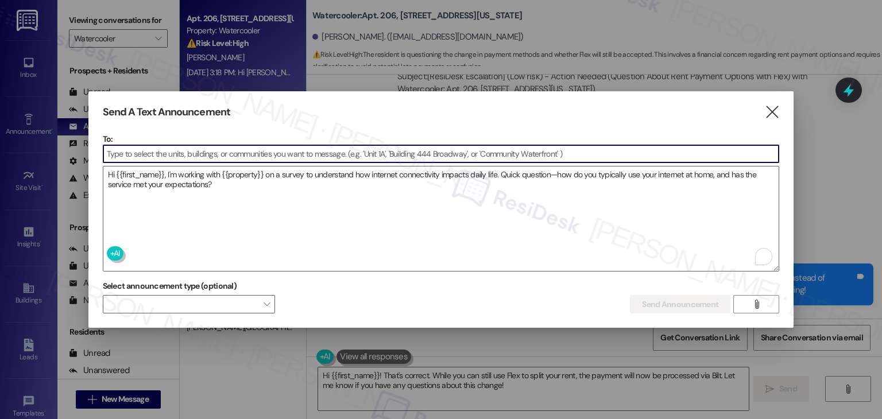
click at [122, 150] on input at bounding box center [441, 153] width 676 height 17
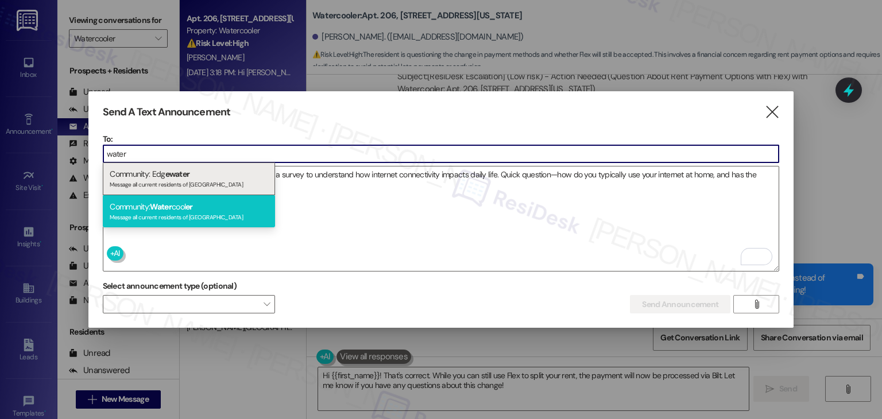
type input "water"
click at [170, 211] on span "Water" at bounding box center [161, 207] width 22 height 10
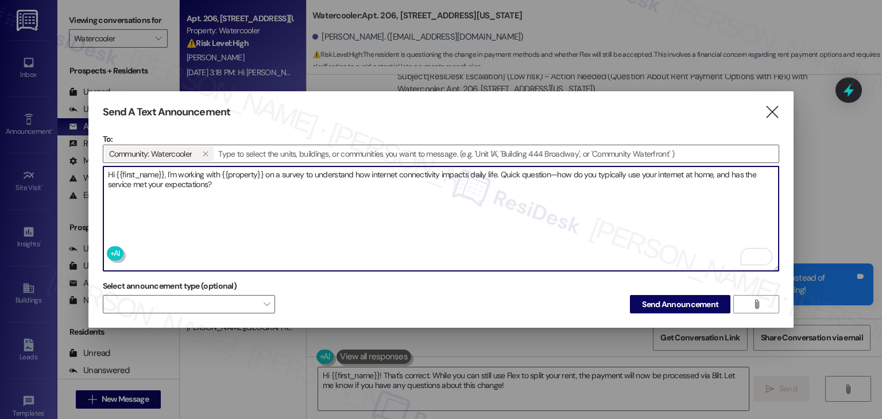
click at [227, 182] on textarea "Hi {{first_name}}, I'm working with {{property}} on a survey to understand how …" at bounding box center [441, 219] width 676 height 104
click at [657, 304] on span "Send Announcement" at bounding box center [680, 305] width 76 height 12
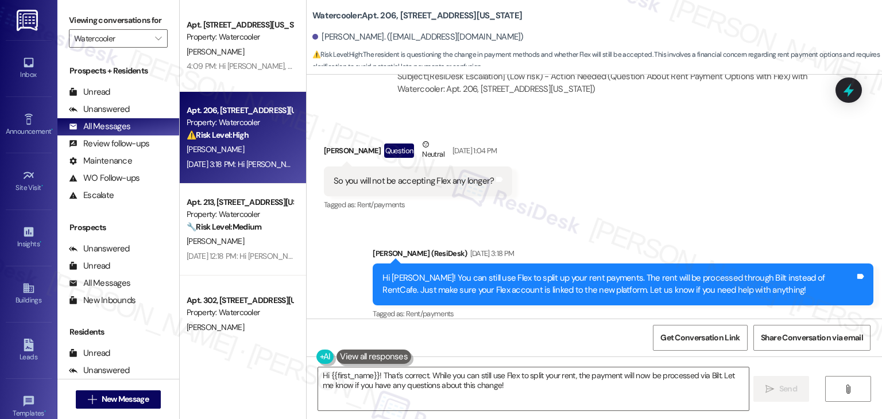
scroll to position [1900, 0]
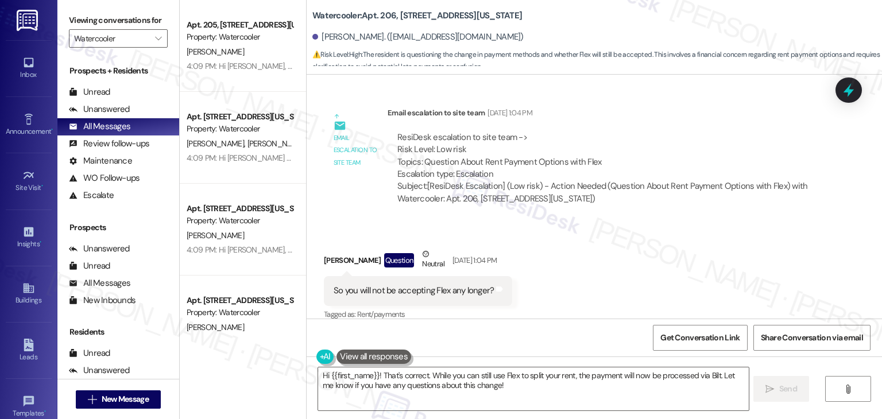
click at [700, 288] on div "Received via SMS [PERSON_NAME] Question Neutral [DATE] 1:04 PM So you will not …" at bounding box center [594, 276] width 575 height 109
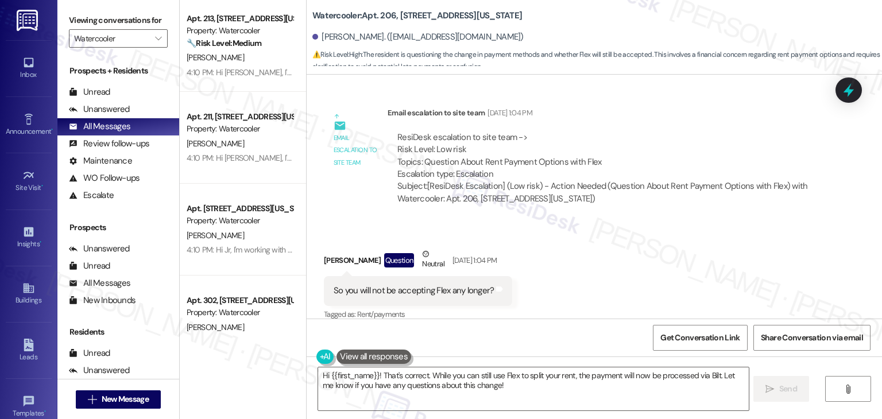
click at [682, 246] on div "Received via SMS [PERSON_NAME] Question Neutral [DATE] 1:04 PM So you will not …" at bounding box center [594, 276] width 575 height 109
click at [682, 247] on div "Received via SMS [PERSON_NAME] Question Neutral [DATE] 1:04 PM So you will not …" at bounding box center [594, 276] width 575 height 109
click at [684, 257] on div "Survey, sent via SMS Residesk Automated Survey [DATE] 11:33 AM Hi there [PERSON…" at bounding box center [594, 284] width 575 height 419
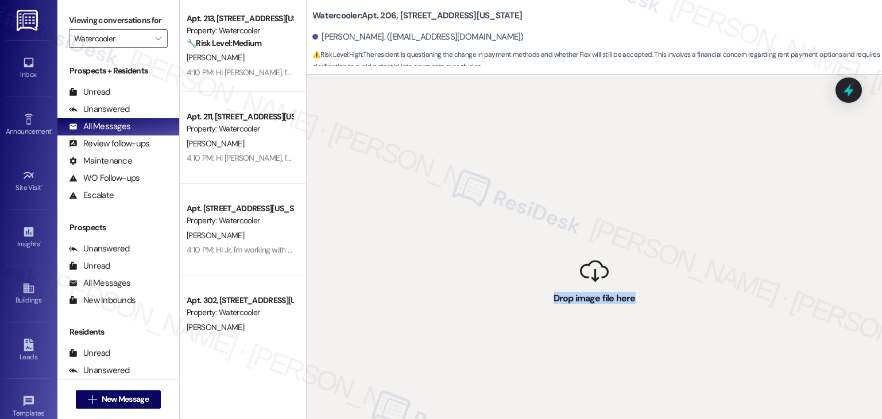
click at [684, 257] on div " Drop image file here" at bounding box center [594, 284] width 575 height 419
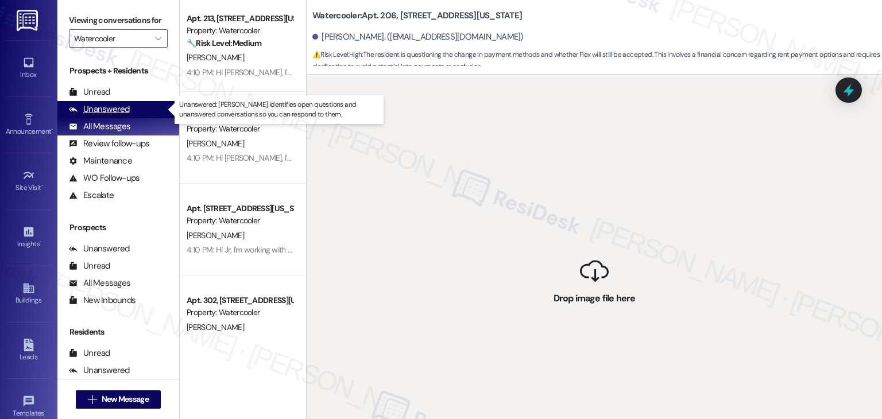
click at [113, 110] on div "Unanswered" at bounding box center [99, 109] width 61 height 12
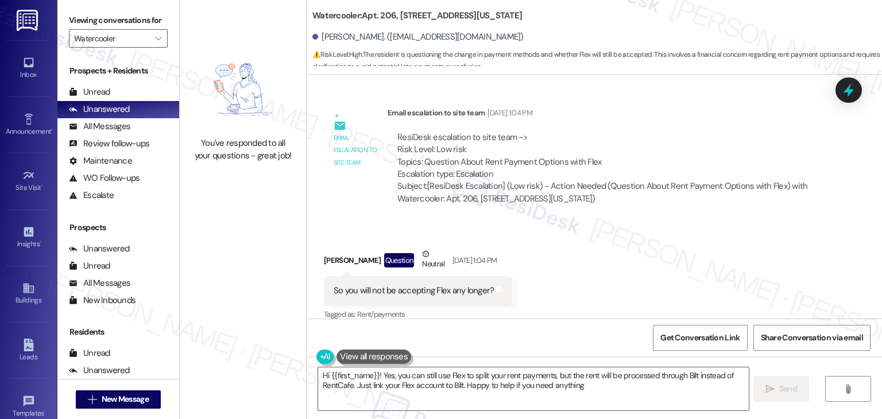
type textarea "Hi {{first_name}}! Yes, you can still use Flex to split your rent payments, but…"
click at [21, 70] on div "Inbox" at bounding box center [28, 74] width 57 height 11
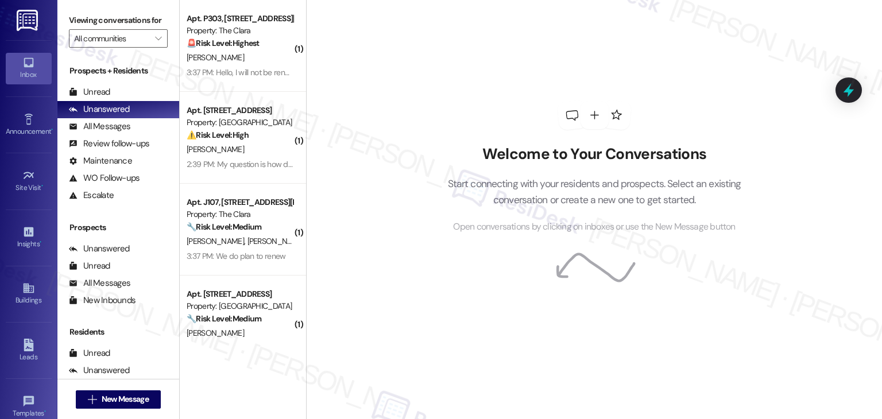
click at [266, 69] on div "3:37 PM: Hello, I will not be renewing my lease 3:37 PM: Hello, I will not be r…" at bounding box center [262, 72] width 150 height 10
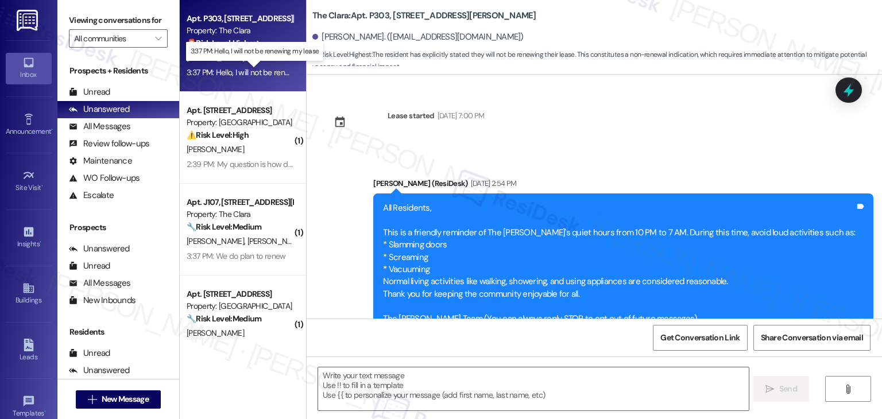
scroll to position [18575, 0]
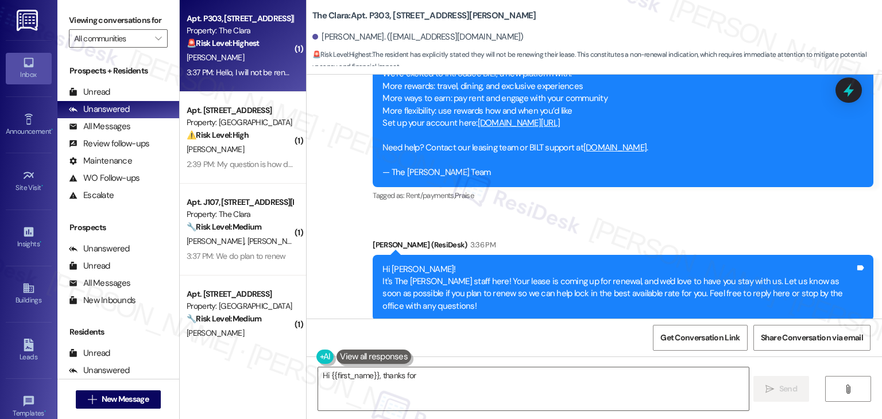
click at [595, 347] on div "Received via SMS [PERSON_NAME] 3:37 PM Hello, I will not be renewing my lease T…" at bounding box center [594, 395] width 575 height 97
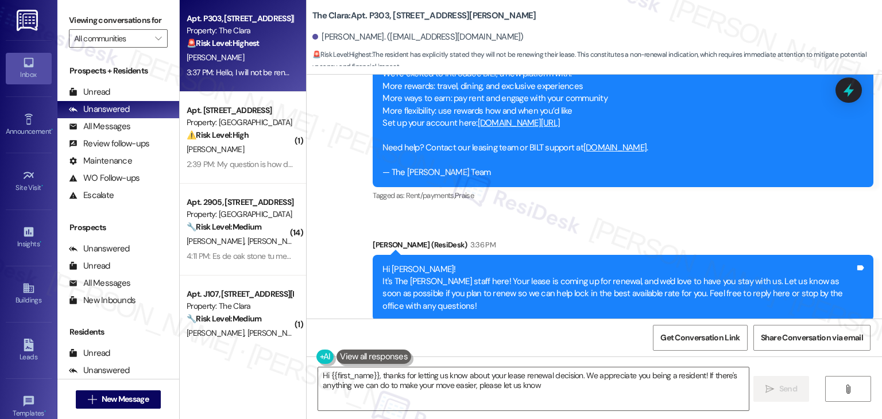
type textarea "Hi {{first_name}}, thanks for letting us know about your lease renewal decision…"
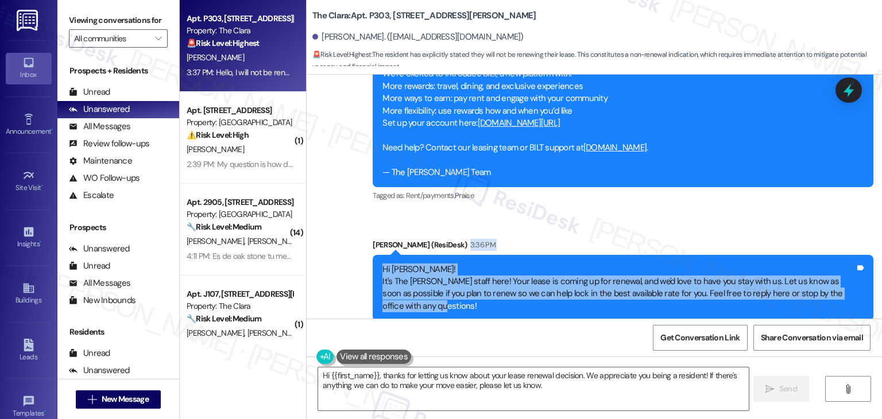
drag, startPoint x: 444, startPoint y: 186, endPoint x: 356, endPoint y: 127, distance: 105.6
copy div "3:36 PM Hi [PERSON_NAME]! It's The [PERSON_NAME] staff here! Your lease is comi…"
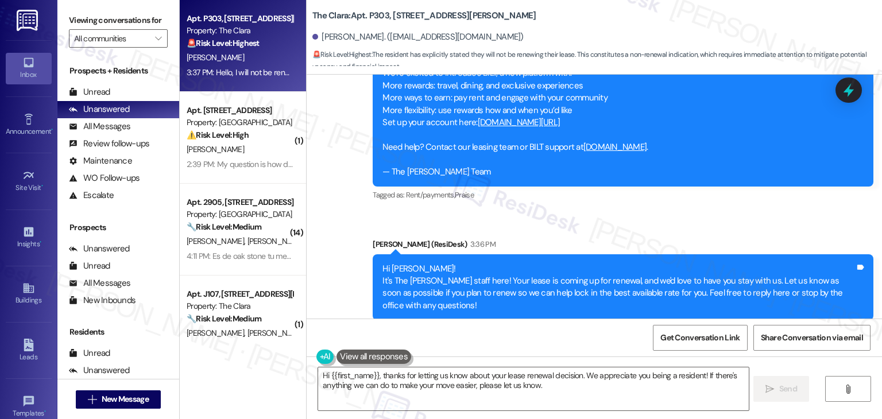
click at [392, 397] on div "Hello, I will not be renewing my lease" at bounding box center [399, 403] width 130 height 12
copy div "Hello, I will not be renewing my lease Tags and notes"
click at [747, 346] on div "Received via SMS Michael Stini 3:37 PM Hello, I will not be renewing my lease T…" at bounding box center [594, 394] width 575 height 97
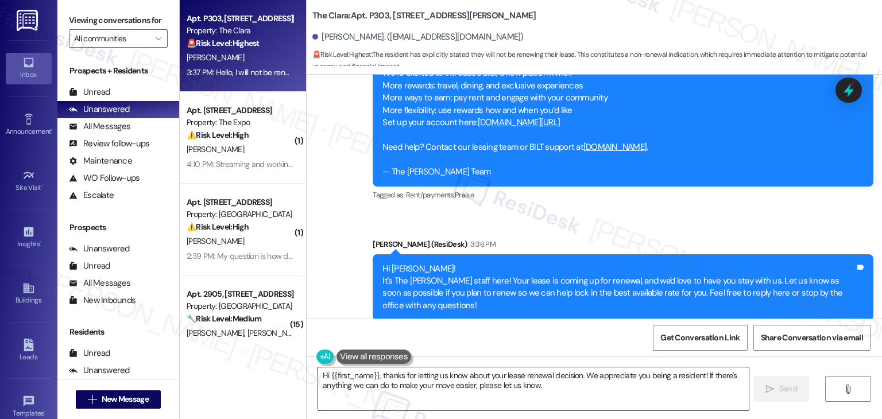
click at [568, 377] on textarea "Hi {{first_name}}, thanks for letting us know about your lease renewal decision…" at bounding box center [533, 388] width 430 height 43
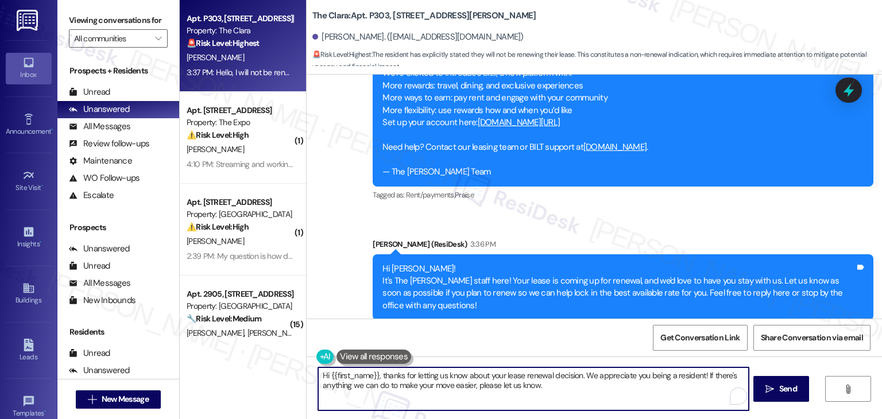
click at [568, 377] on textarea "Hi {{first_name}}, thanks for letting us know about your lease renewal decision…" at bounding box center [533, 388] width 430 height 43
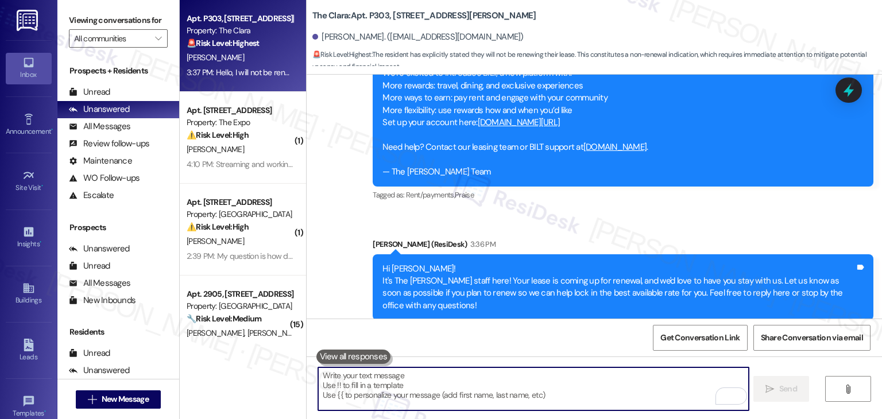
paste textarea "Hi Michael, thank you for letting us know. We’re sorry to hear you won’t be ren…"
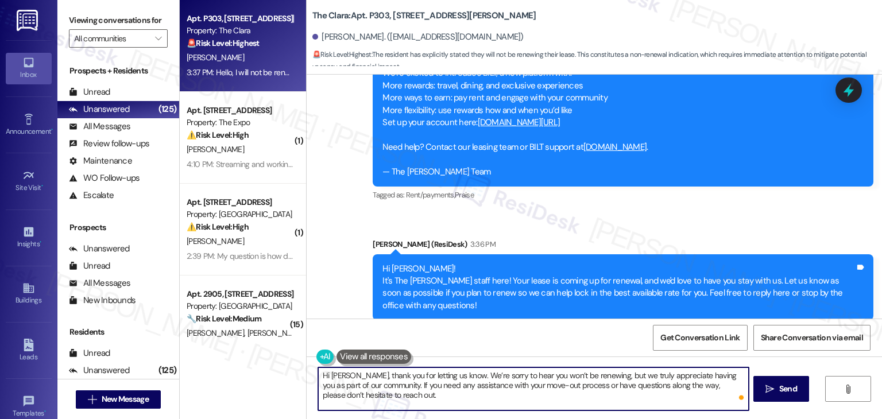
type textarea "Hi Michael, thank you for letting us know. We’re sorry to hear you won’t be ren…"
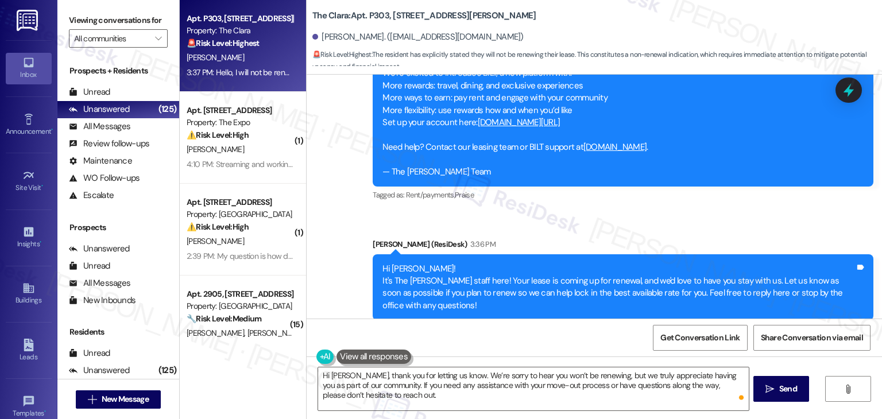
click at [579, 346] on div "Received via SMS Michael Stini 3:37 PM Hello, I will not be renewing my lease T…" at bounding box center [594, 394] width 575 height 97
click at [527, 394] on textarea "Hi Michael, thank you for letting us know. We’re sorry to hear you won’t be ren…" at bounding box center [533, 388] width 430 height 43
click at [790, 385] on span "Send" at bounding box center [788, 389] width 18 height 12
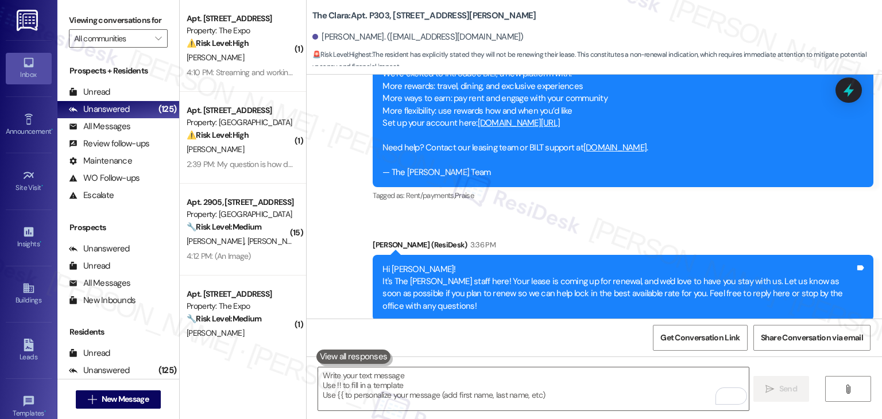
scroll to position [18680, 0]
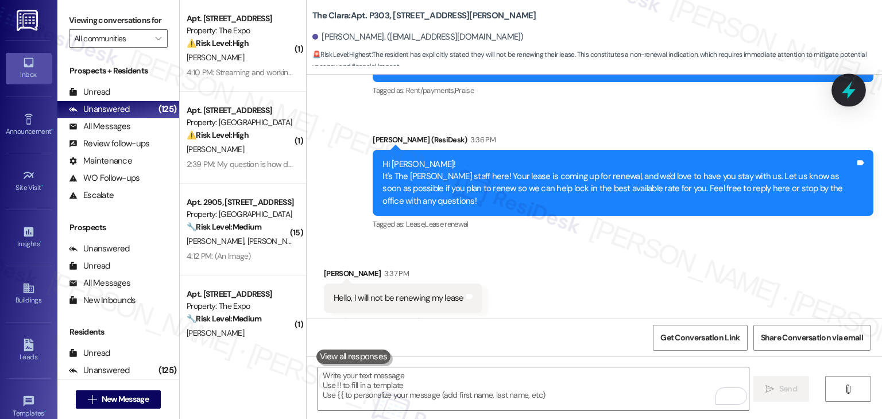
click at [852, 99] on div at bounding box center [848, 89] width 34 height 33
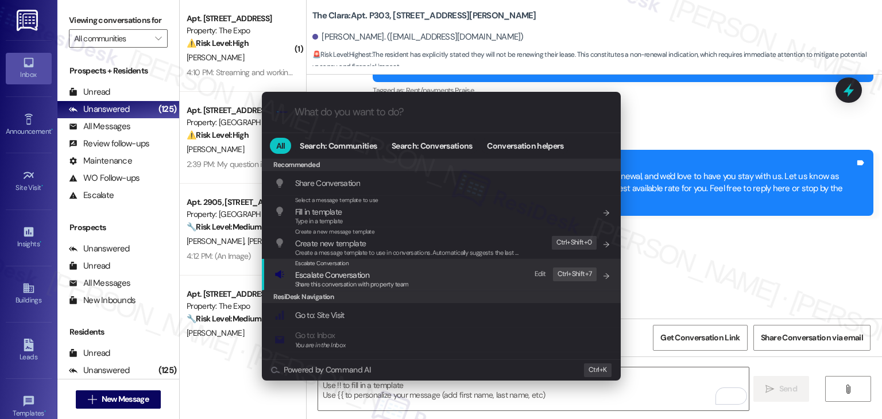
click at [347, 278] on span "Escalate Conversation" at bounding box center [332, 275] width 74 height 10
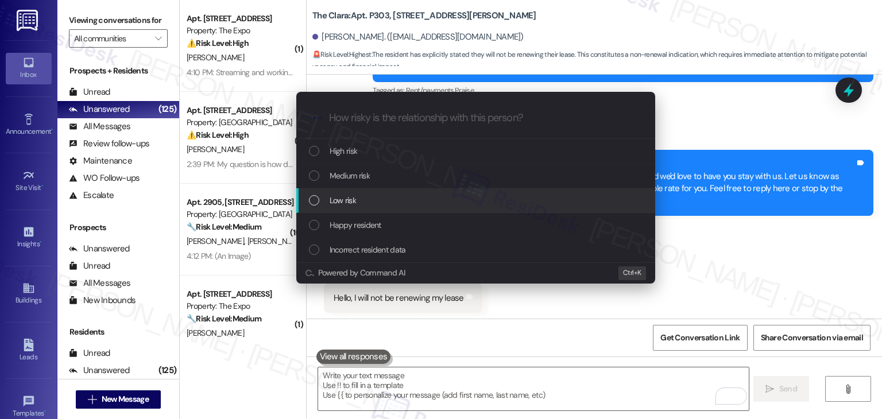
click at [314, 197] on div "List of options" at bounding box center [314, 200] width 10 height 10
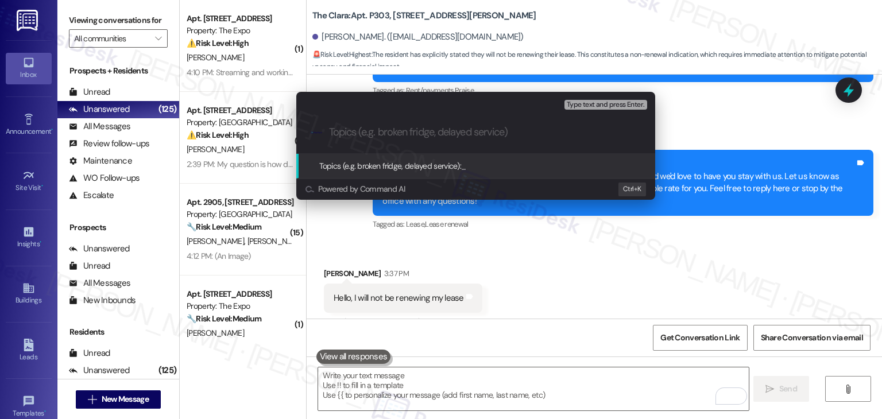
paste input "Lease Non-Renewal Notice"
type input "Lease Non-Renewal Notice"
click at [331, 133] on input "Lease Non-Renewal Notice" at bounding box center [480, 132] width 303 height 12
click at [460, 138] on input "Lease Non-Renewal Notice" at bounding box center [480, 132] width 303 height 12
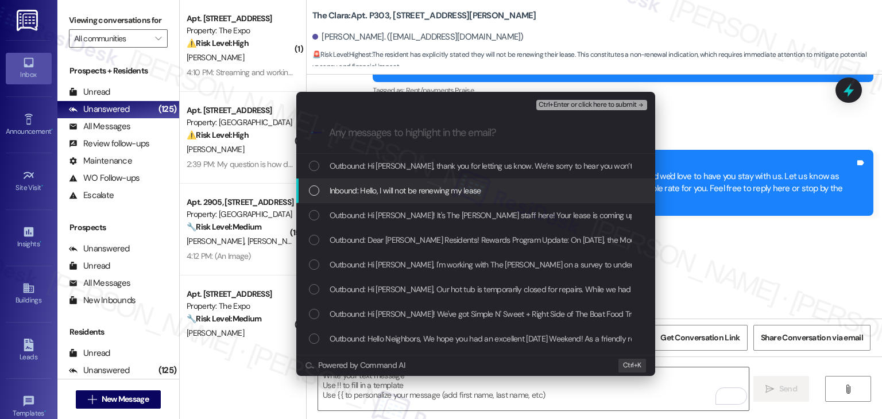
click at [318, 190] on div "List of options" at bounding box center [314, 190] width 10 height 10
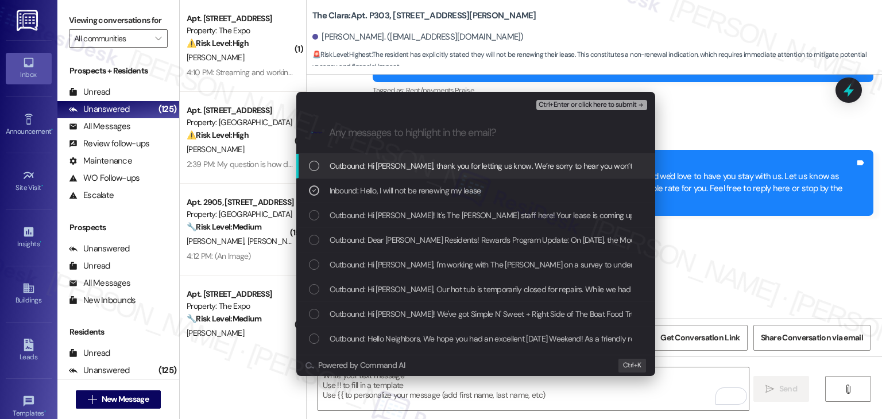
click at [588, 107] on span "Ctrl+Enter or click here to submit" at bounding box center [588, 105] width 98 height 8
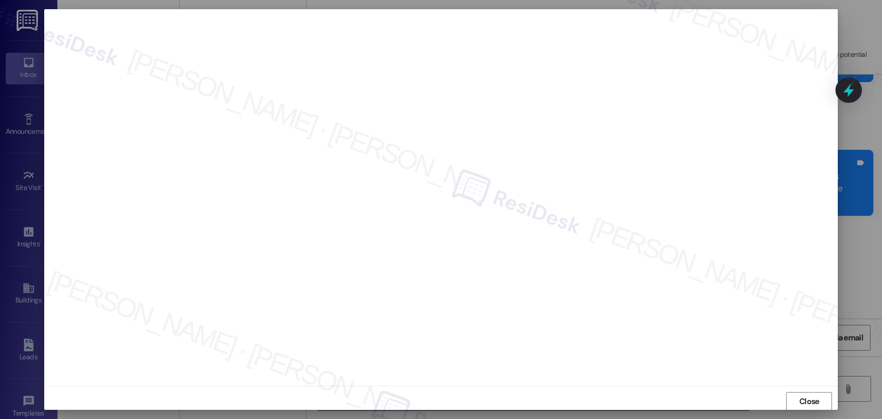
scroll to position [7, 0]
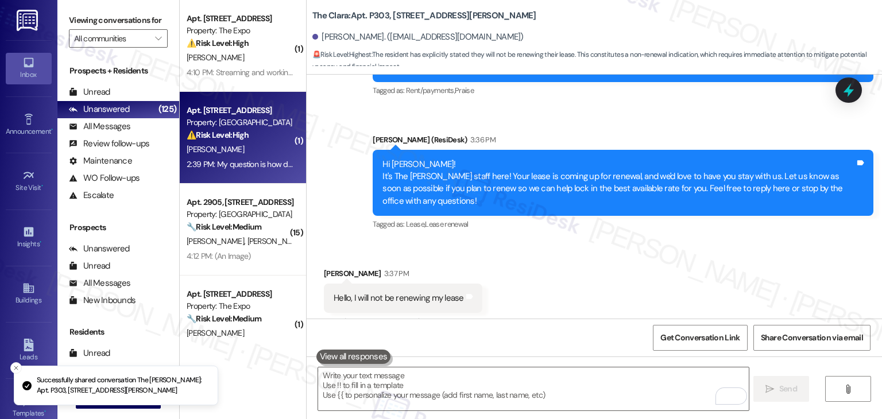
click at [242, 168] on div "2:39 PM: My question is how do visitors or delivery gain access? 2:39 PM: My qu…" at bounding box center [293, 164] width 212 height 10
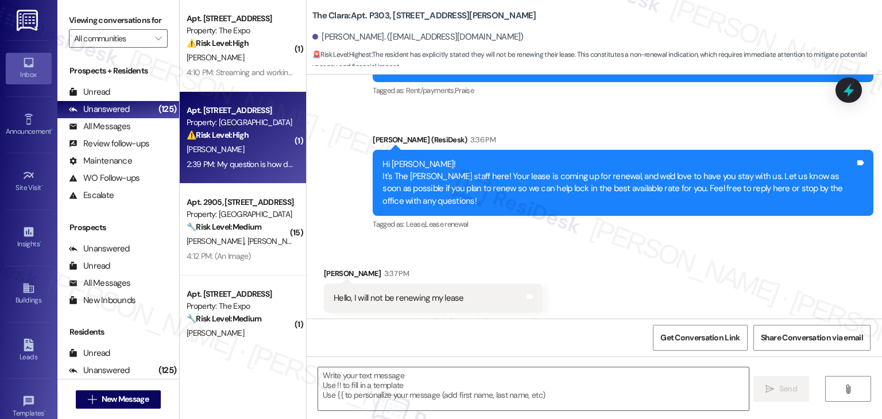
scroll to position [18704, 0]
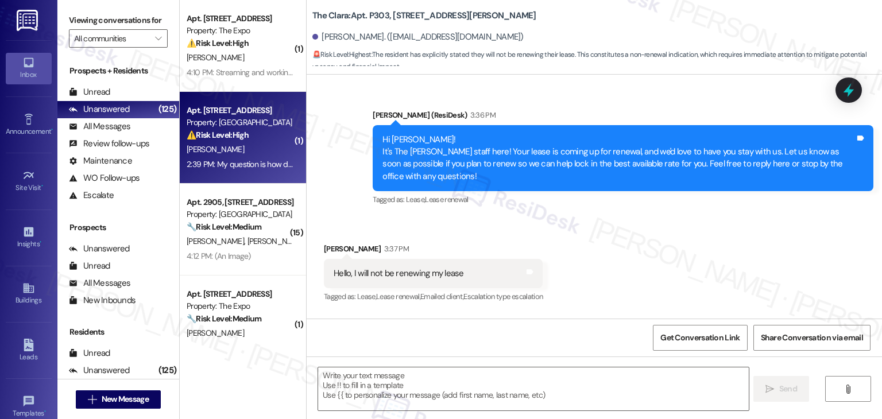
click at [221, 164] on div "2:39 PM: My question is how do visitors or delivery gain access? 2:39 PM: My qu…" at bounding box center [293, 164] width 212 height 10
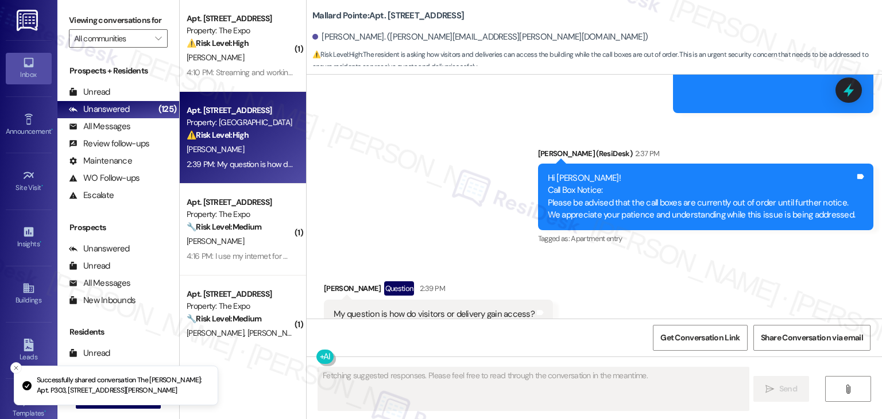
scroll to position [4302, 0]
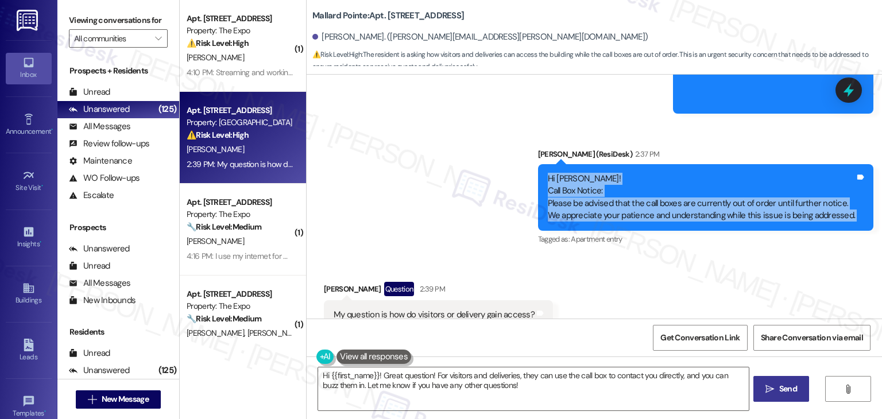
drag, startPoint x: 853, startPoint y: 177, endPoint x: 530, endPoint y: 143, distance: 324.5
copy div "Hi Sharon! Call Box Notice: Please be advised that the call boxes are currently…"
click at [384, 309] on div "My question is how do visitors or delivery gain access?" at bounding box center [434, 315] width 201 height 12
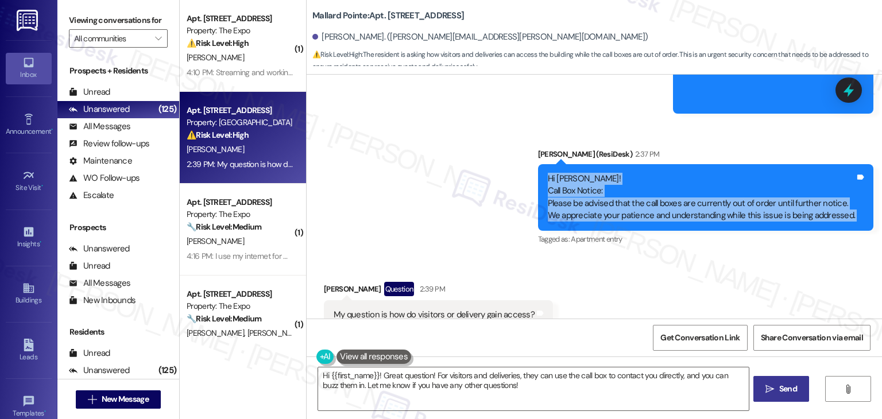
click at [384, 309] on div "My question is how do visitors or delivery gain access?" at bounding box center [434, 315] width 201 height 12
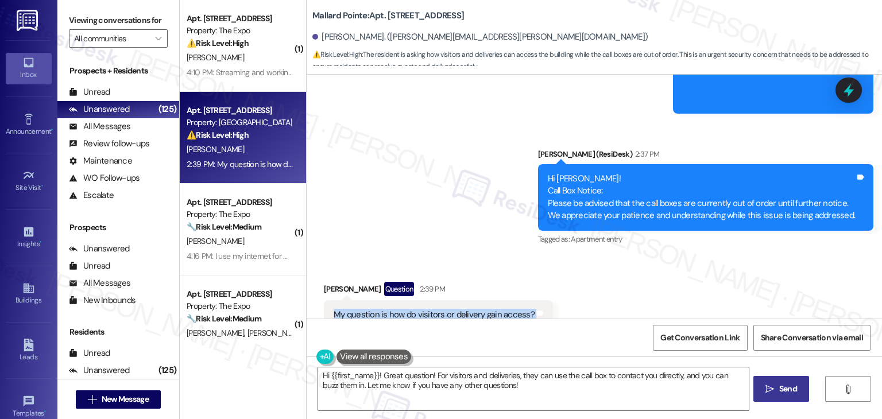
copy div "My question is how do visitors or delivery gain access? Tags and notes"
click at [455, 376] on textarea "Hi {{first_name}}! Great question! For visitors and deliveries, they can use th…" at bounding box center [533, 388] width 430 height 43
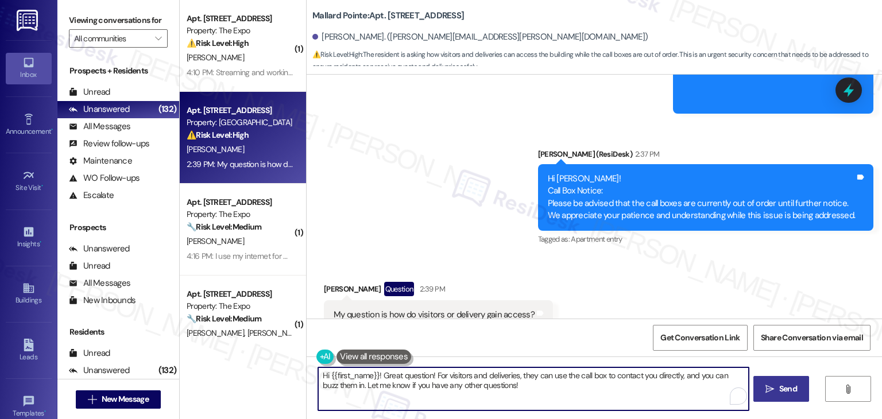
paste textarea "Sharon, that’s a great question. While the call boxes are out of order, visitor…"
click at [455, 376] on textarea "Hi Sharon, that’s a great question. While the call boxes are out of order, visi…" at bounding box center [533, 388] width 430 height 43
type textarea "Hi Sharon, that’s a great question. While the call boxes are out of order, visi…"
click at [389, 377] on textarea "Hi Sharon, that’s a great question. While the call boxes are out of order, visi…" at bounding box center [533, 388] width 430 height 43
drag, startPoint x: 431, startPoint y: 375, endPoint x: 377, endPoint y: 375, distance: 54.0
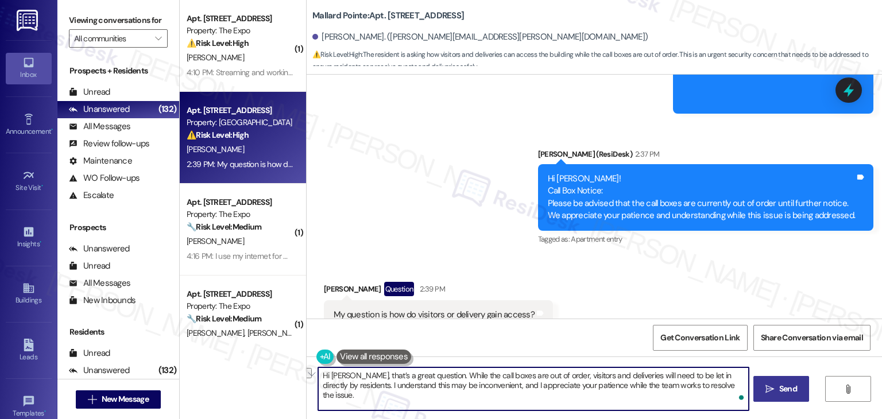
click at [377, 375] on textarea "Hi Sharon, that’s a great question. While the call boxes are out of order, visi…" at bounding box center [533, 388] width 430 height 43
click at [489, 377] on textarea "Hi Sharon, that’s a great question. While the call boxes are out of order, visi…" at bounding box center [533, 388] width 430 height 43
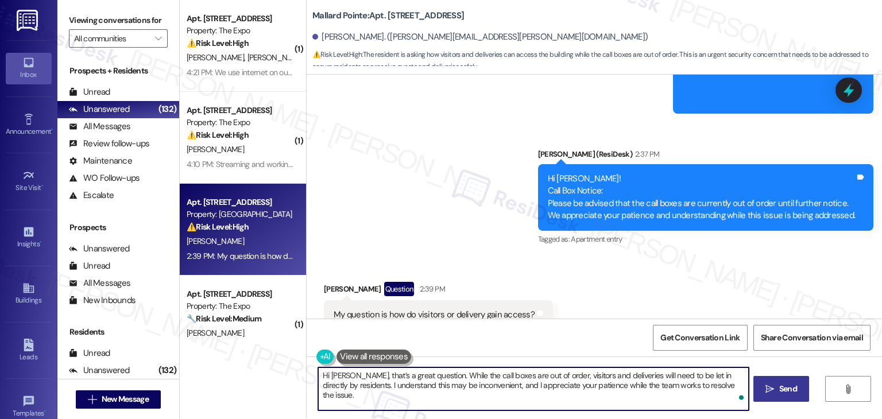
click at [526, 388] on textarea "Hi Sharon, that’s a great question. While the call boxes are out of order, visi…" at bounding box center [533, 388] width 430 height 43
click at [785, 389] on span "Send" at bounding box center [788, 389] width 18 height 12
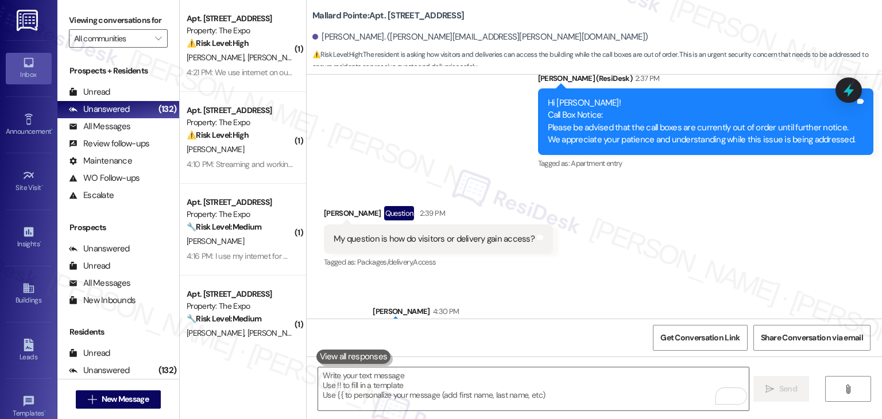
scroll to position [4395, 0]
